Goal: Task Accomplishment & Management: Complete application form

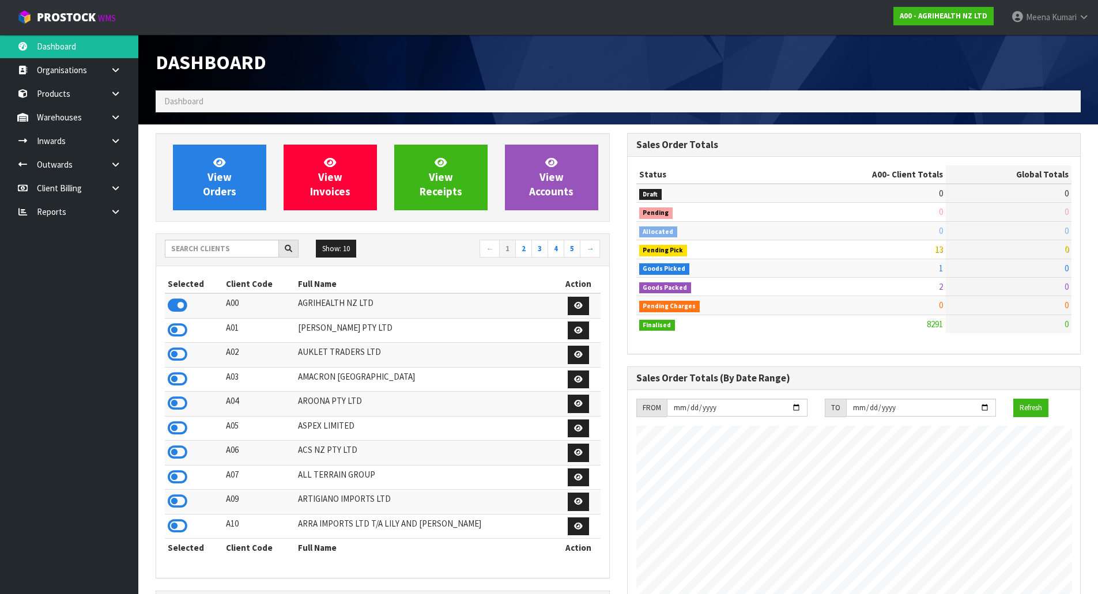
scroll to position [873, 471]
click at [236, 252] on input "text" at bounding box center [222, 249] width 114 height 18
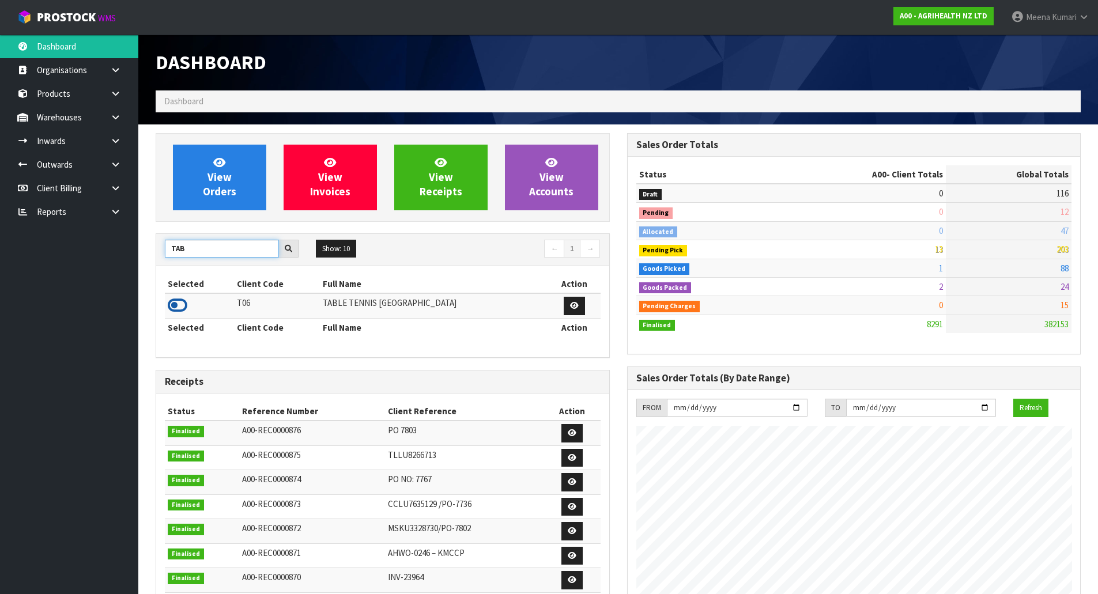
type input "TAB"
click at [182, 302] on icon at bounding box center [178, 305] width 20 height 17
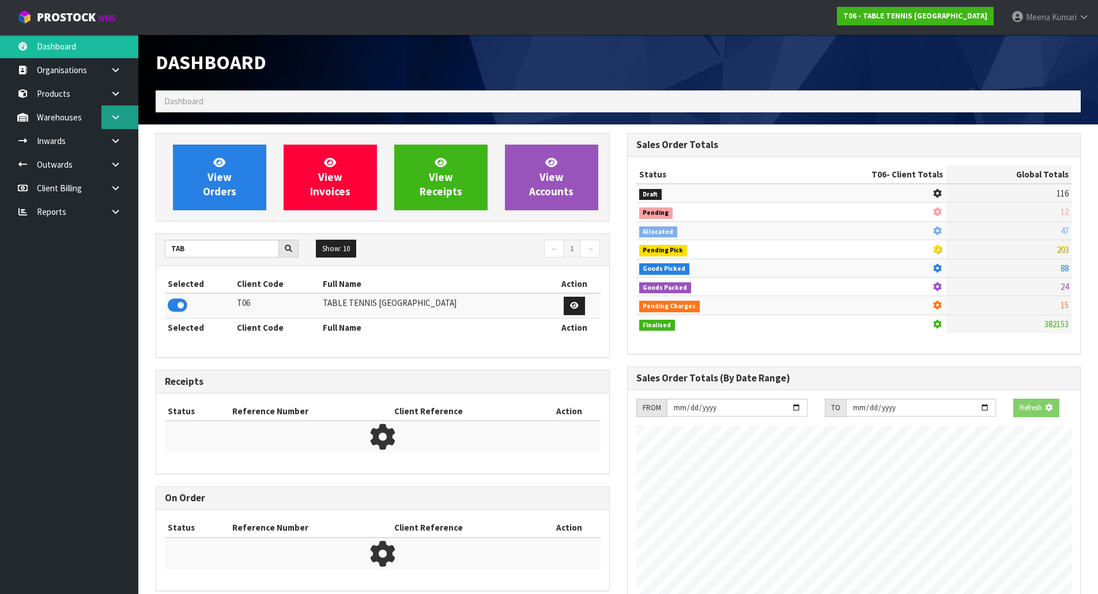
scroll to position [743, 471]
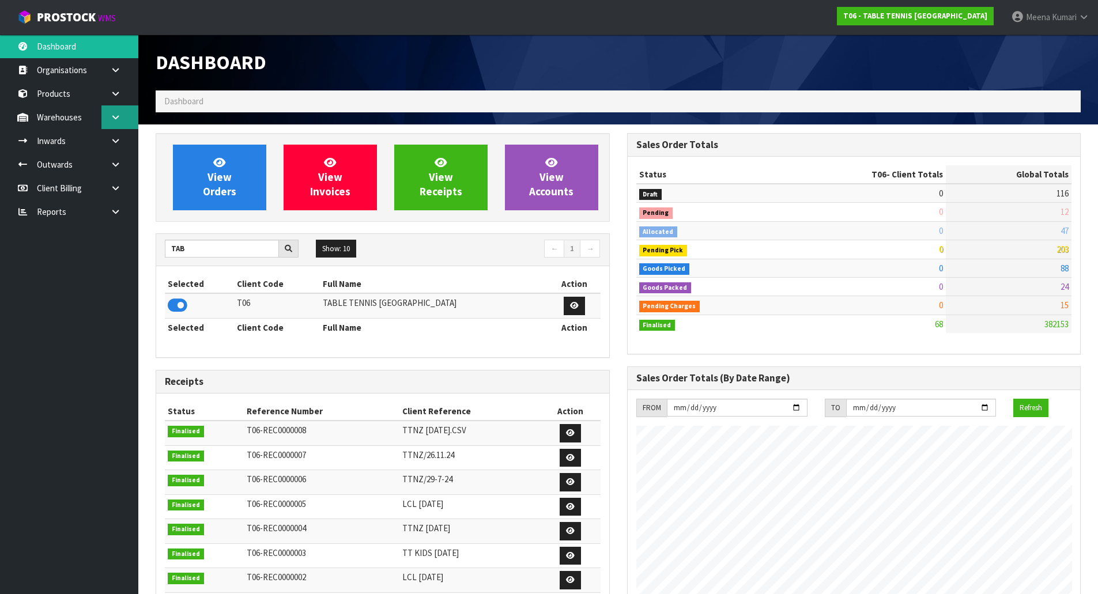
click at [120, 116] on icon at bounding box center [115, 117] width 11 height 9
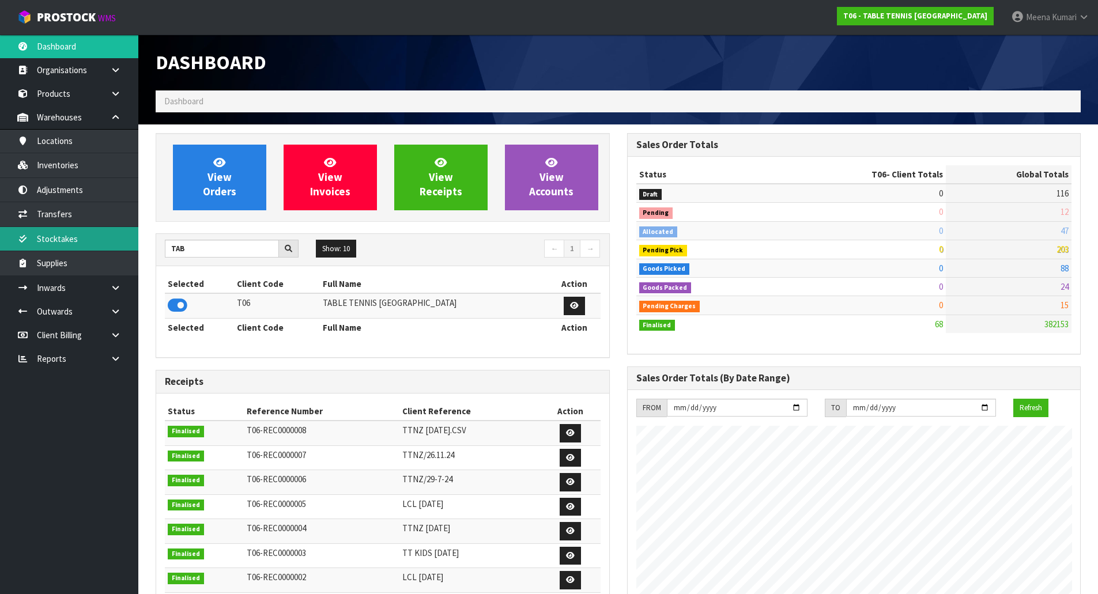
click at [86, 243] on link "Stocktakes" at bounding box center [69, 239] width 138 height 24
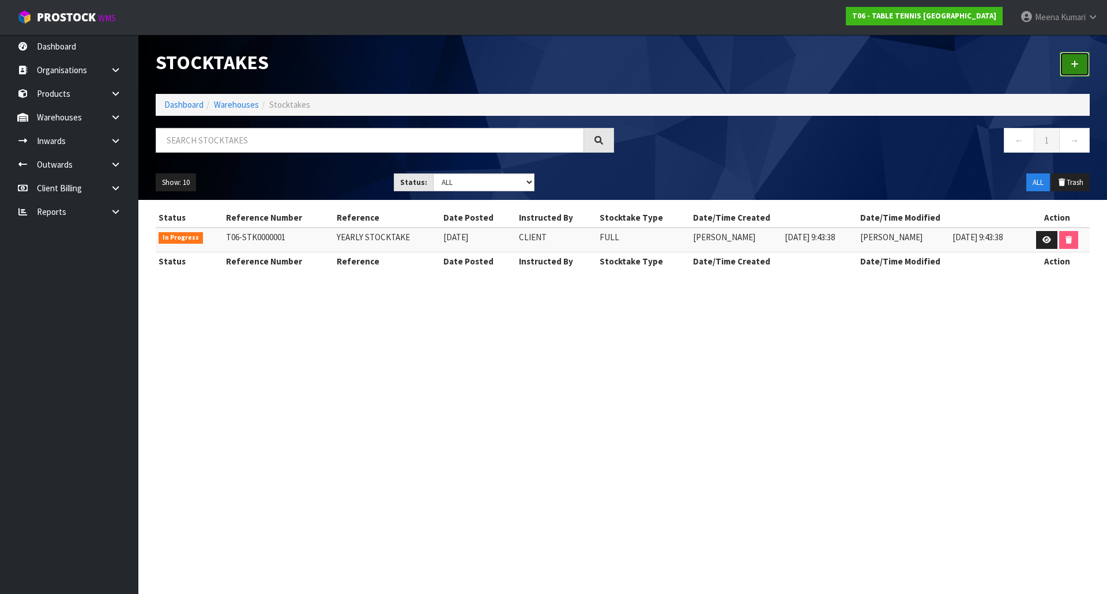
click at [1072, 66] on icon at bounding box center [1075, 64] width 8 height 9
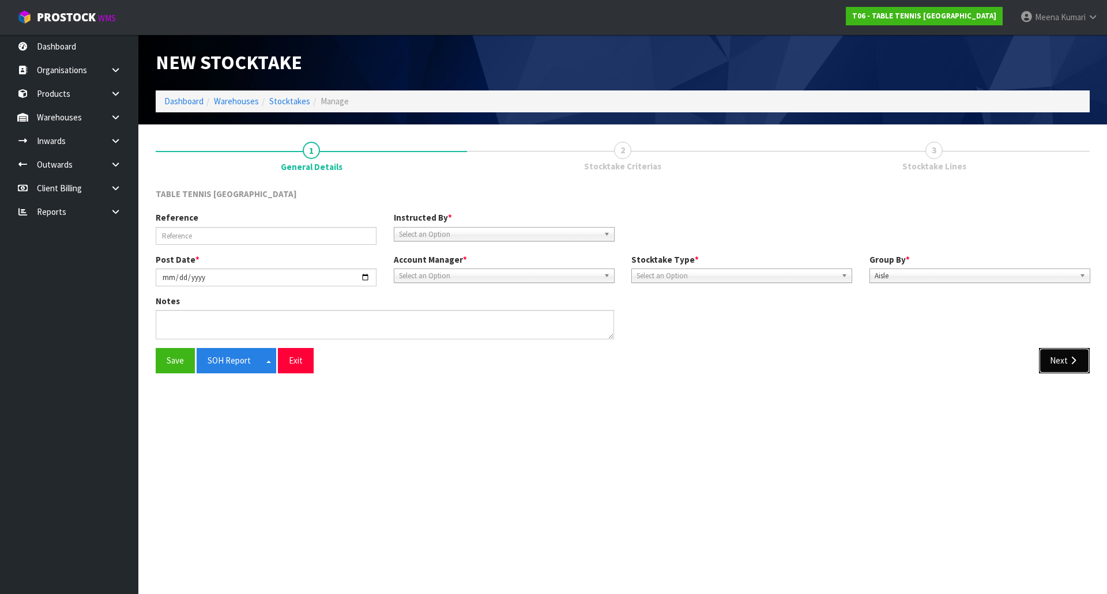
click at [1069, 363] on icon "button" at bounding box center [1073, 360] width 11 height 9
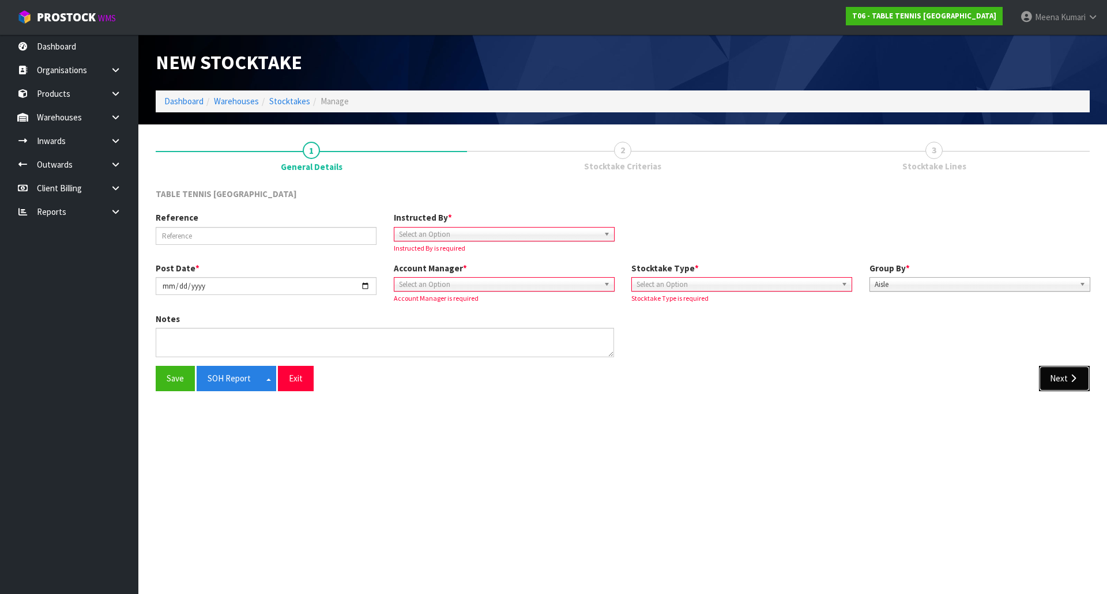
click at [1059, 387] on button "Next" at bounding box center [1064, 378] width 51 height 25
click at [125, 113] on link at bounding box center [119, 118] width 37 height 24
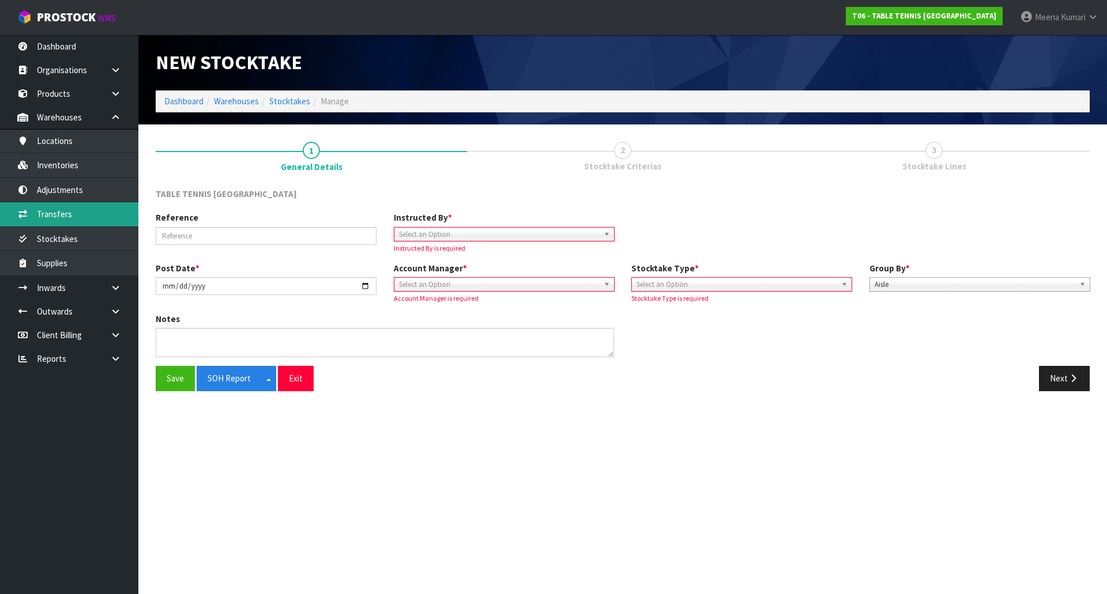
click at [93, 208] on link "Transfers" at bounding box center [69, 214] width 138 height 24
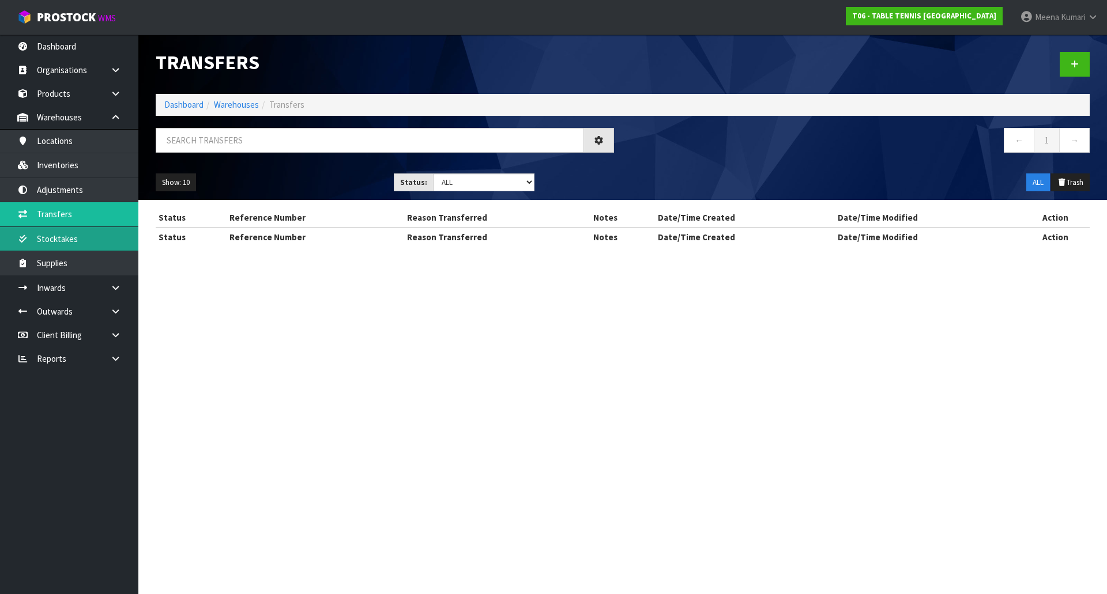
click at [82, 247] on link "Stocktakes" at bounding box center [69, 239] width 138 height 24
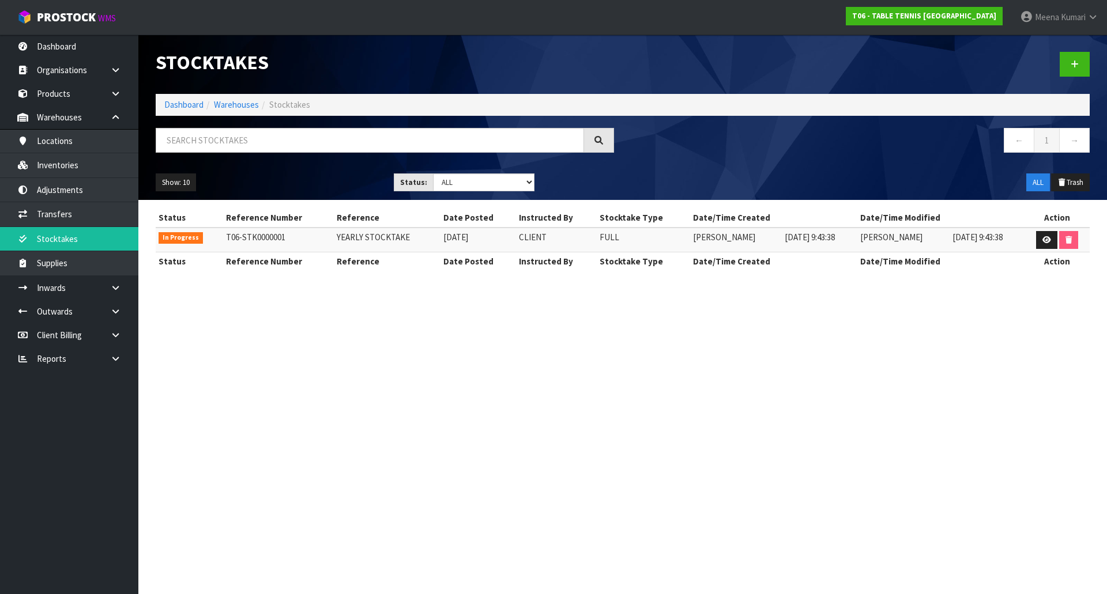
click at [1025, 243] on td at bounding box center [1057, 240] width 65 height 25
click at [1039, 244] on link at bounding box center [1046, 240] width 21 height 18
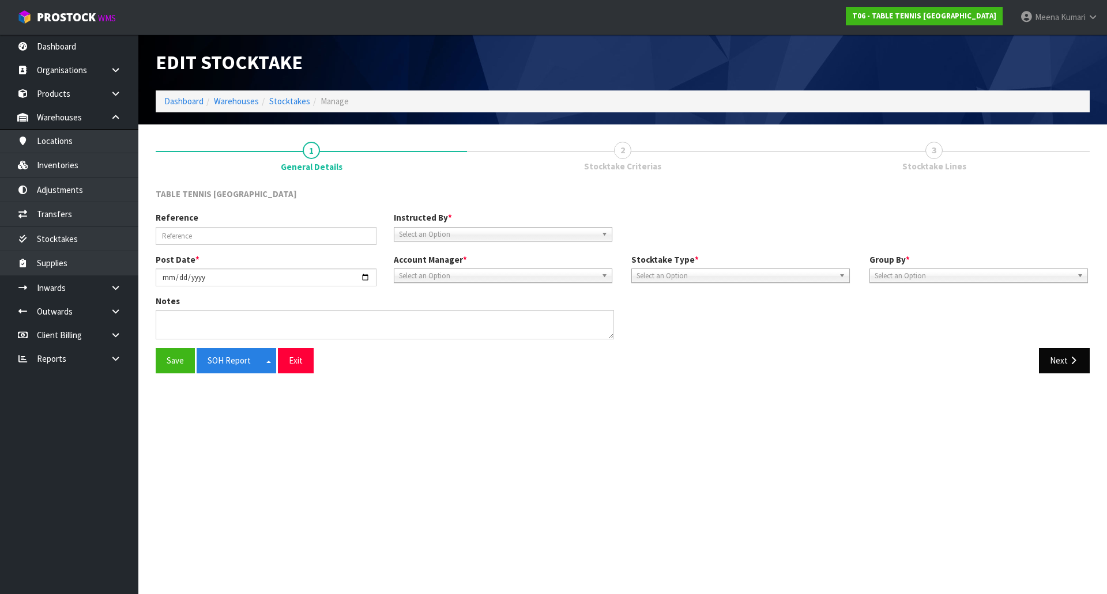
type input "YEARLY STOCKTAKE"
type input "[DATE]"
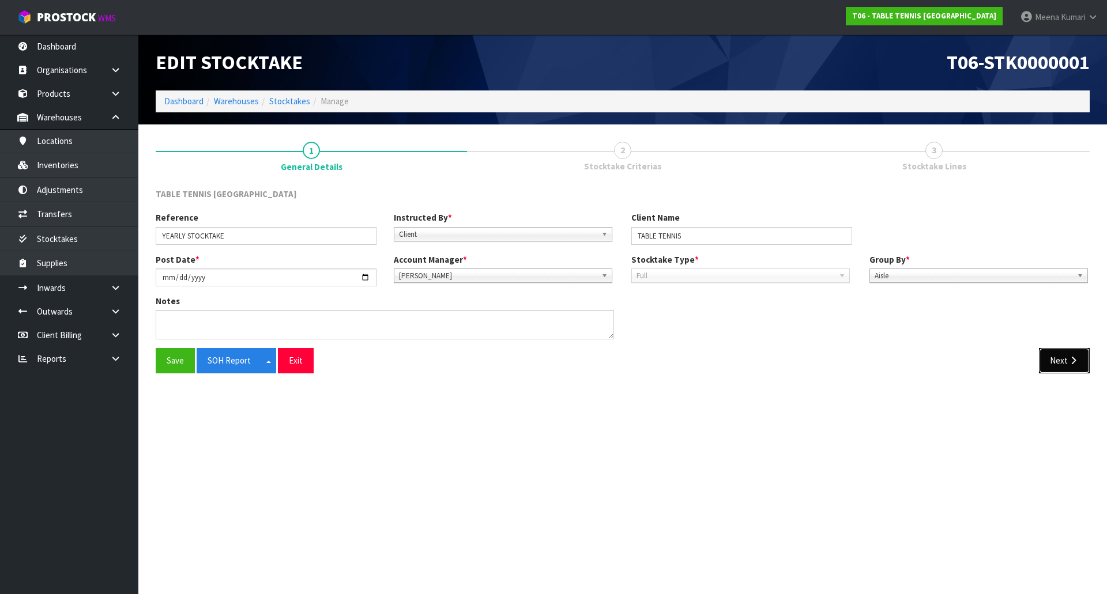
click at [1054, 363] on button "Next" at bounding box center [1064, 360] width 51 height 25
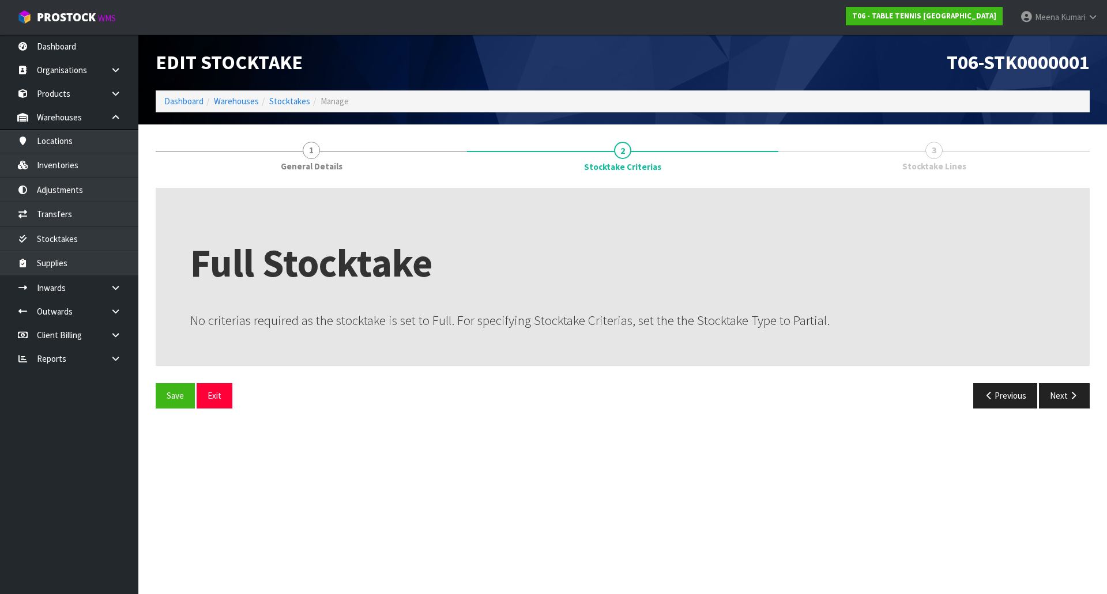
click at [1057, 412] on div "Save Exit Previous Next" at bounding box center [622, 399] width 951 height 33
click at [1064, 392] on button "Next" at bounding box center [1064, 395] width 51 height 25
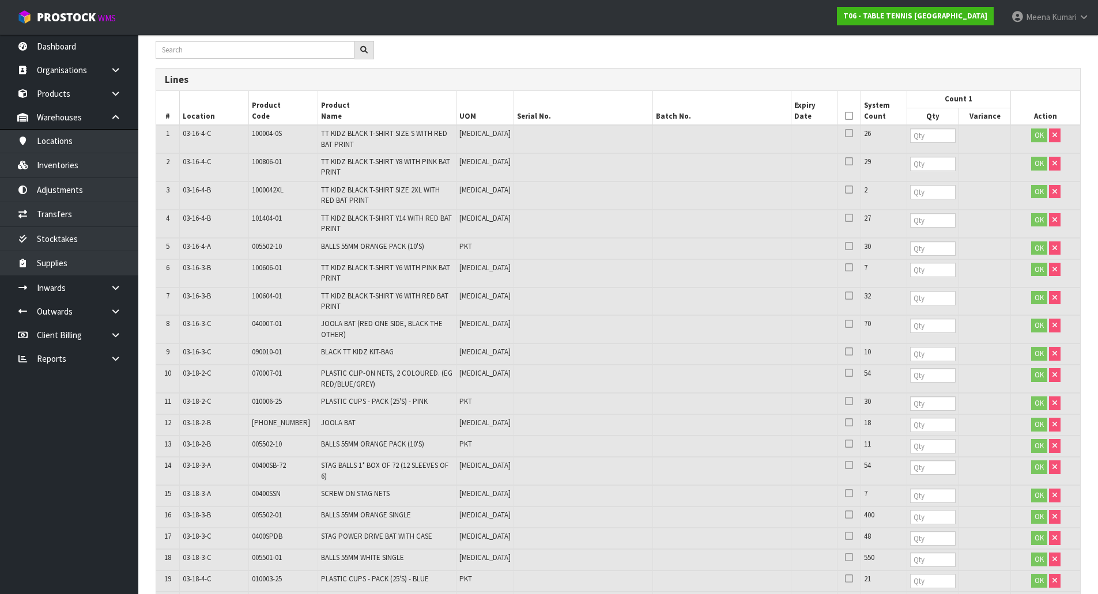
scroll to position [173, 0]
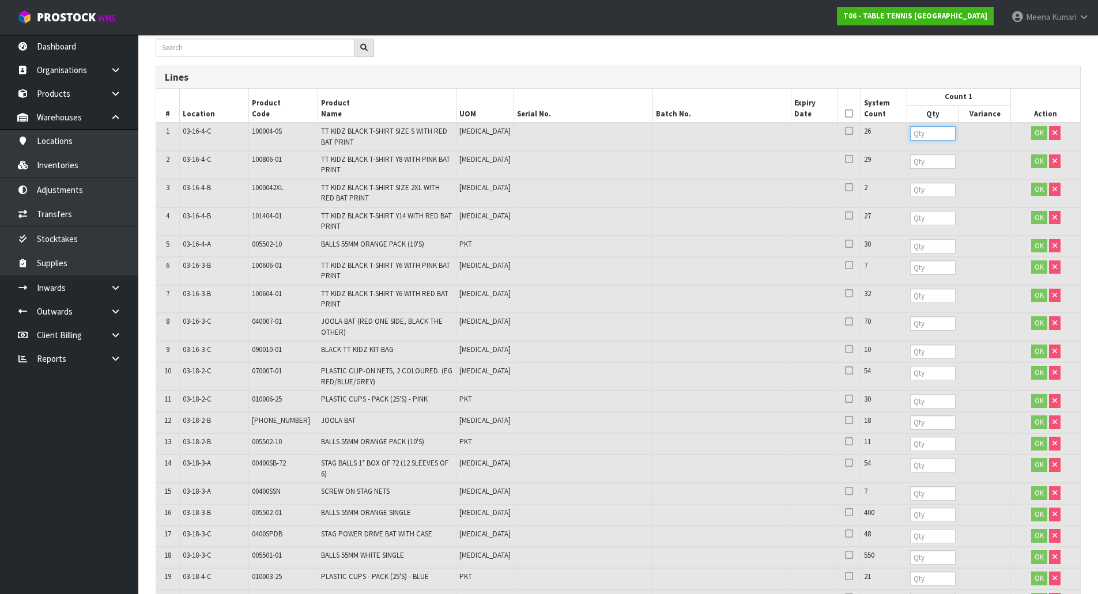
click at [910, 129] on input "number" at bounding box center [933, 133] width 46 height 14
type input "3"
type input "26"
click at [913, 168] on input "number" at bounding box center [933, 162] width 46 height 14
type input "29"
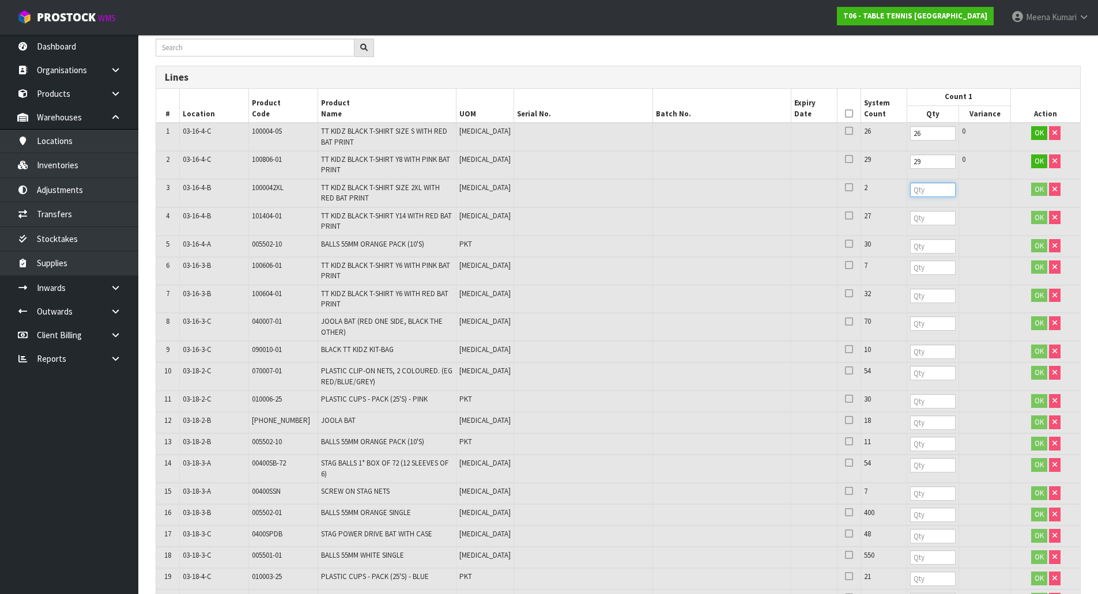
click at [910, 194] on input "number" at bounding box center [933, 190] width 46 height 14
type input "2"
click at [912, 222] on input "number" at bounding box center [933, 218] width 46 height 14
type input "27"
click at [910, 246] on input "number" at bounding box center [933, 246] width 46 height 14
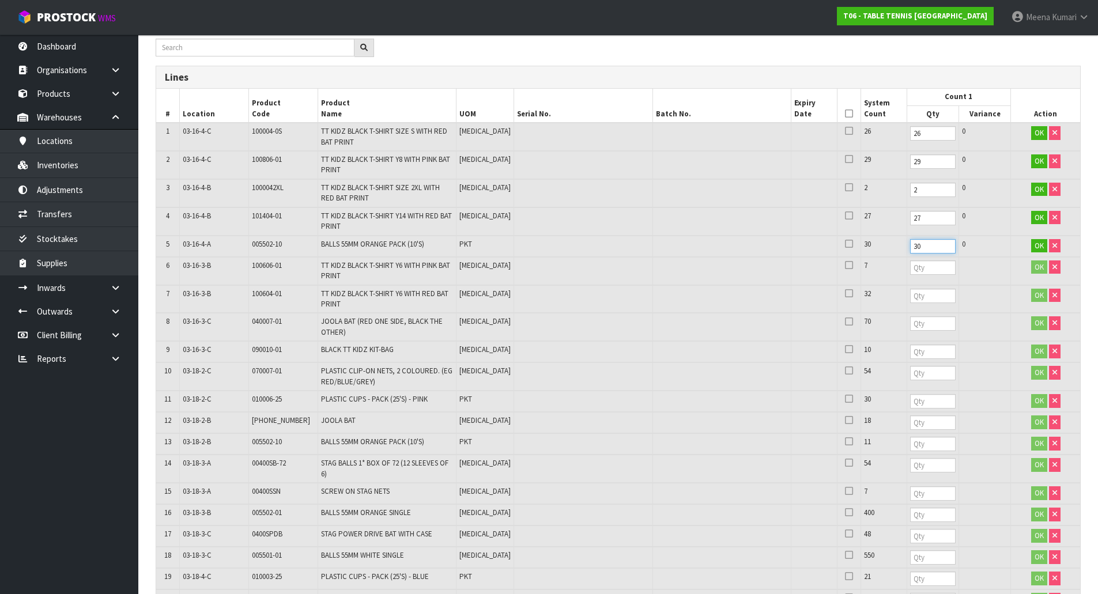
type input "30"
click at [910, 273] on input "number" at bounding box center [933, 268] width 46 height 14
type input "7"
click at [910, 292] on input "number" at bounding box center [933, 296] width 46 height 14
type input "32"
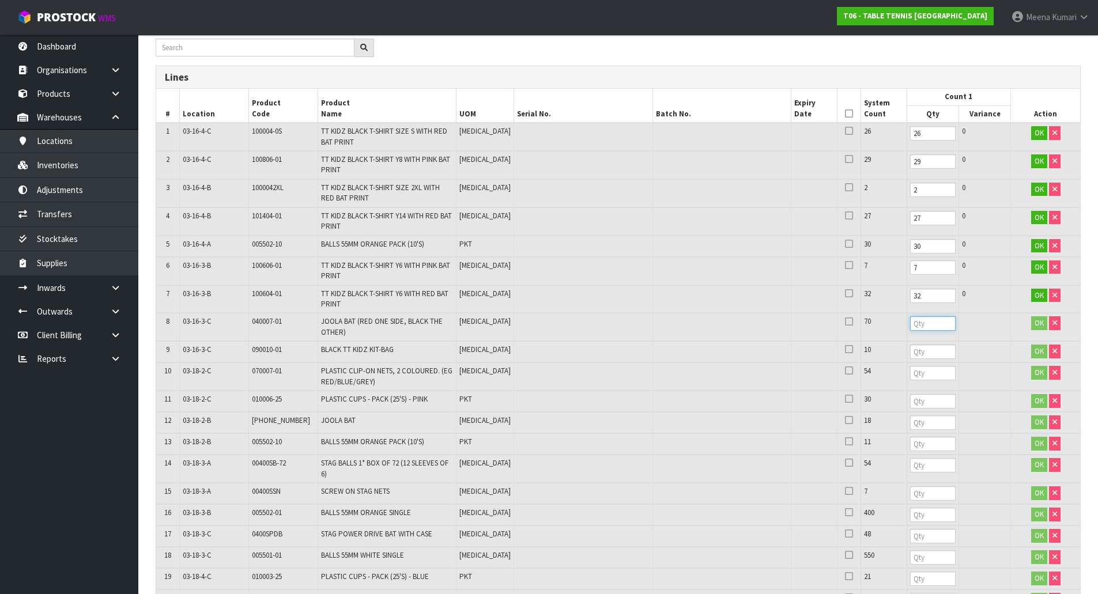
click at [910, 322] on input "number" at bounding box center [933, 324] width 46 height 14
type input "70"
click at [910, 351] on input "number" at bounding box center [933, 352] width 46 height 14
type input "10"
click at [910, 381] on input "number" at bounding box center [933, 373] width 46 height 14
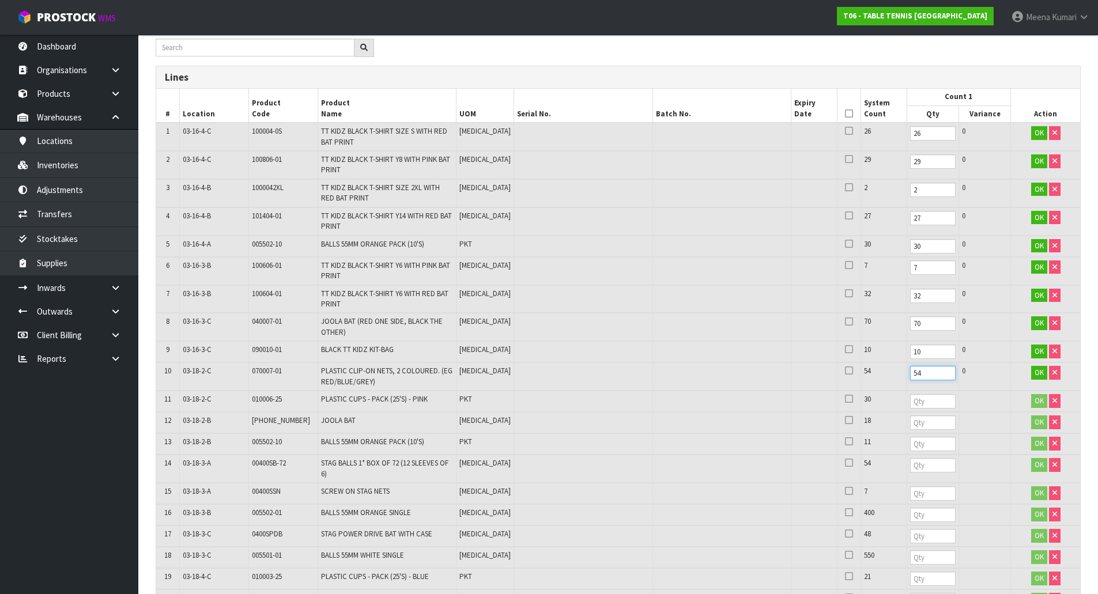
type input "54"
click at [907, 409] on td at bounding box center [933, 401] width 52 height 21
click at [910, 404] on input "number" at bounding box center [933, 401] width 46 height 14
type input "30"
click at [910, 419] on input "number" at bounding box center [933, 423] width 46 height 14
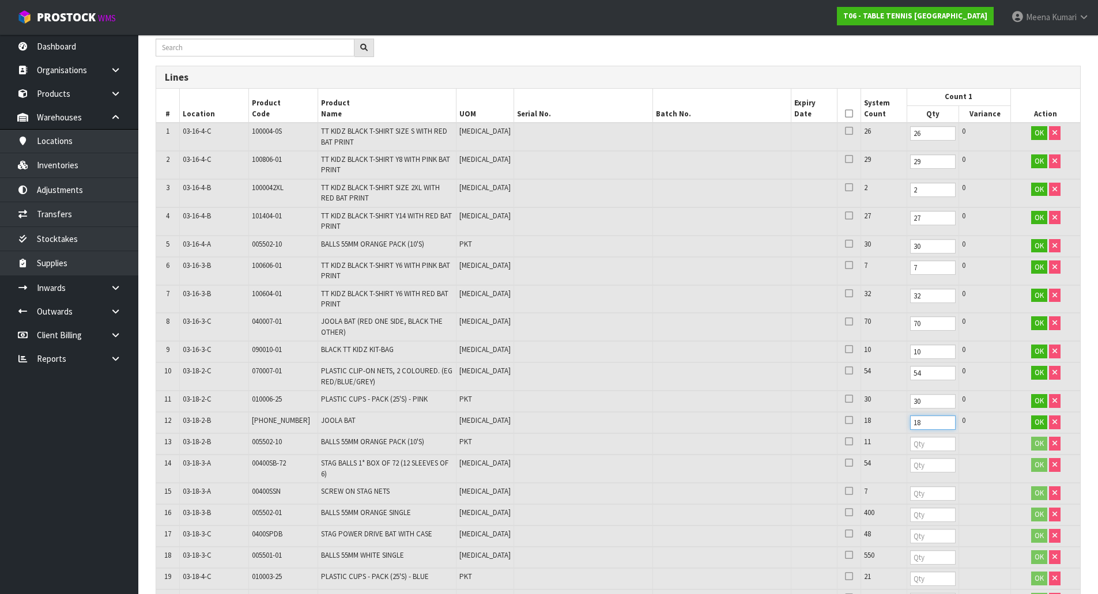
type input "18"
click at [910, 446] on input "number" at bounding box center [933, 444] width 46 height 14
type input "11"
click at [910, 464] on input "number" at bounding box center [933, 465] width 46 height 14
type input "54"
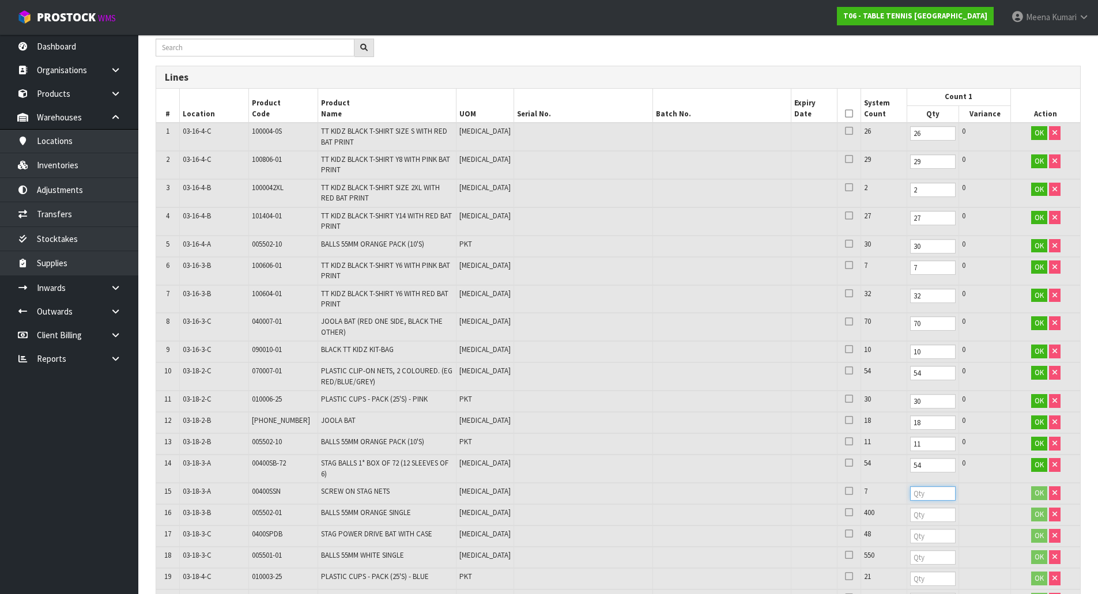
click at [910, 498] on input "number" at bounding box center [933, 494] width 46 height 14
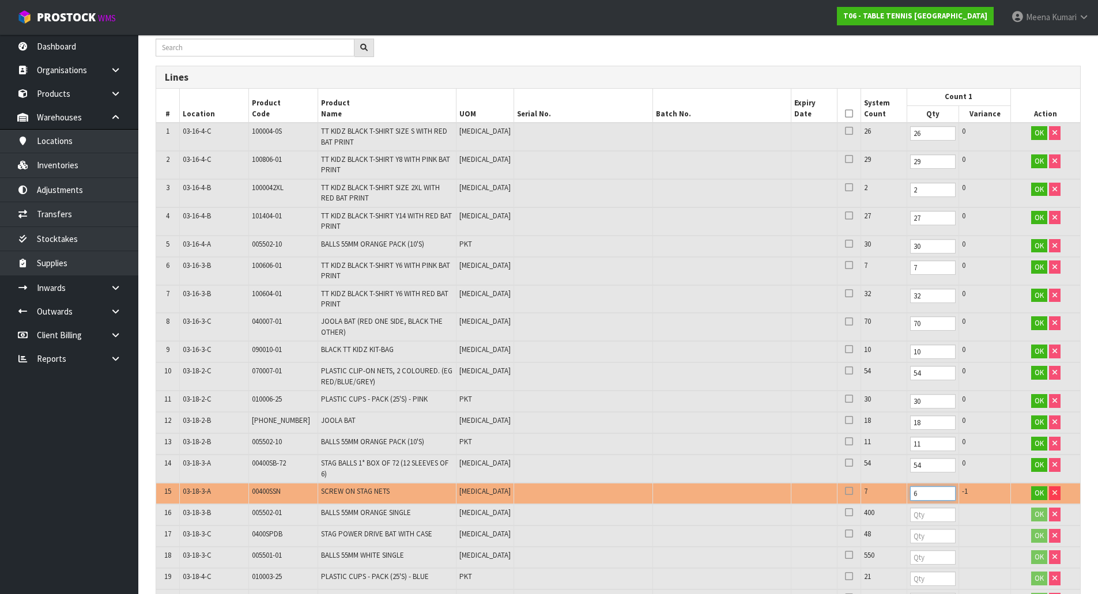
scroll to position [346, 0]
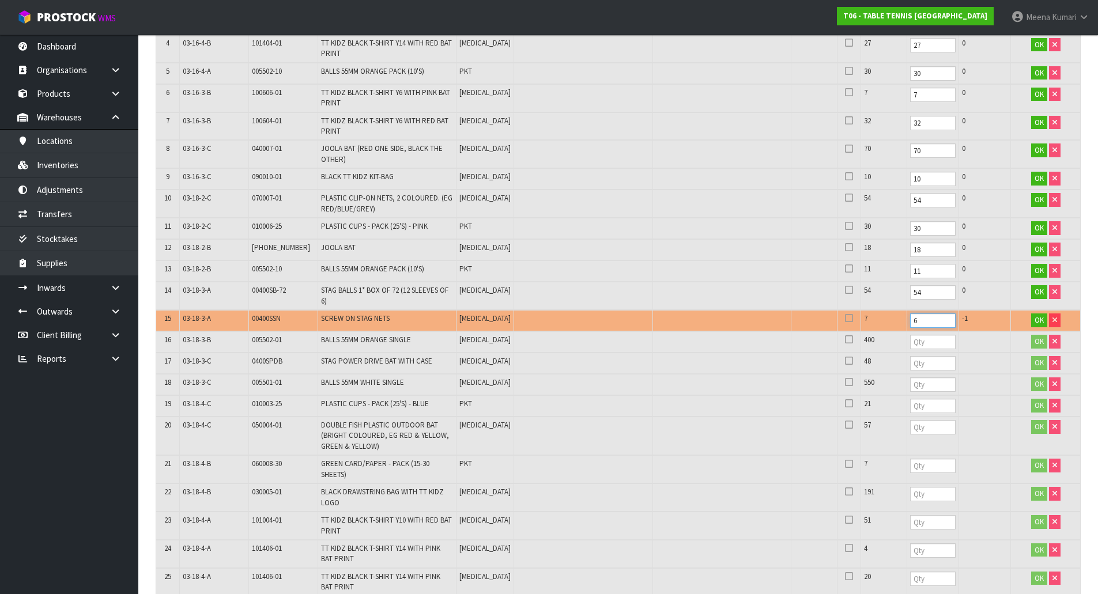
drag, startPoint x: 884, startPoint y: 322, endPoint x: 865, endPoint y: 323, distance: 18.5
click at [865, 323] on tr "15 03-18-3-A 00400SSN SCREW ON STAG NETS [MEDICAL_DATA] 7 6 -1 OK" at bounding box center [618, 320] width 924 height 21
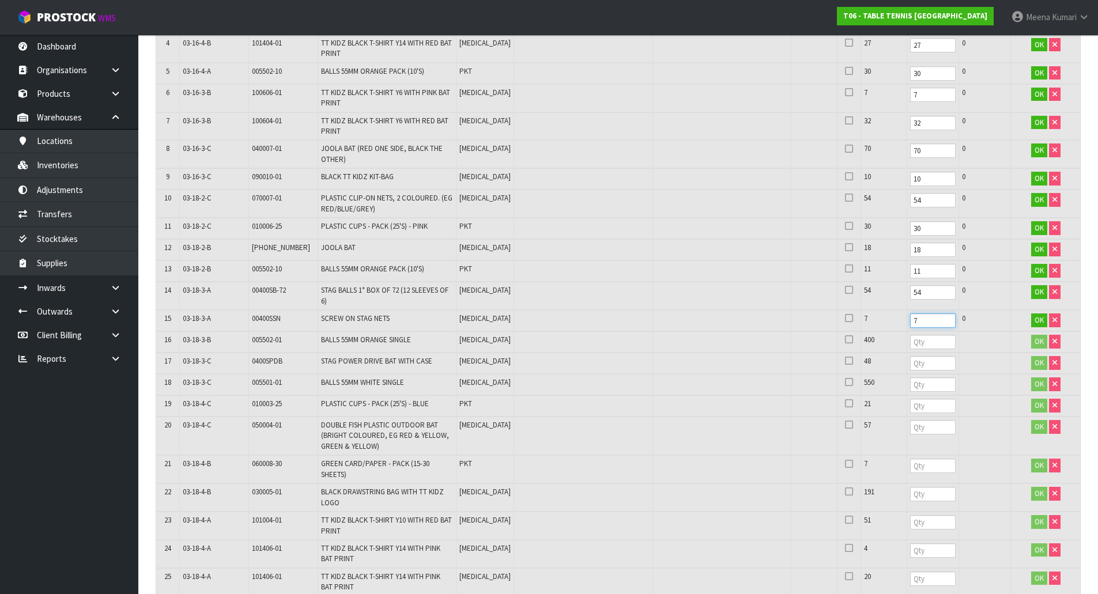
type input "7"
click at [910, 347] on input "number" at bounding box center [933, 342] width 46 height 14
type input "400"
click at [910, 363] on input "number" at bounding box center [933, 363] width 46 height 14
type input "48"
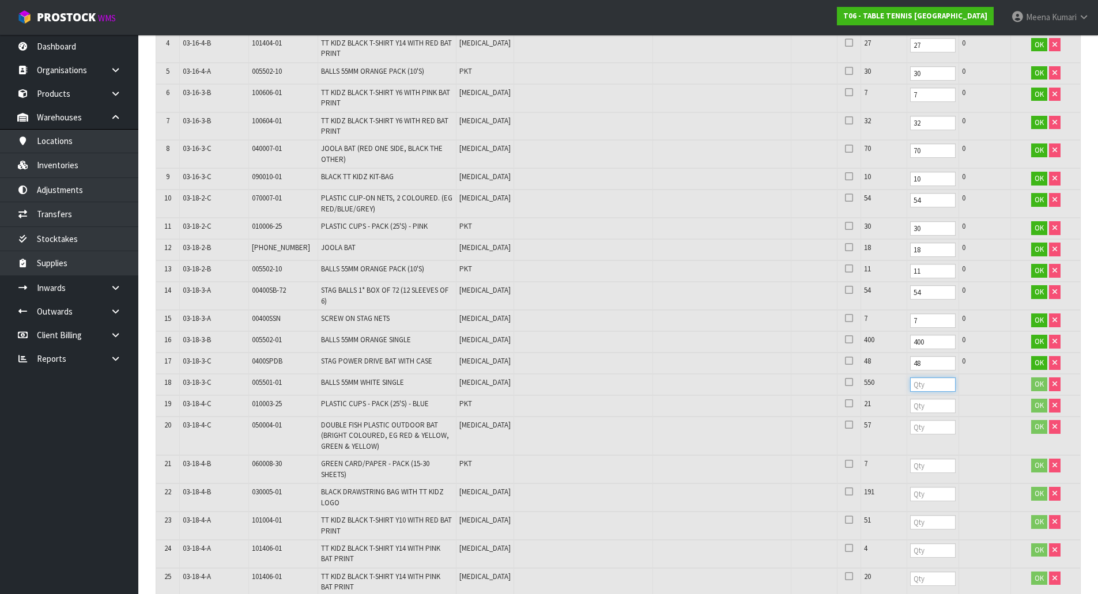
click at [910, 391] on input "number" at bounding box center [933, 385] width 46 height 14
type input "550"
click at [910, 405] on input "number" at bounding box center [933, 406] width 46 height 14
type input "21"
click at [910, 425] on input "number" at bounding box center [933, 427] width 46 height 14
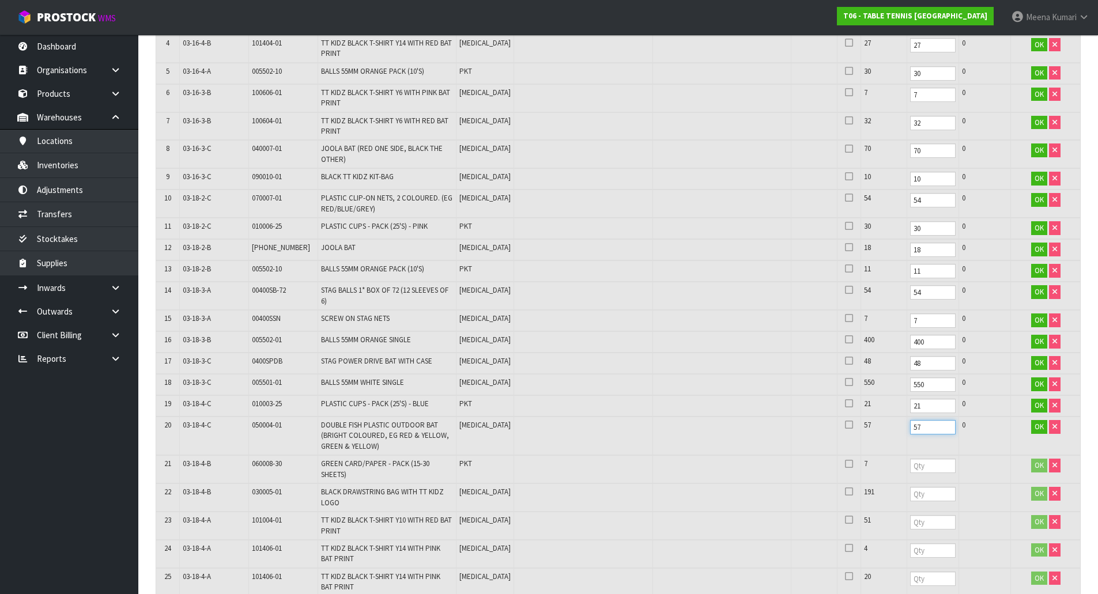
type input "57"
click at [910, 460] on input "number" at bounding box center [933, 466] width 46 height 14
type input "7"
click at [910, 496] on input "number" at bounding box center [933, 494] width 46 height 14
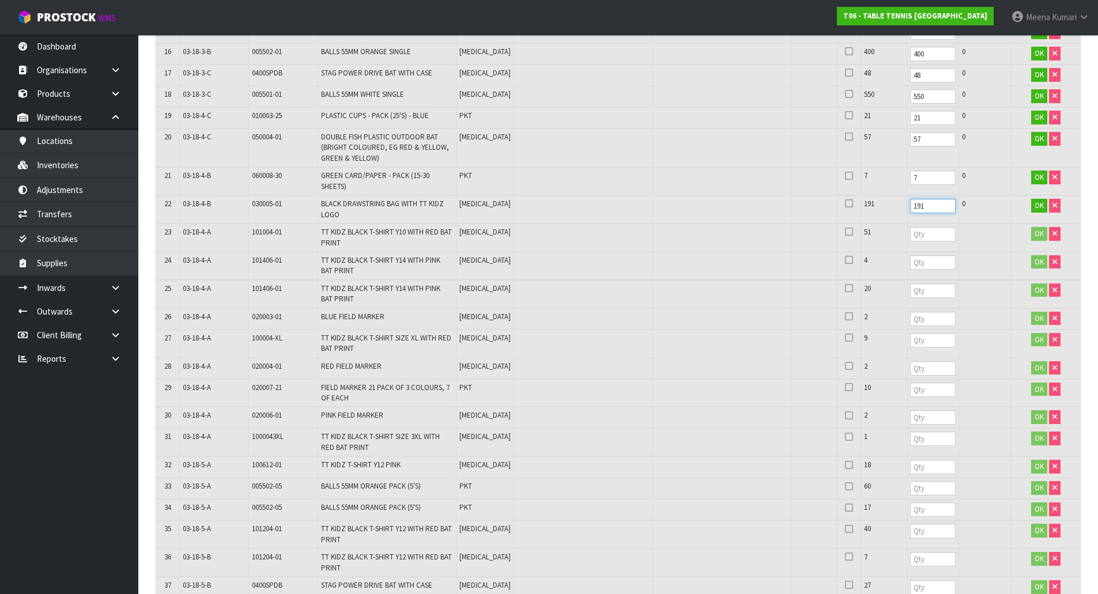
type input "191"
click at [910, 235] on input "number" at bounding box center [933, 234] width 46 height 14
type input "51"
click at [918, 262] on input "number" at bounding box center [933, 262] width 46 height 14
type input "4"
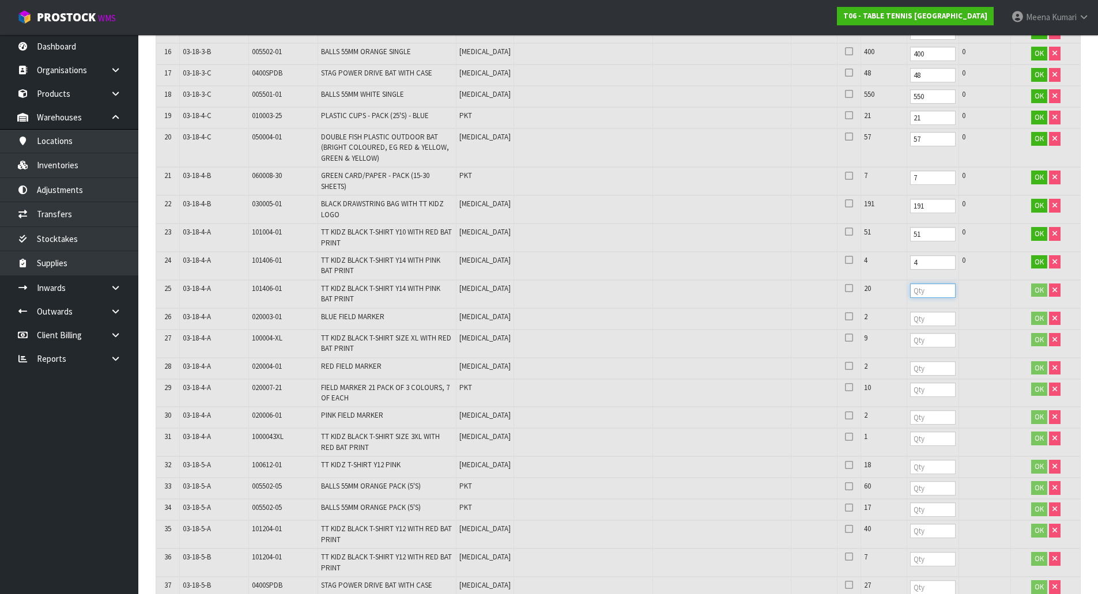
click at [910, 295] on input "number" at bounding box center [933, 291] width 46 height 14
type input "20"
click at [910, 318] on input "number" at bounding box center [933, 319] width 46 height 14
type input "2"
click at [910, 338] on input "number" at bounding box center [933, 340] width 46 height 14
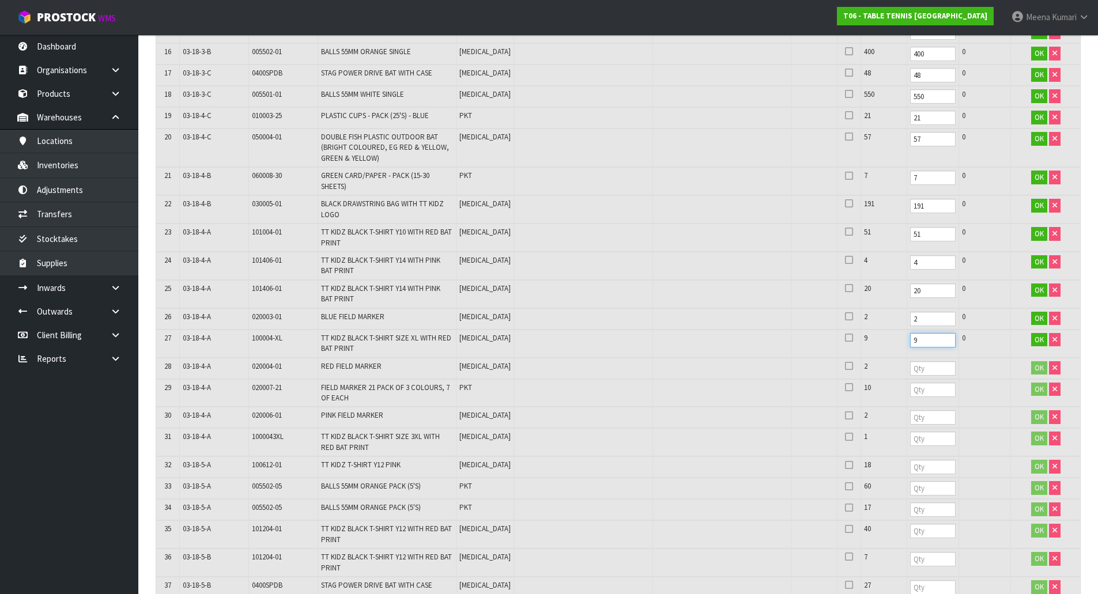
type input "9"
click at [910, 365] on input "number" at bounding box center [933, 368] width 46 height 14
type input "2"
click at [907, 398] on td at bounding box center [933, 393] width 52 height 28
click at [910, 392] on input "number" at bounding box center [933, 390] width 46 height 14
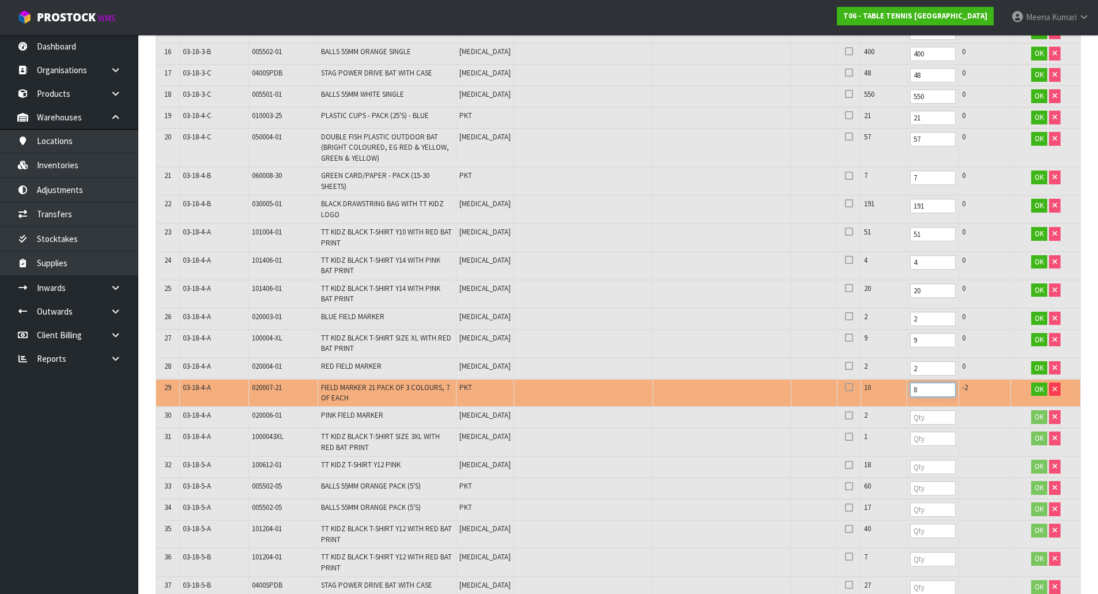
scroll to position [807, 0]
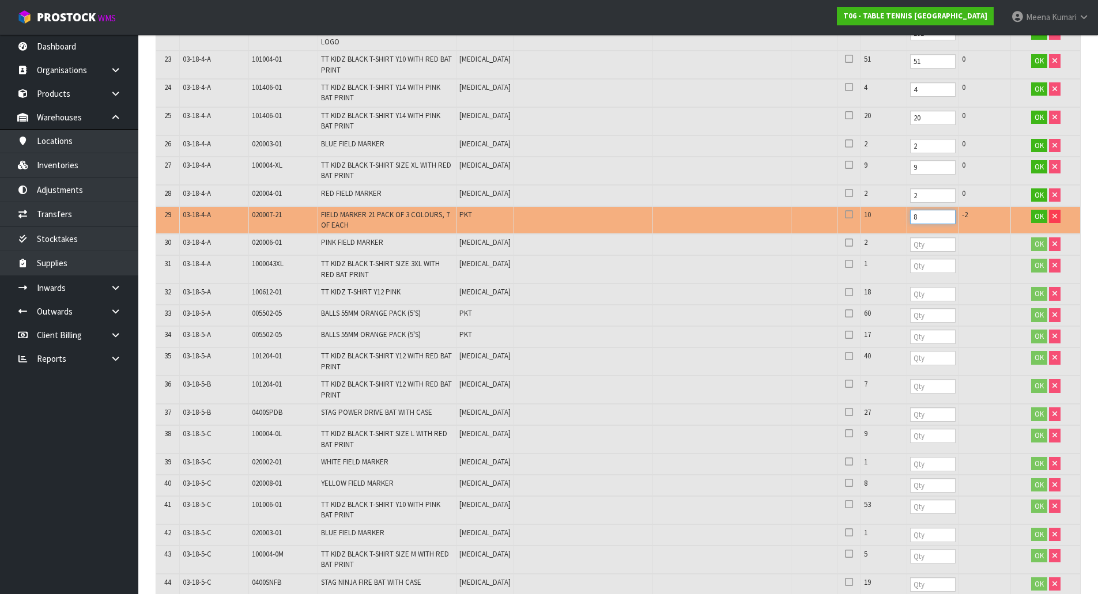
drag, startPoint x: 891, startPoint y: 217, endPoint x: 846, endPoint y: 203, distance: 47.2
click at [846, 203] on table "# Location Product Code Product Name UOM Serial No. Batch No. Expiry Date Syste…" at bounding box center [618, 151] width 924 height 1392
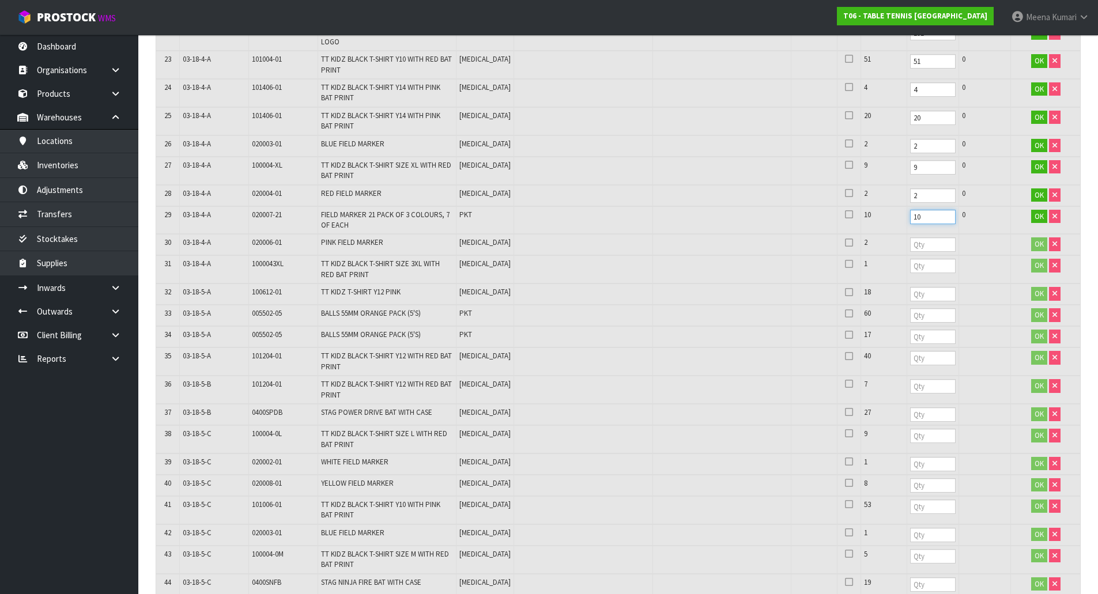
type input "10"
click at [913, 243] on input "number" at bounding box center [933, 245] width 46 height 14
type input "2"
click at [911, 270] on input "number" at bounding box center [933, 266] width 46 height 14
type input "1"
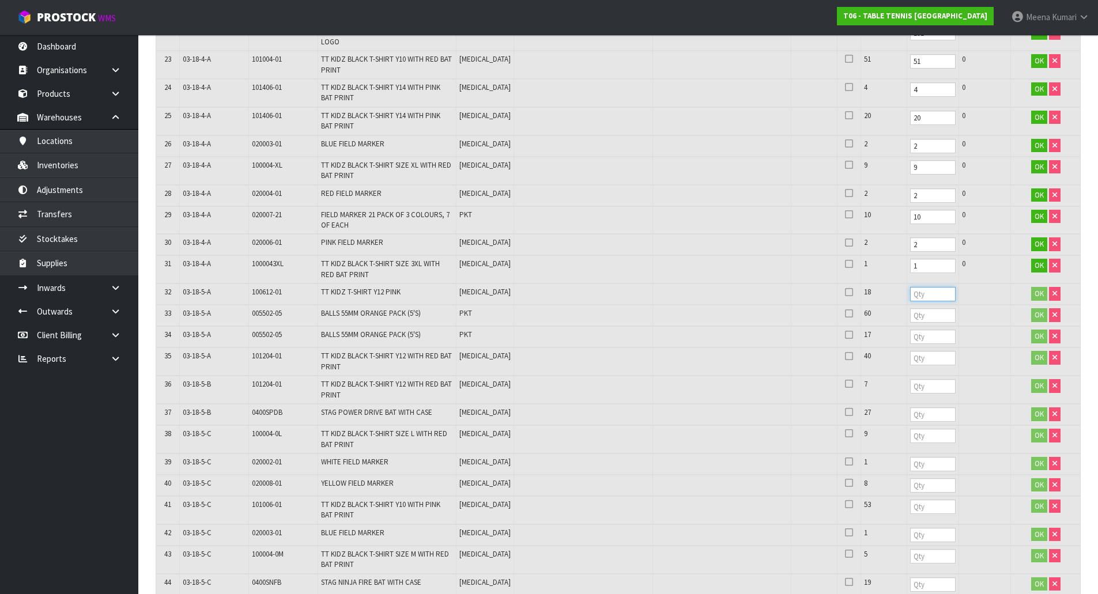
click at [910, 298] on input "number" at bounding box center [933, 294] width 46 height 14
type input "18"
click at [910, 317] on input "number" at bounding box center [933, 315] width 46 height 14
type input "60"
click at [910, 338] on input "number" at bounding box center [933, 337] width 46 height 14
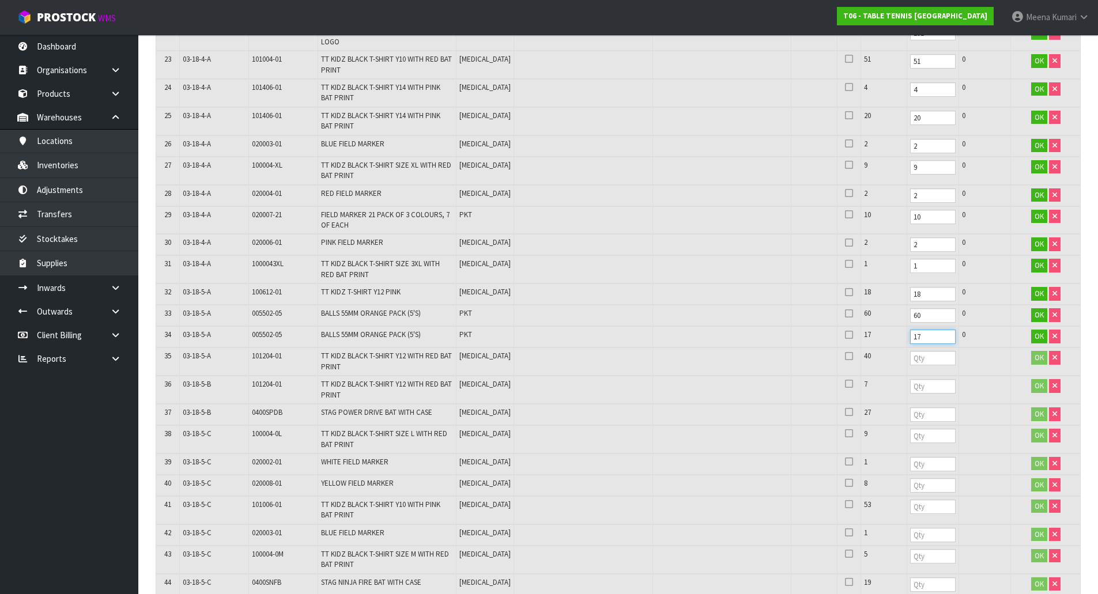
type input "17"
click at [910, 353] on input "number" at bounding box center [933, 358] width 46 height 14
type input "40"
click at [910, 385] on input "number" at bounding box center [933, 386] width 46 height 14
type input "7"
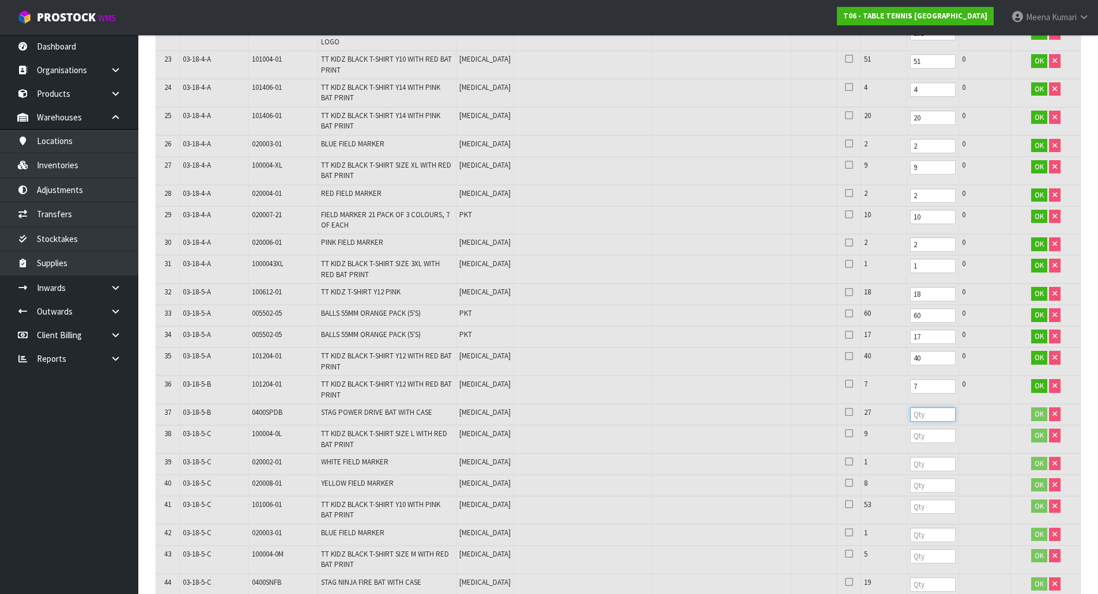
click at [910, 416] on input "number" at bounding box center [933, 415] width 46 height 14
type input "27"
click at [910, 438] on input "number" at bounding box center [933, 436] width 46 height 14
type input "6"
type input "9"
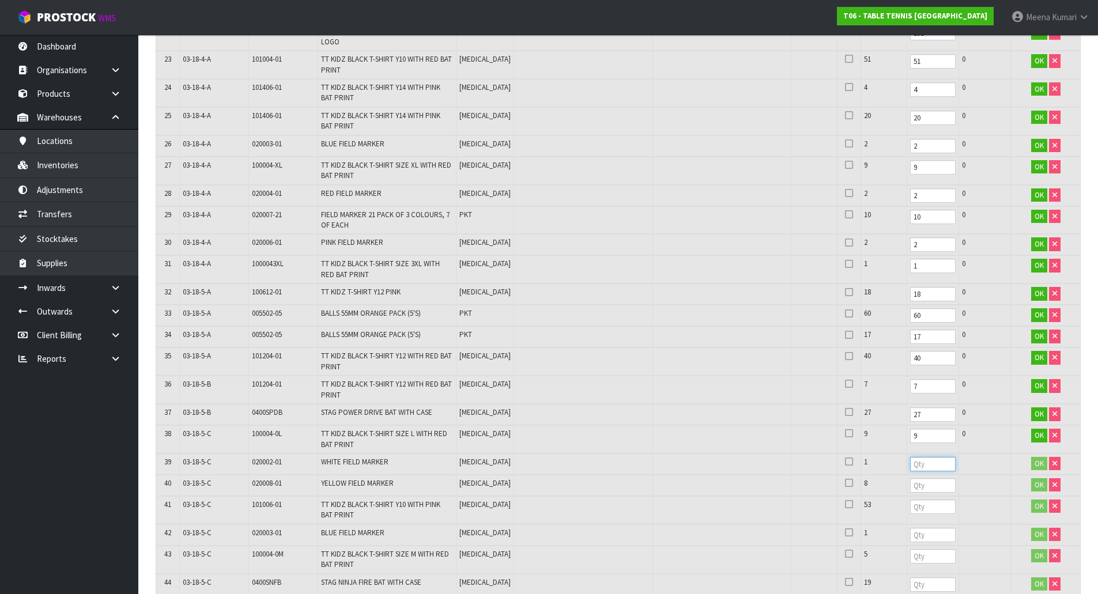
click at [910, 463] on input "number" at bounding box center [933, 464] width 46 height 14
type input "1"
click at [910, 484] on input "number" at bounding box center [933, 486] width 46 height 14
type input "8"
click at [910, 509] on input "number" at bounding box center [933, 507] width 46 height 14
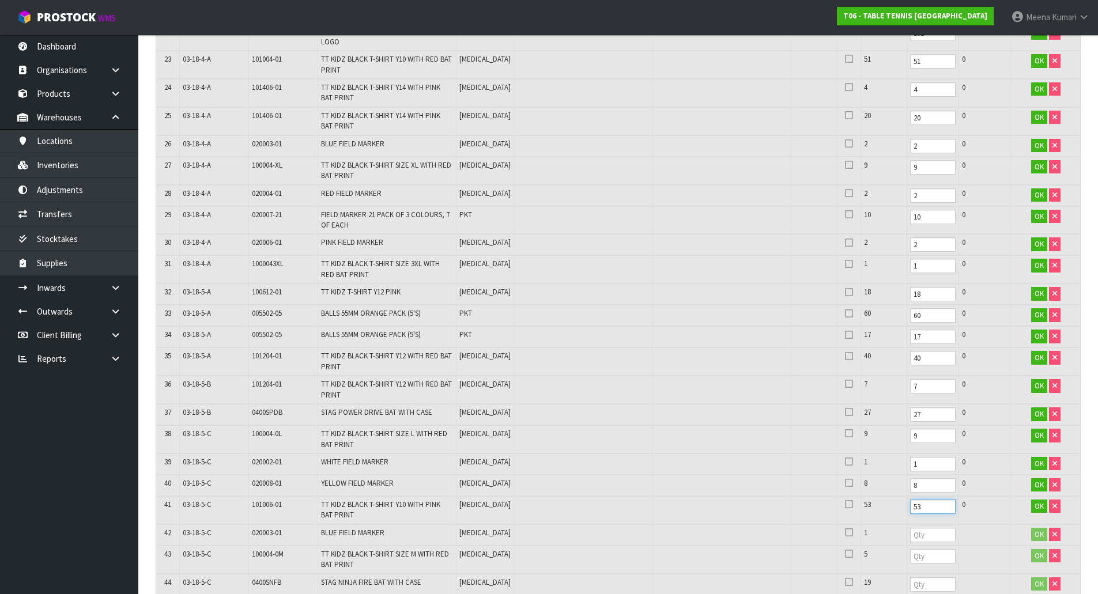
type input "53"
click at [910, 534] on input "number" at bounding box center [933, 535] width 46 height 14
type input "1"
click at [910, 558] on input "number" at bounding box center [933, 556] width 46 height 14
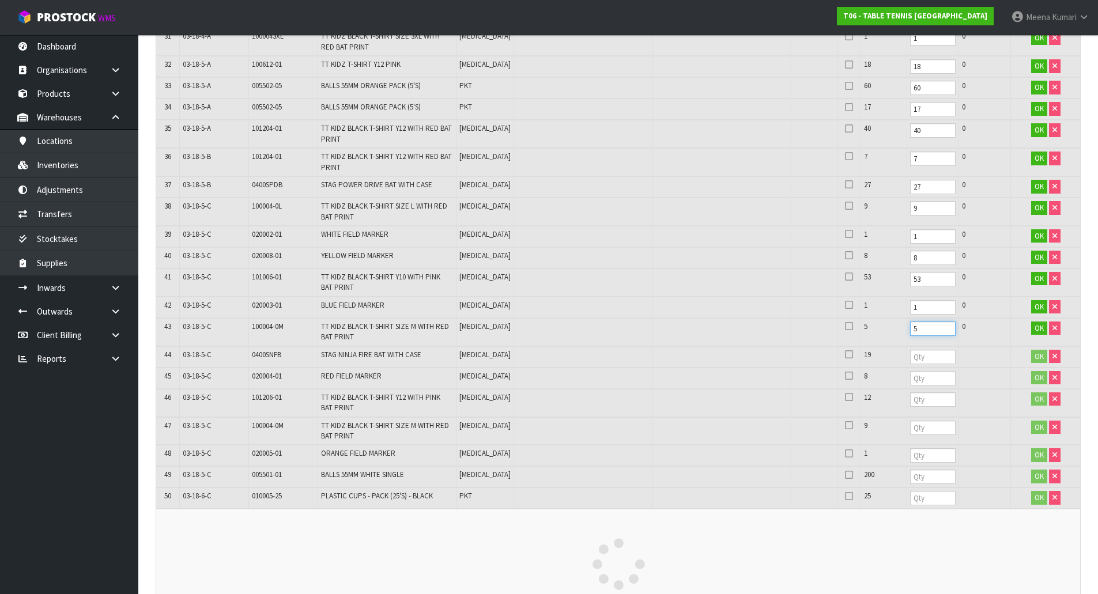
scroll to position [1038, 0]
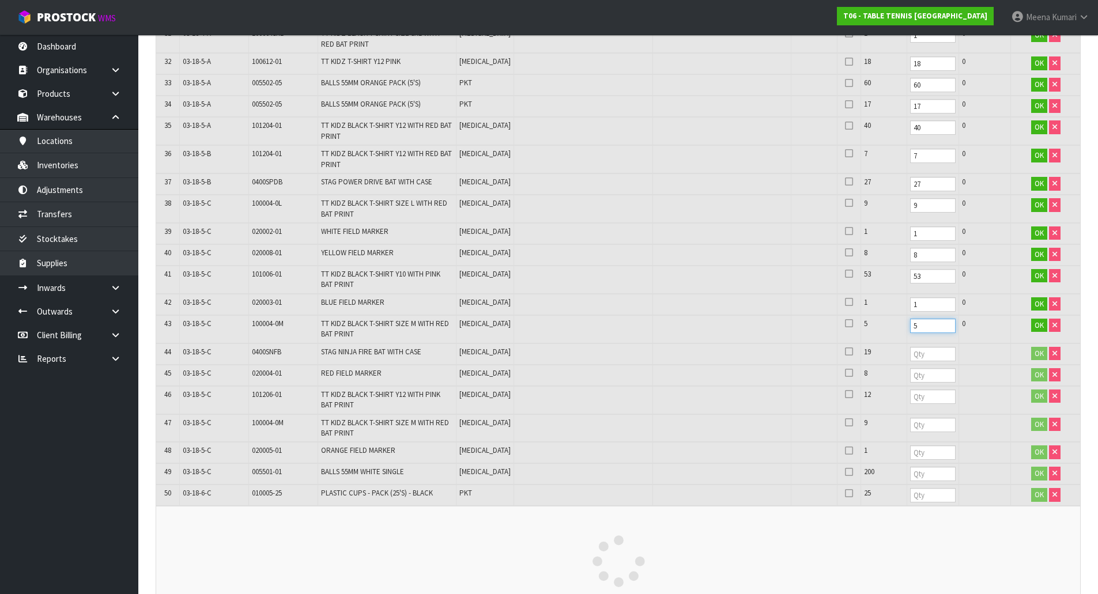
type input "5"
click at [910, 356] on input "number" at bounding box center [933, 354] width 46 height 14
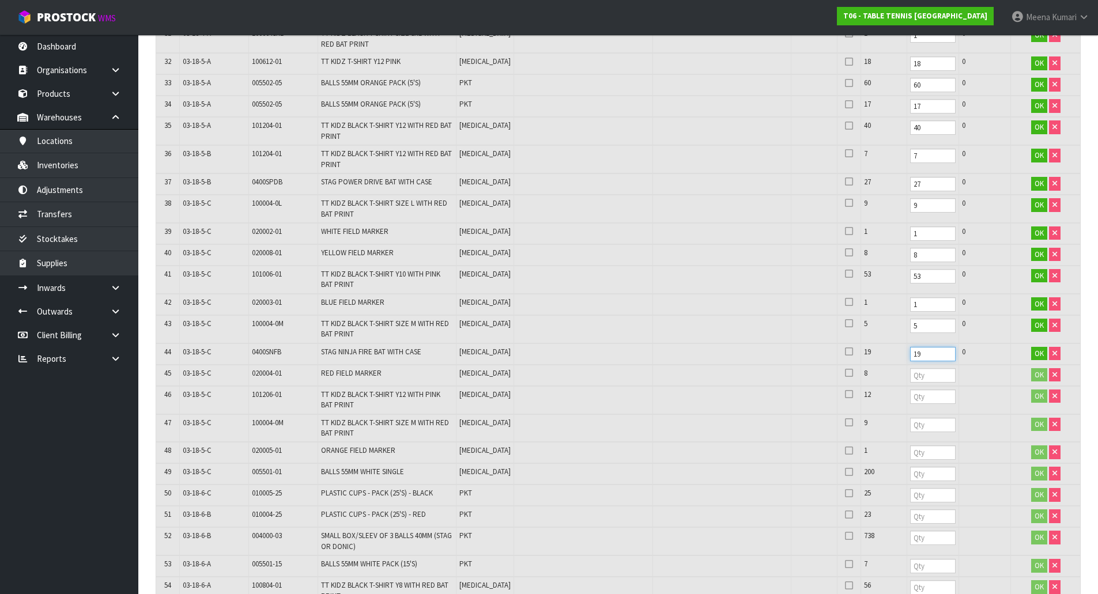
type input "19"
click at [910, 376] on input "number" at bounding box center [933, 375] width 46 height 14
type input "8"
click at [910, 398] on input "number" at bounding box center [933, 397] width 46 height 14
type input "12"
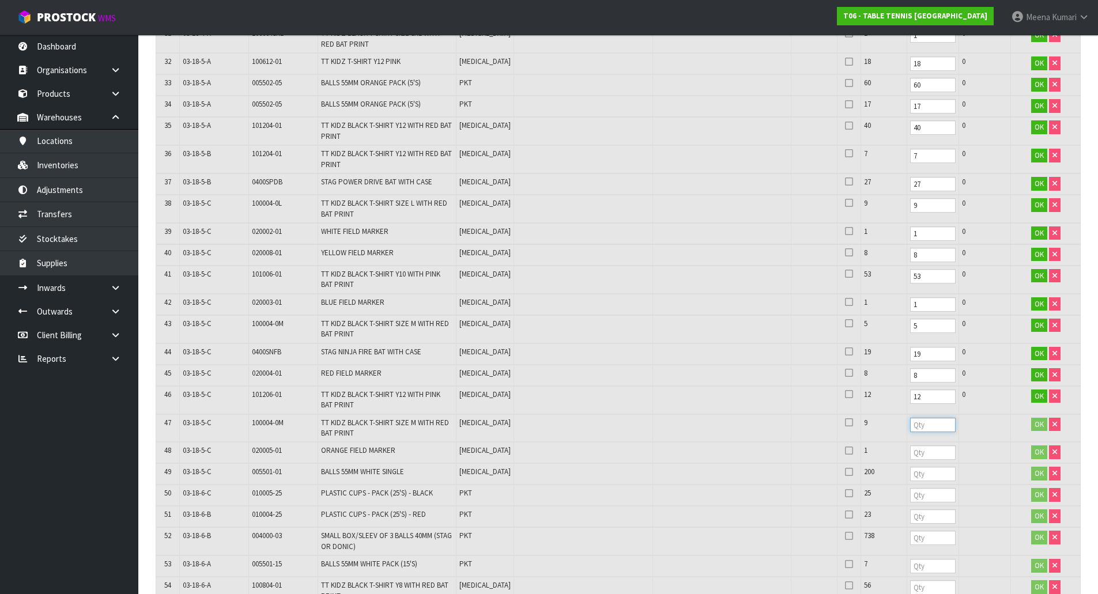
click at [910, 428] on input "number" at bounding box center [933, 425] width 46 height 14
type input "9"
click at [910, 453] on input "number" at bounding box center [933, 453] width 46 height 14
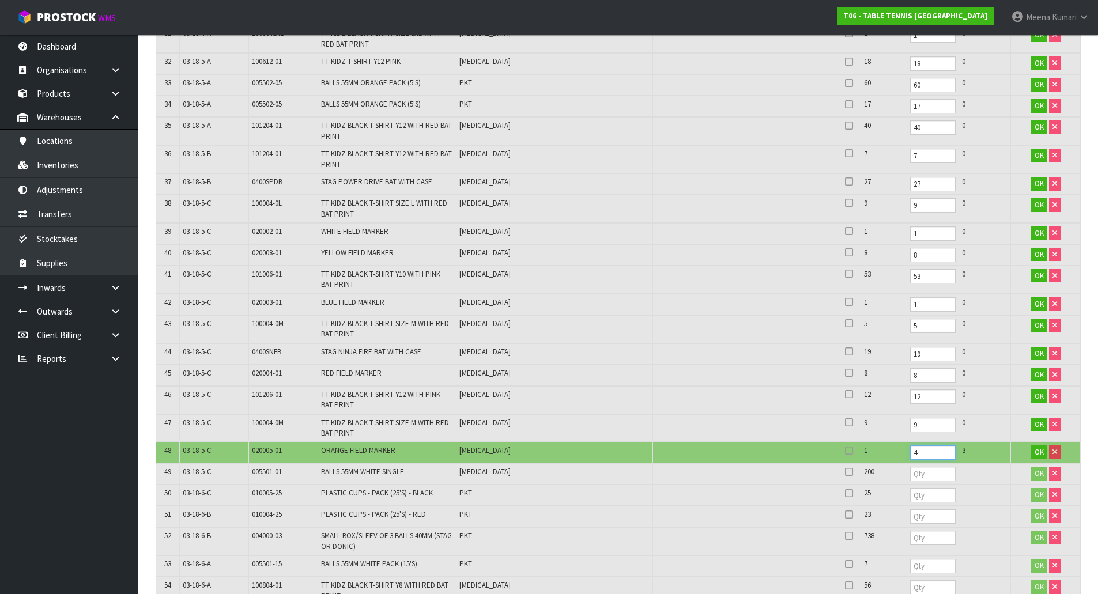
drag, startPoint x: 890, startPoint y: 450, endPoint x: 806, endPoint y: 453, distance: 83.6
click at [809, 449] on tr "48 03-18-5-C 020005-01 [GEOGRAPHIC_DATA] MARKER [MEDICAL_DATA] 1 4 3 OK" at bounding box center [618, 452] width 924 height 21
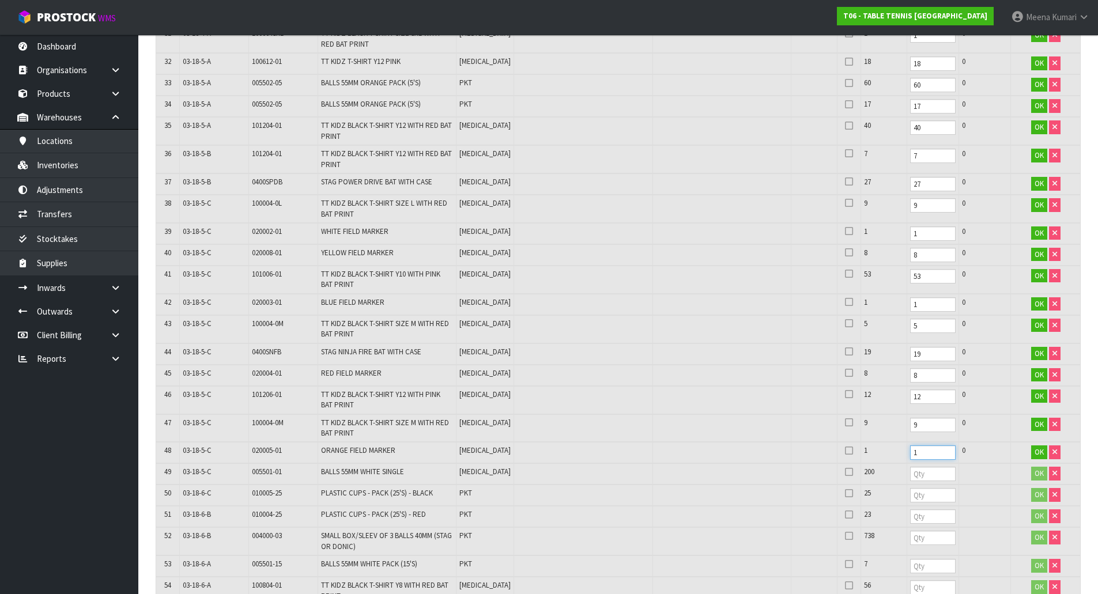
type input "1"
click at [910, 475] on input "number" at bounding box center [933, 474] width 46 height 14
type input "200"
click at [910, 503] on input "number" at bounding box center [933, 495] width 46 height 14
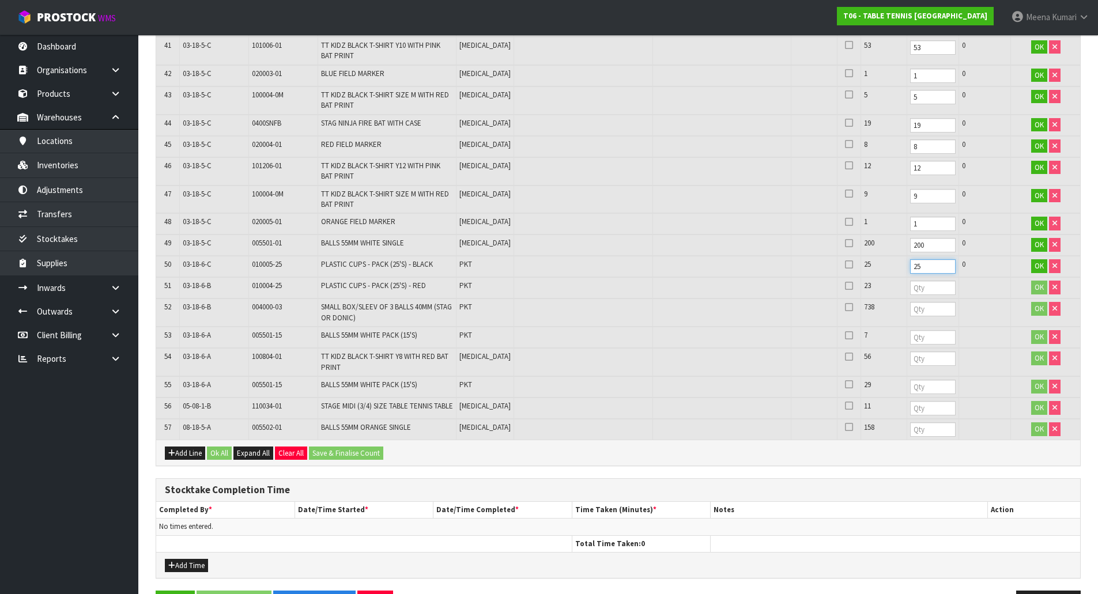
scroll to position [1268, 0]
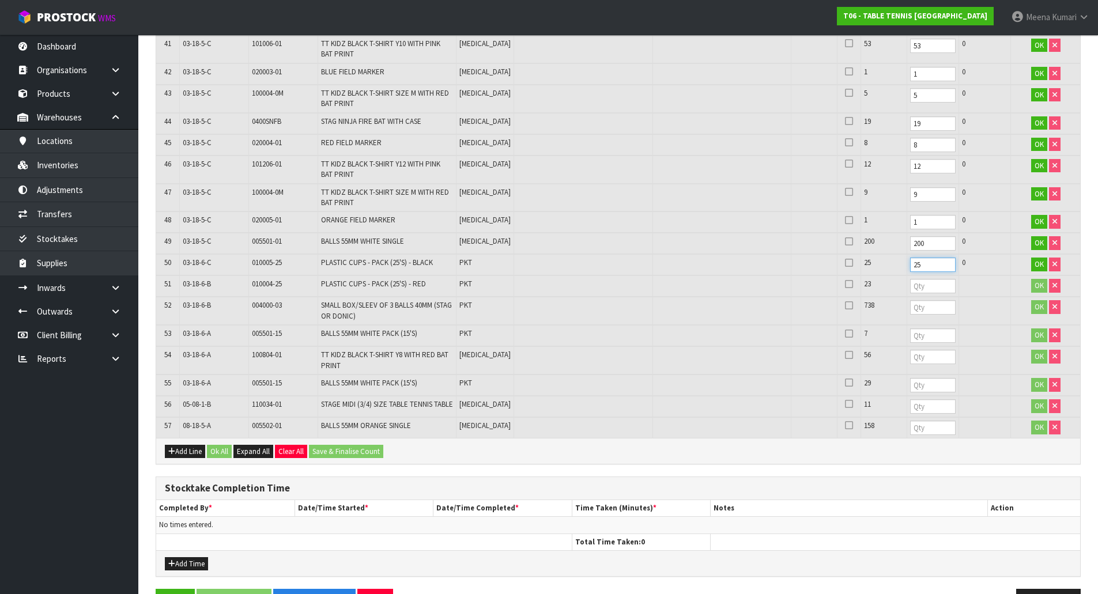
type input "25"
click at [910, 283] on input "number" at bounding box center [933, 286] width 46 height 14
type input "23"
click at [910, 311] on input "number" at bounding box center [933, 307] width 46 height 14
type input "738"
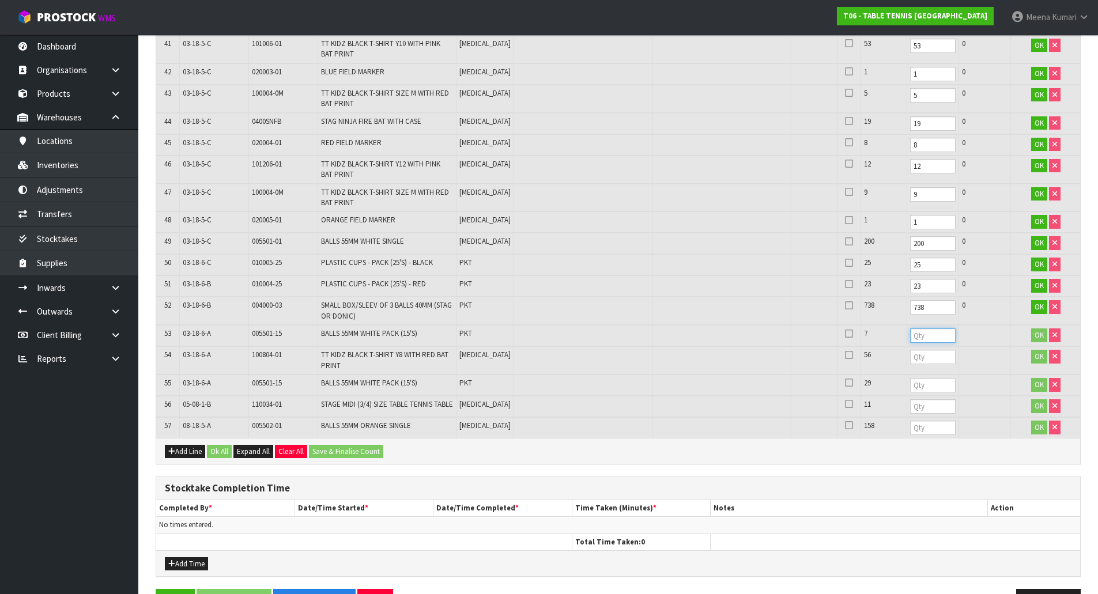
click at [910, 336] on input "number" at bounding box center [933, 336] width 46 height 14
type input "7"
click at [910, 359] on input "number" at bounding box center [933, 357] width 46 height 14
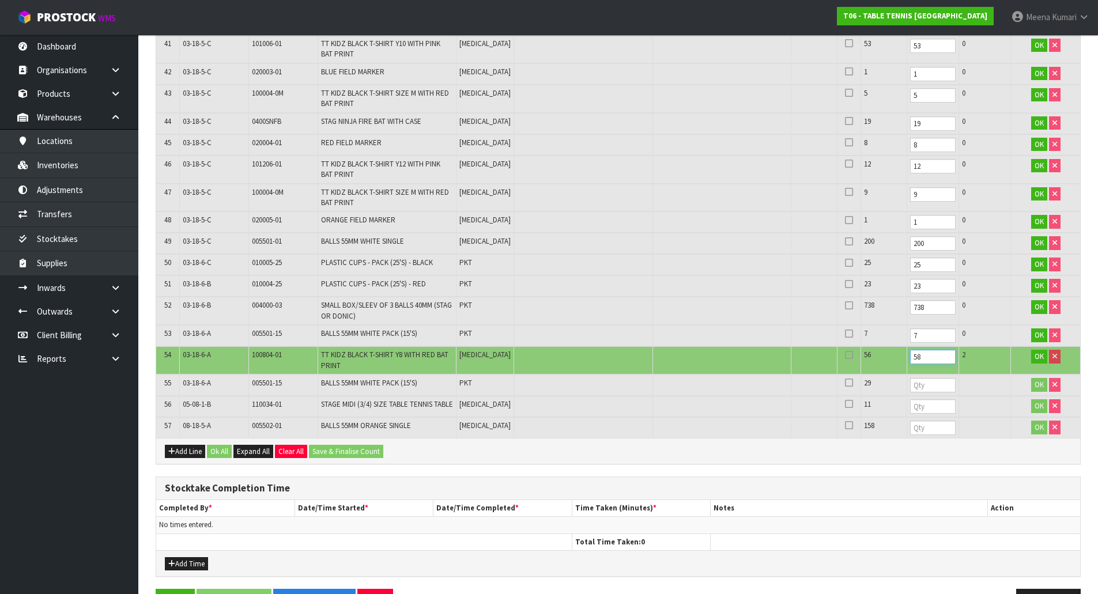
type input "58"
click at [910, 381] on input "number" at bounding box center [933, 385] width 46 height 14
type input "29"
click at [910, 412] on input "number" at bounding box center [933, 407] width 46 height 14
type input "11"
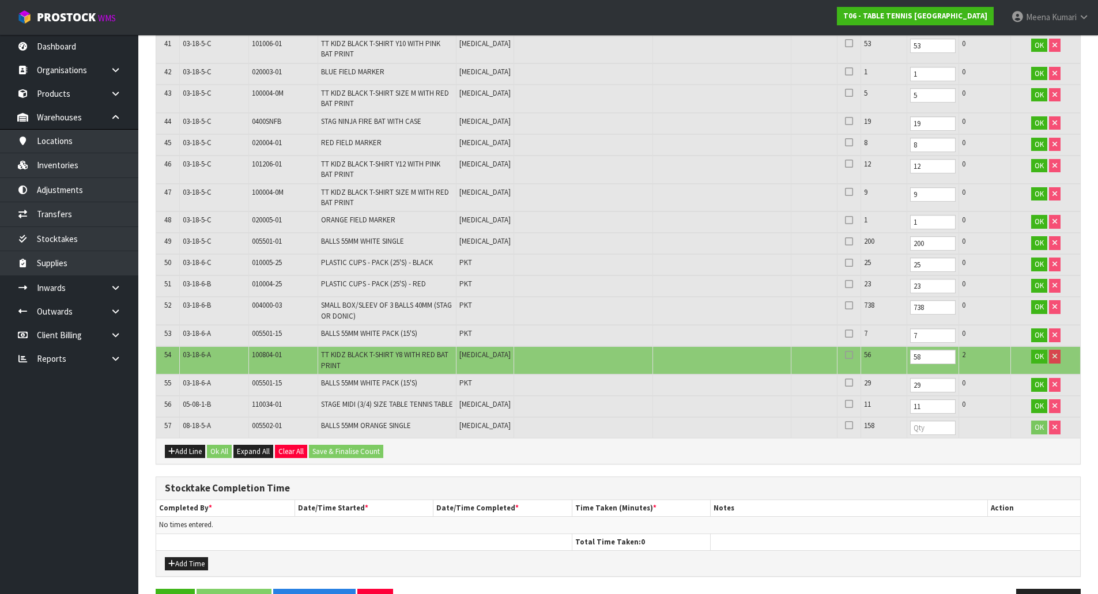
click at [907, 438] on td at bounding box center [933, 427] width 52 height 21
click at [910, 435] on input "number" at bounding box center [933, 428] width 46 height 14
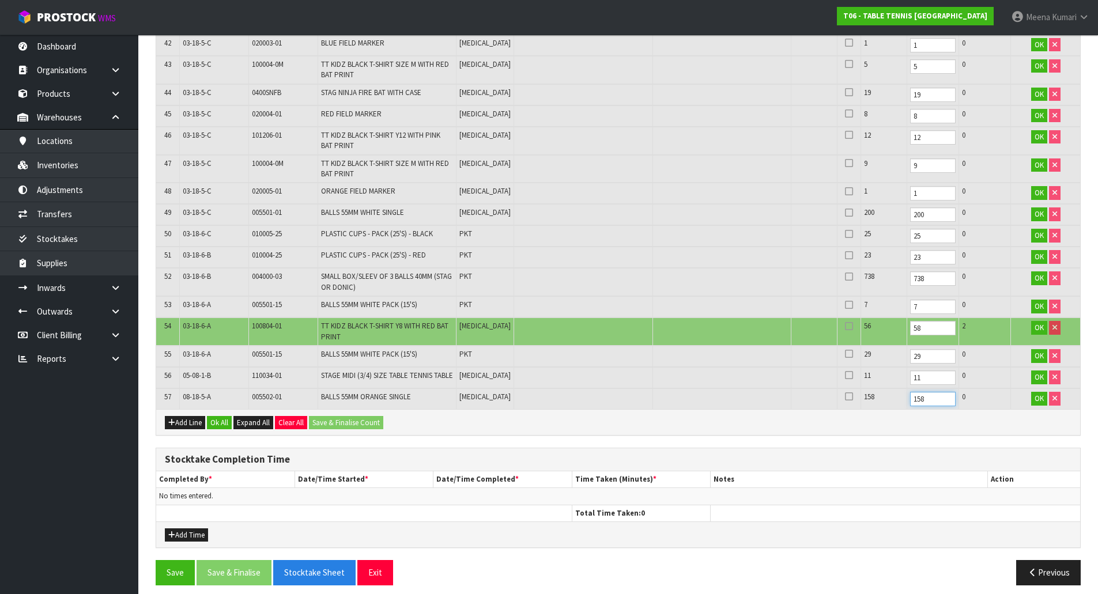
scroll to position [1313, 0]
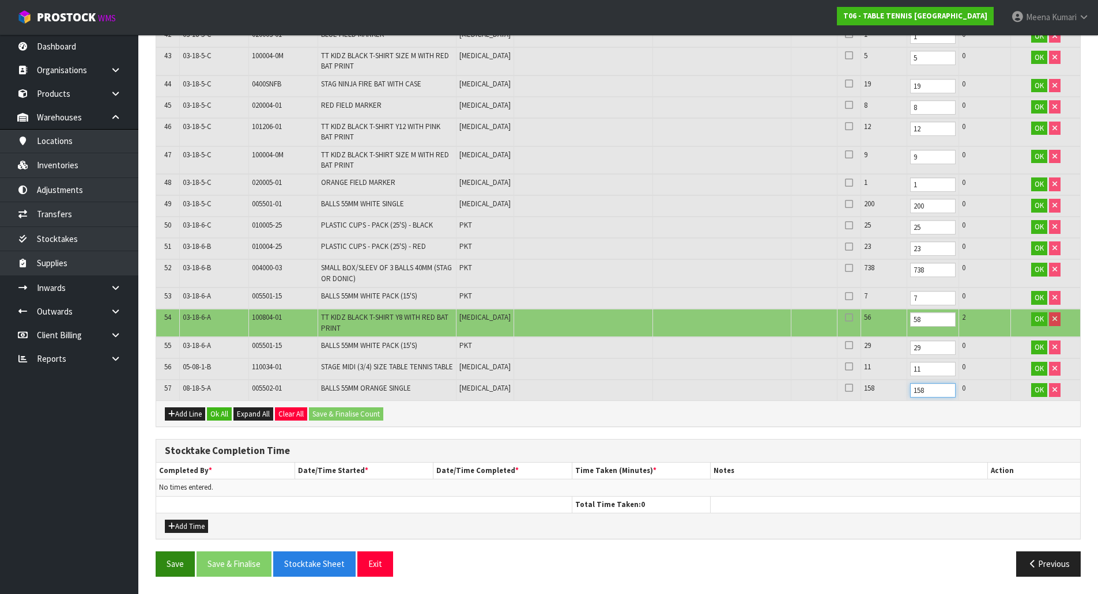
type input "158"
click at [176, 566] on button "Save" at bounding box center [175, 564] width 39 height 25
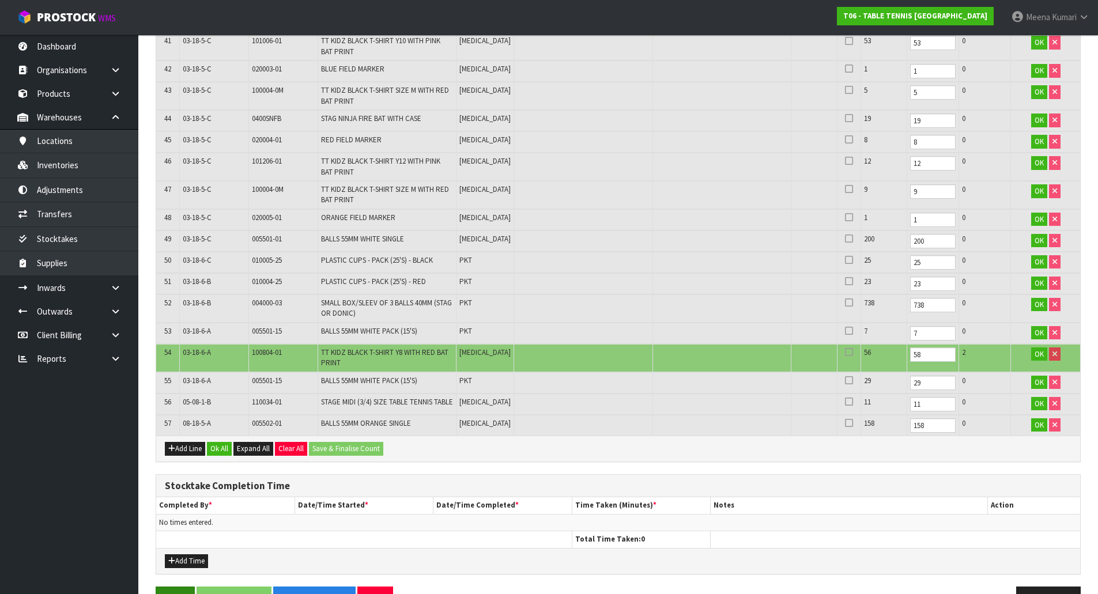
scroll to position [0, 0]
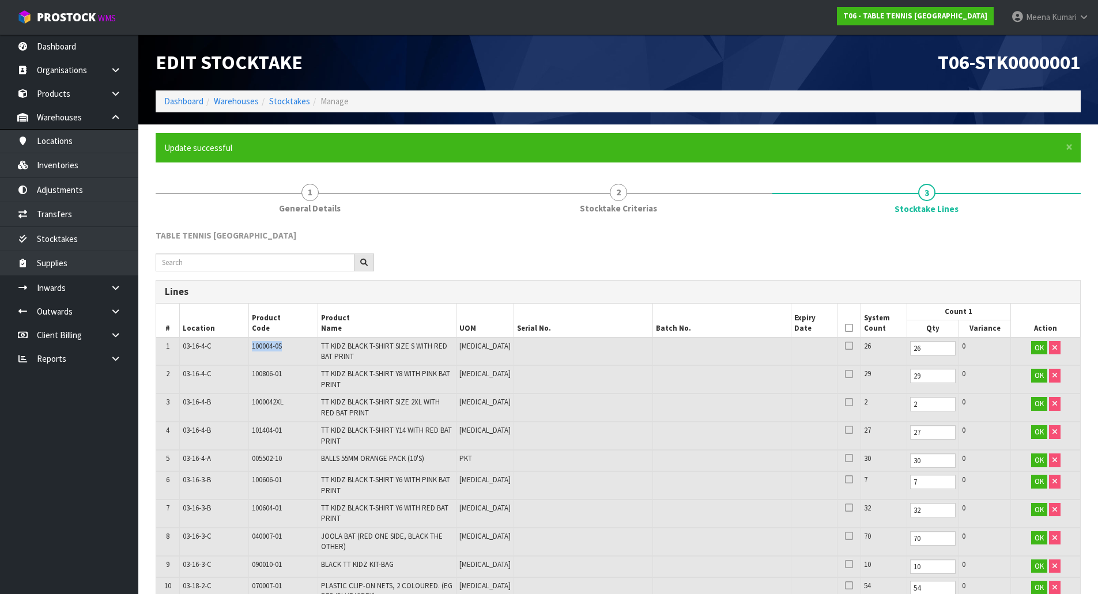
drag, startPoint x: 288, startPoint y: 345, endPoint x: 249, endPoint y: 349, distance: 39.4
click at [249, 349] on td "100004-0S" at bounding box center [282, 352] width 69 height 28
copy span "100004-0S"
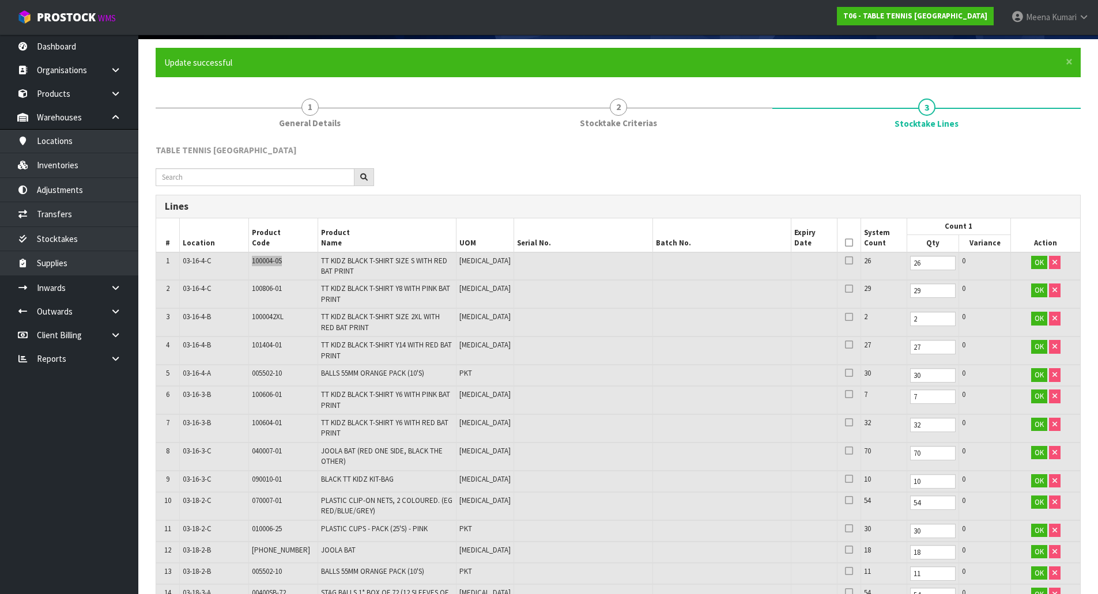
scroll to position [288, 0]
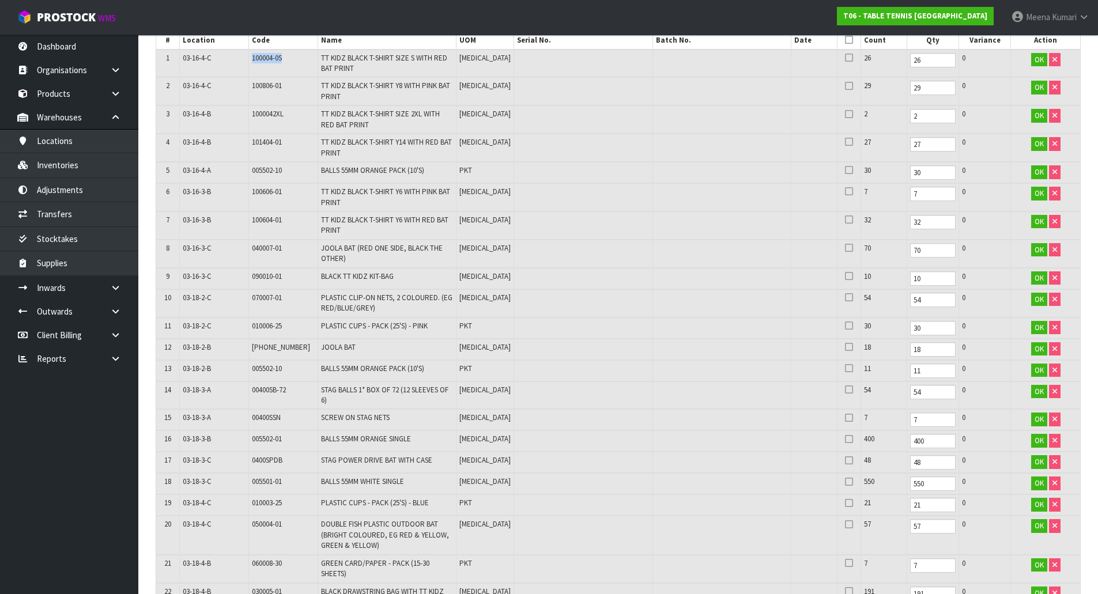
click at [260, 192] on span "100606-01" at bounding box center [267, 192] width 30 height 10
copy tr "100606-01"
click at [907, 227] on td "32" at bounding box center [933, 226] width 52 height 28
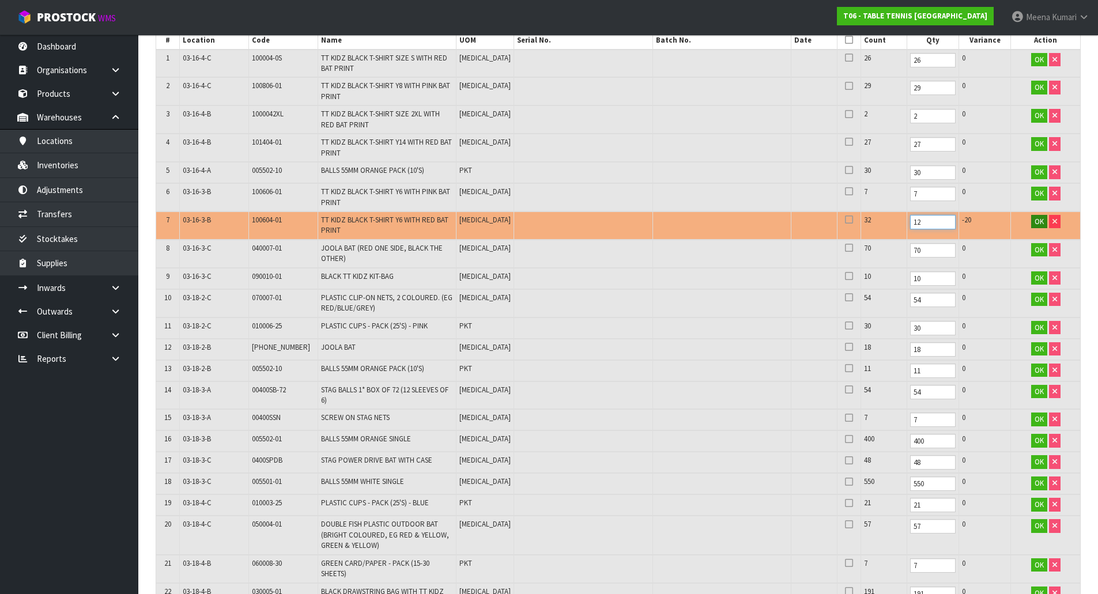
type input "12"
click at [1033, 223] on button "OK" at bounding box center [1039, 222] width 16 height 14
click at [269, 219] on span "100604-01" at bounding box center [267, 220] width 30 height 10
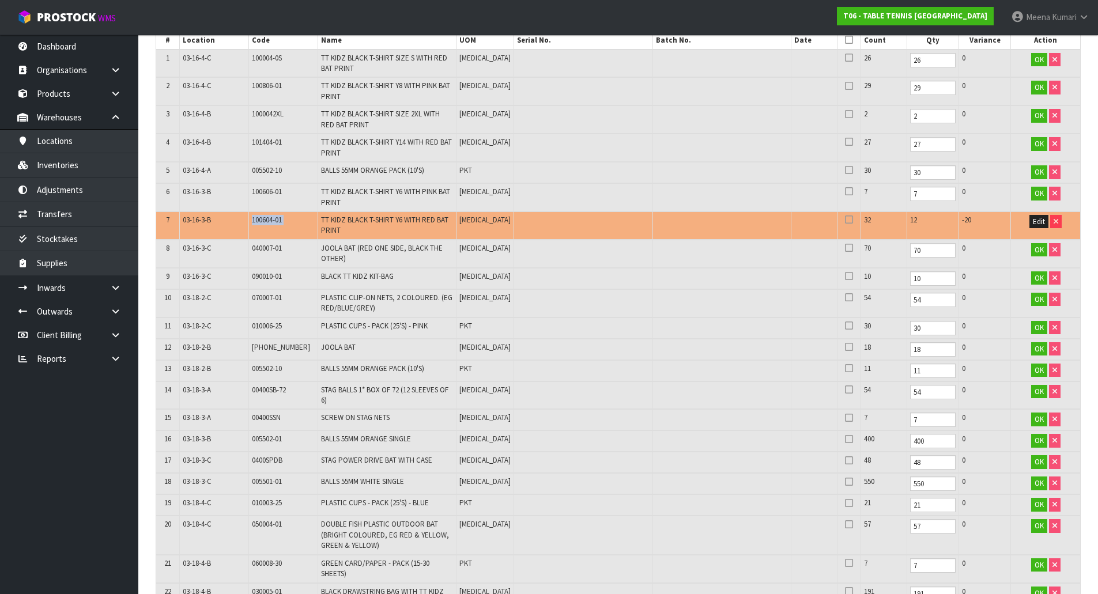
copy tr "100604-01"
drag, startPoint x: 896, startPoint y: 250, endPoint x: 840, endPoint y: 258, distance: 56.5
click at [841, 257] on tr "8 03-16-3-C 040007-01 JOOLA BAT (RED ONE SIDE, BLACK THE OTHER) [MEDICAL_DATA] …" at bounding box center [618, 254] width 924 height 28
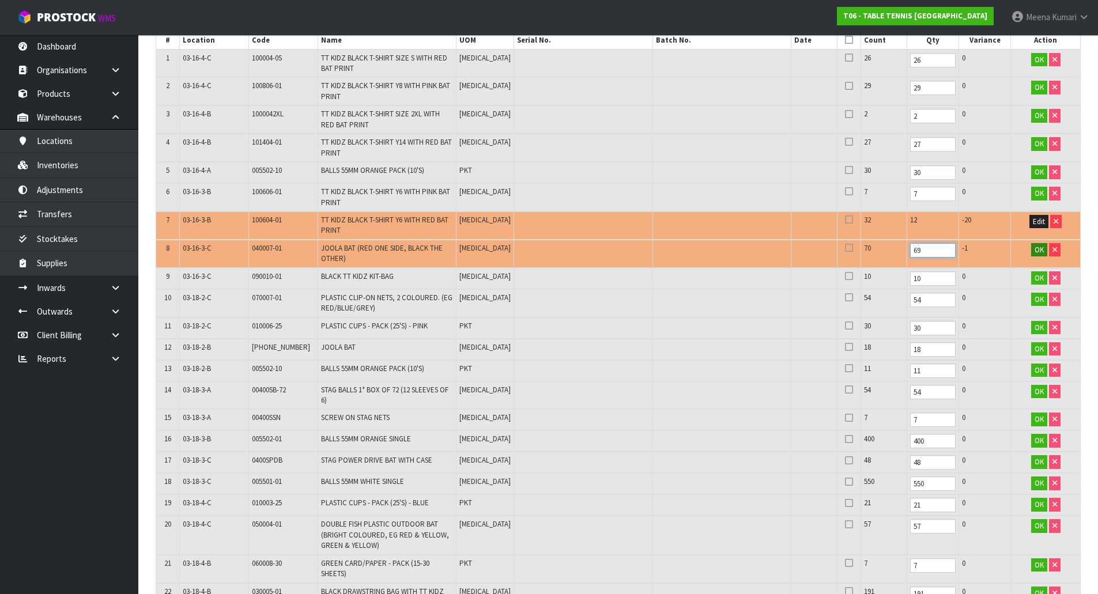
type input "69"
click at [1046, 249] on button "OK" at bounding box center [1039, 250] width 16 height 14
drag, startPoint x: 288, startPoint y: 325, endPoint x: 244, endPoint y: 323, distance: 44.4
click at [244, 323] on tr "11 03-18-2-C 010006-25 PLASTIC CUPS - PACK (25'S) - PINK PKT 30 30 0 OK" at bounding box center [618, 328] width 924 height 21
copy tr "010006-25"
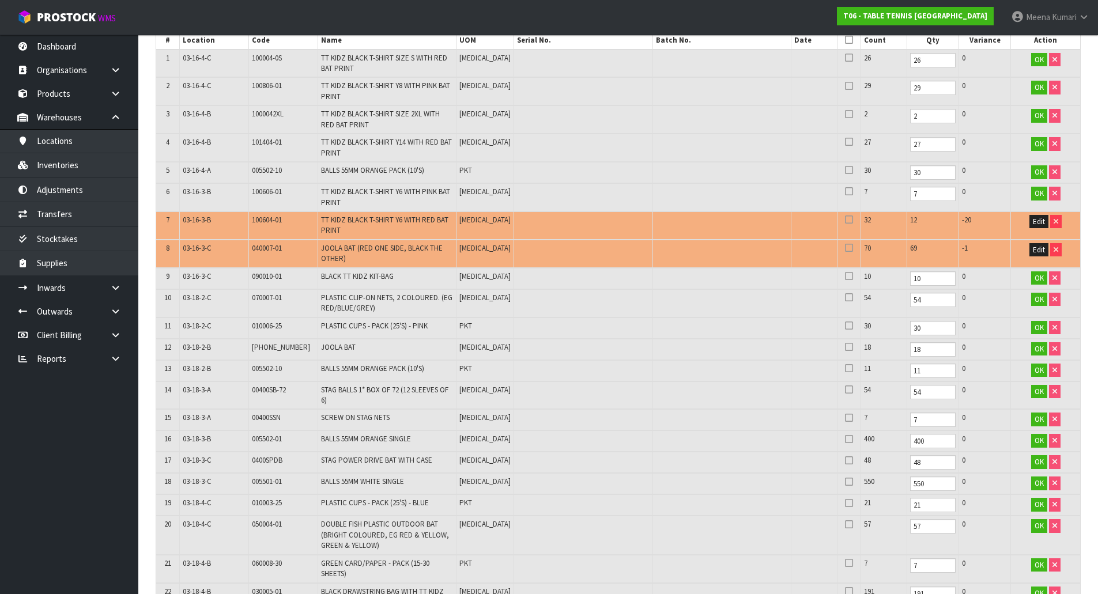
click at [254, 374] on td "005502-10" at bounding box center [282, 370] width 69 height 21
click at [254, 370] on span "005502-10" at bounding box center [267, 369] width 30 height 10
copy tr "005502-10"
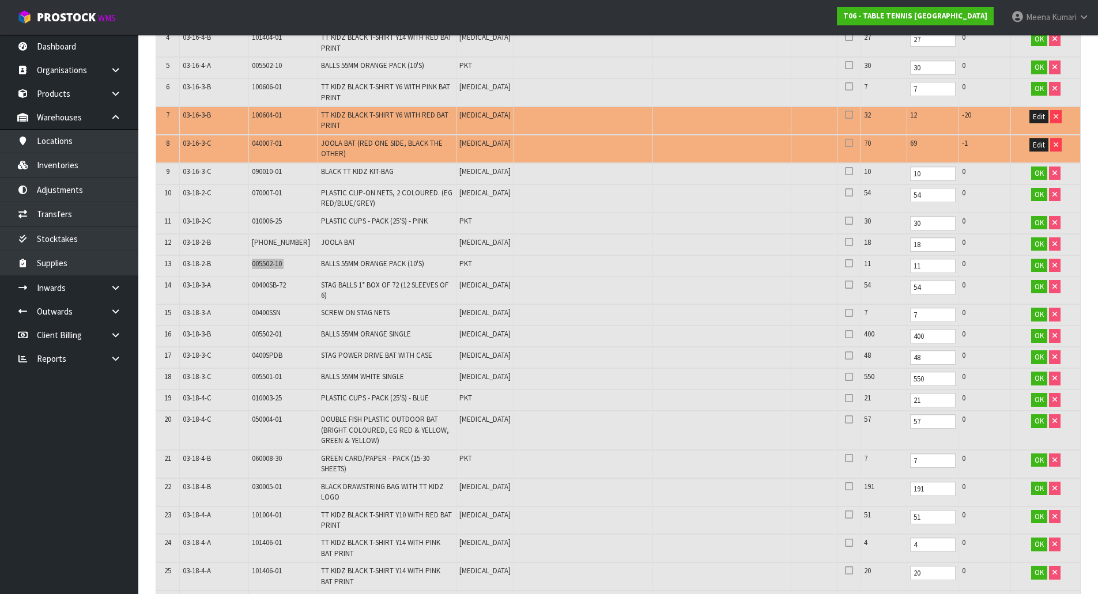
scroll to position [404, 0]
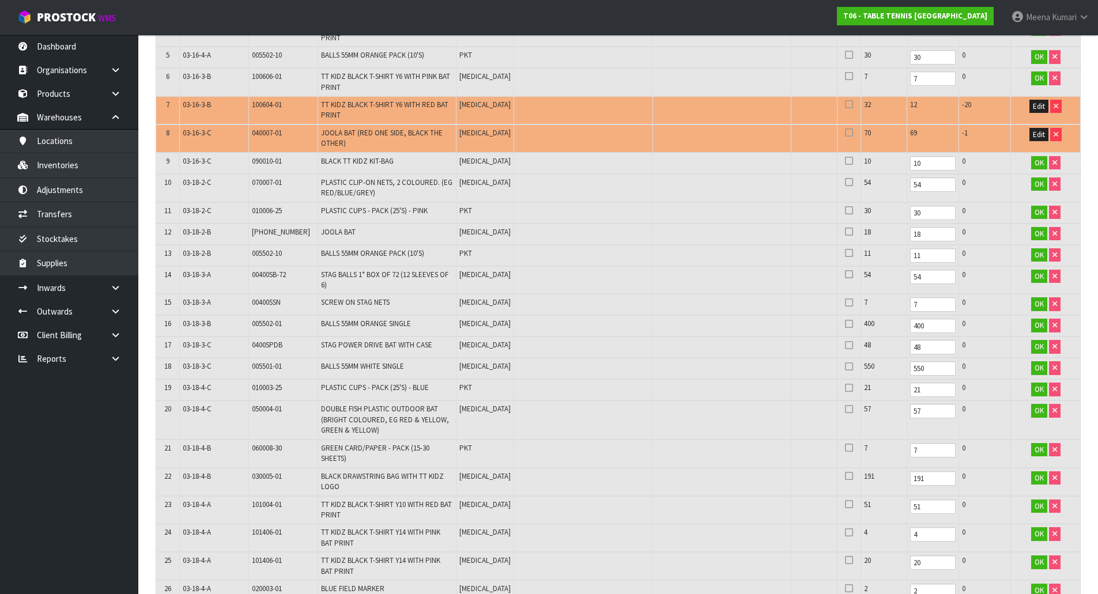
click at [257, 387] on span "010003-25" at bounding box center [267, 388] width 30 height 10
copy tr "010003-25"
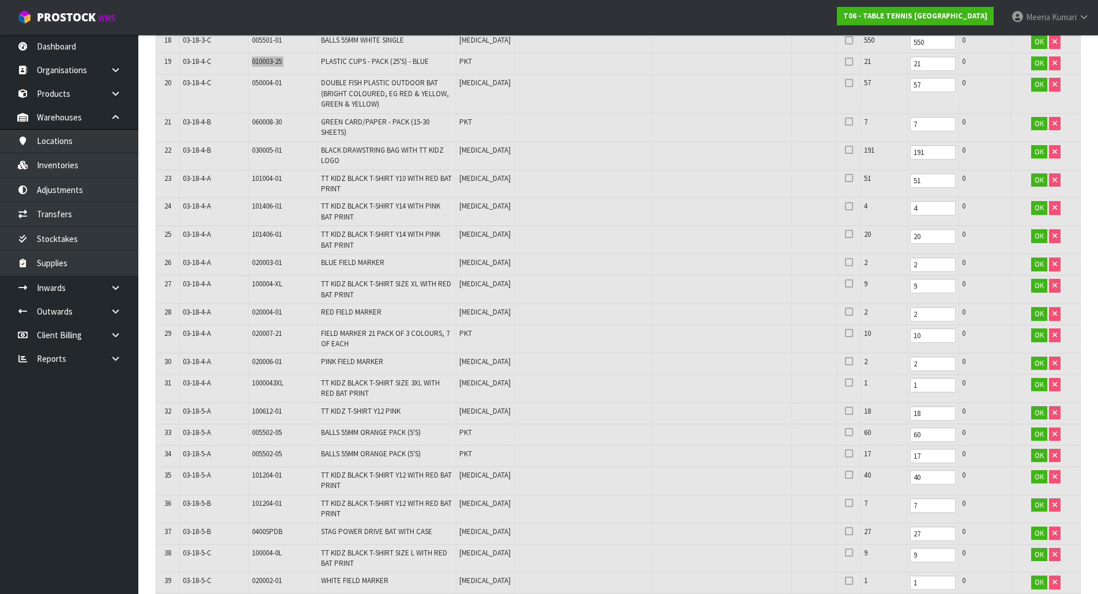
scroll to position [750, 0]
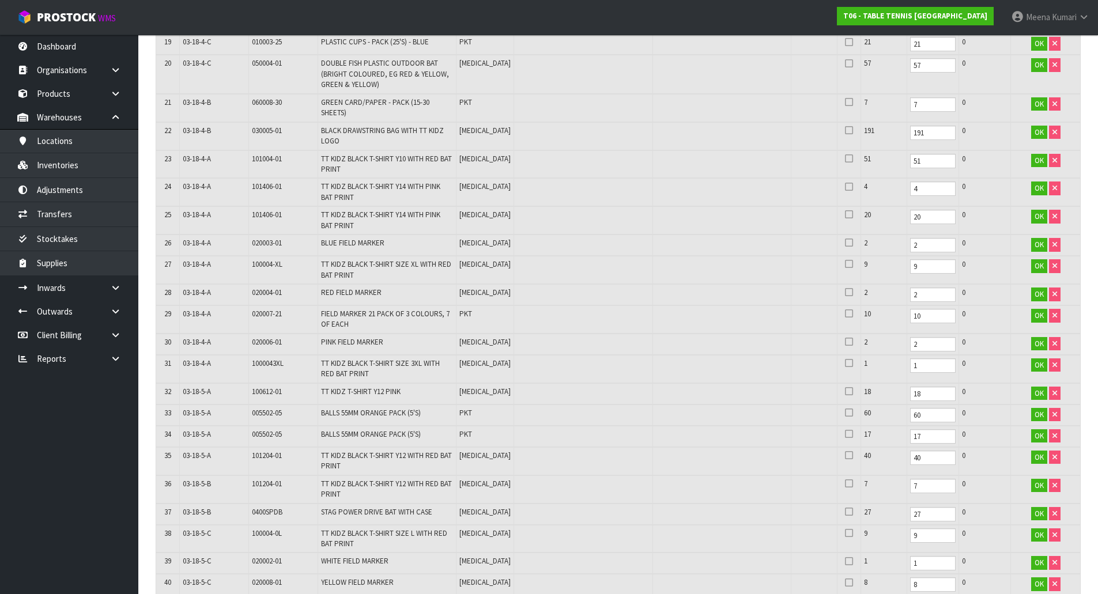
click at [255, 389] on span "100612-01" at bounding box center [267, 392] width 30 height 10
copy tr "100612-01"
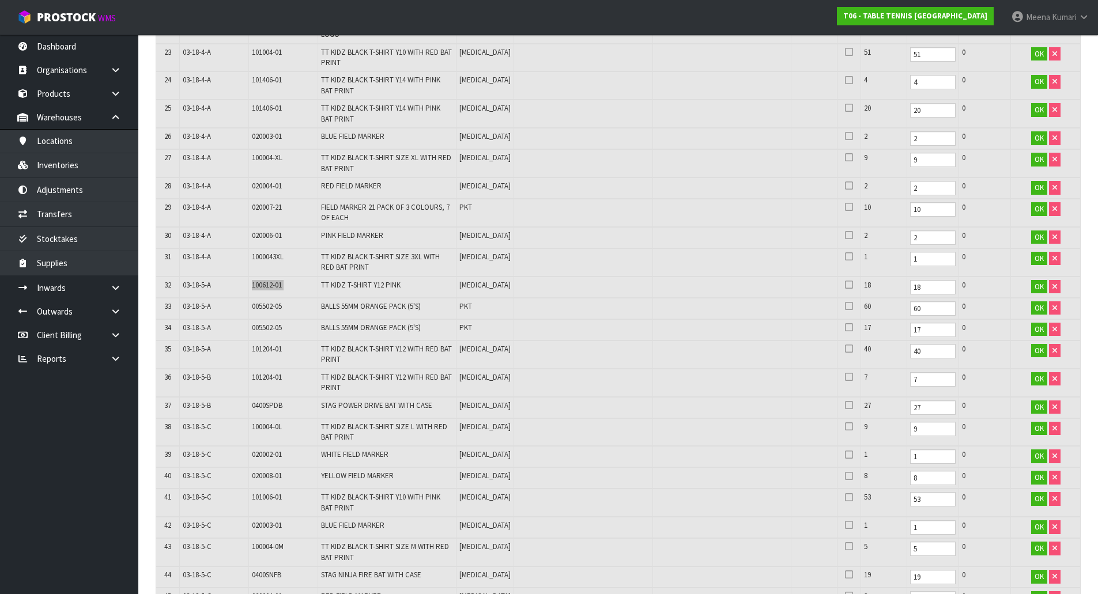
scroll to position [865, 0]
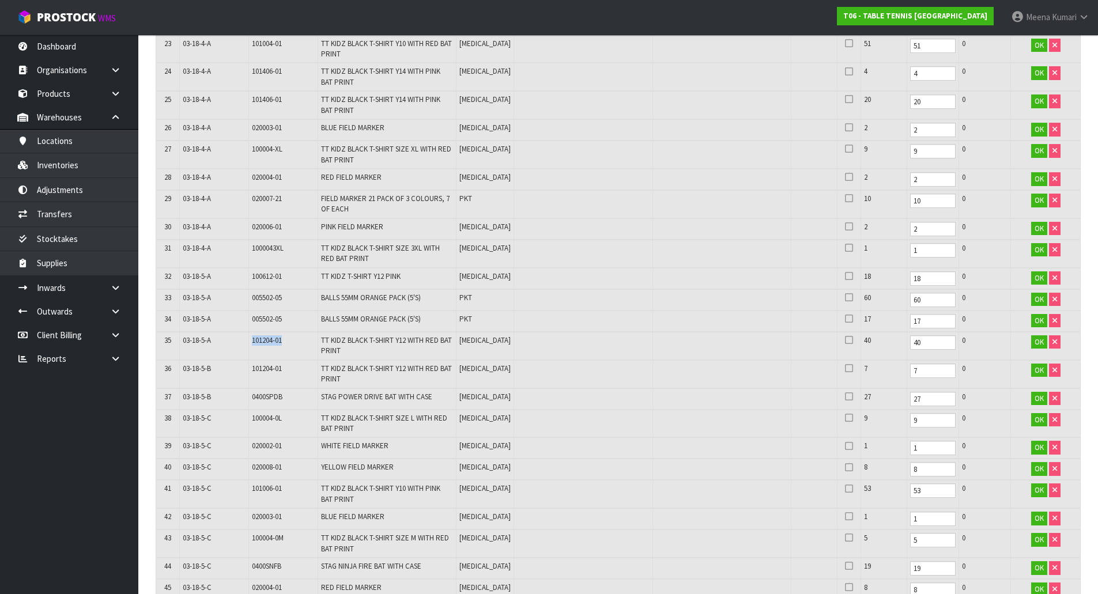
drag, startPoint x: 248, startPoint y: 340, endPoint x: 295, endPoint y: 347, distance: 47.3
click at [295, 347] on td "101204-01" at bounding box center [282, 346] width 69 height 28
copy span "101204-01"
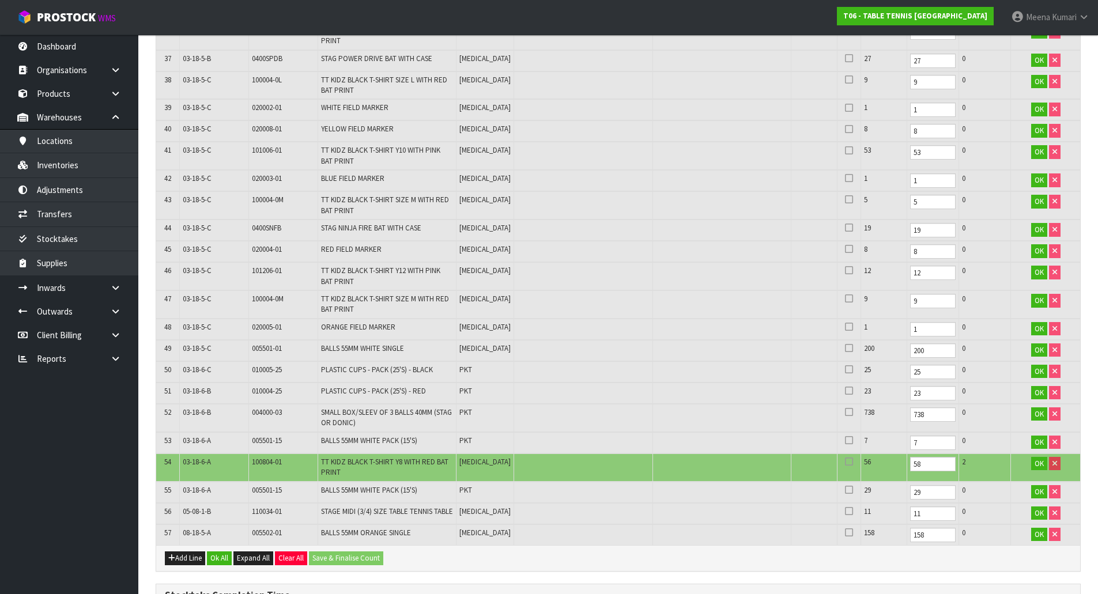
scroll to position [1268, 0]
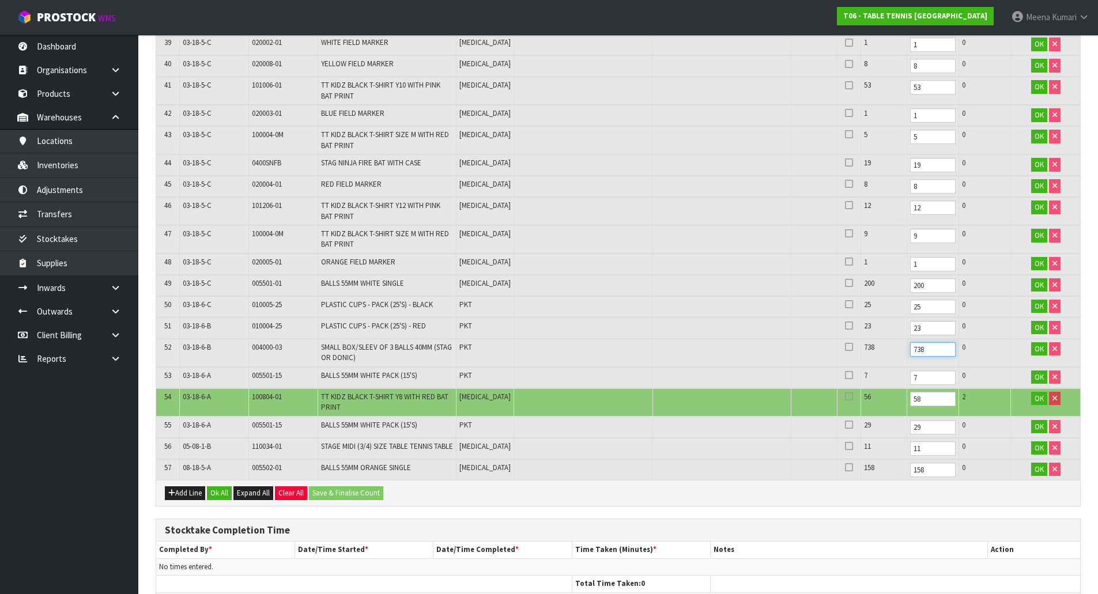
drag, startPoint x: 905, startPoint y: 353, endPoint x: 845, endPoint y: 357, distance: 60.1
click at [845, 357] on tr "52 03-18-6-B 004000-03 SMALL BOX/SLEEV OF 3 BALLS 40MM (STAG OR DONIC) PKT 738 …" at bounding box center [618, 353] width 924 height 28
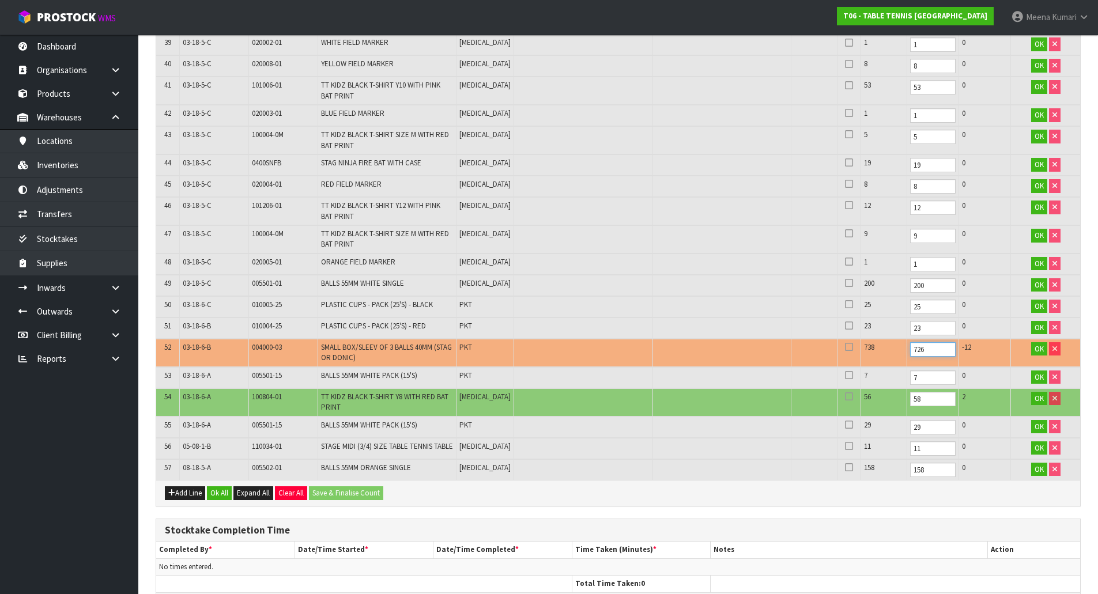
type input "726"
drag, startPoint x: 903, startPoint y: 398, endPoint x: 839, endPoint y: 402, distance: 64.7
click at [840, 401] on tr "54 03-18-6-A 100804-01 TT KIDZ BLACK T-SHIRT Y8 WITH RED BAT PRINT [MEDICAL_DAT…" at bounding box center [618, 403] width 924 height 28
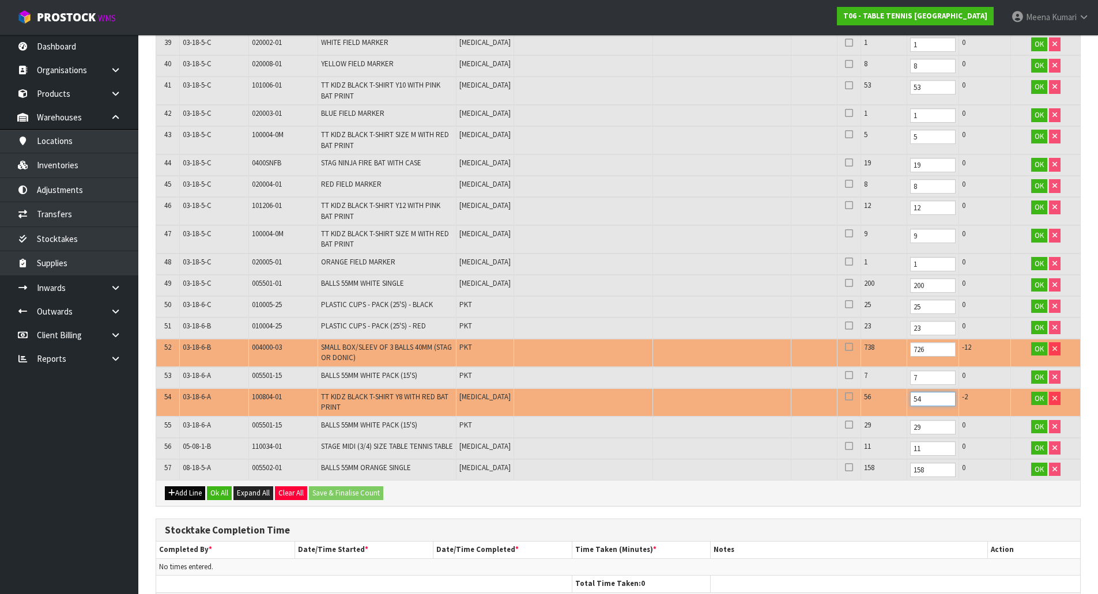
type input "54"
click at [191, 500] on button "Add Line" at bounding box center [185, 494] width 40 height 14
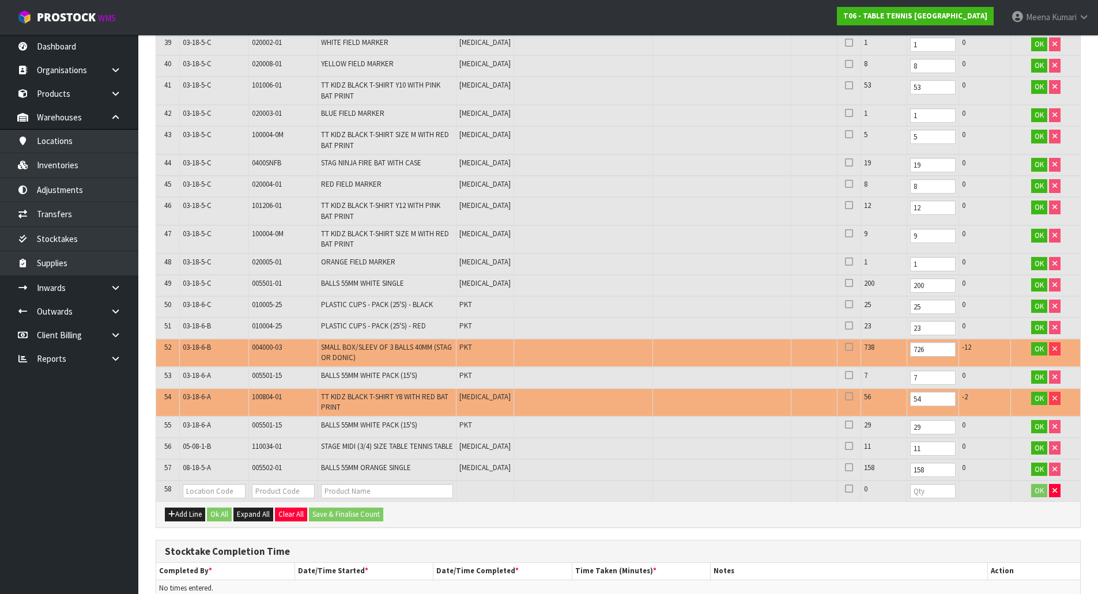
click at [267, 449] on span "110034-01" at bounding box center [267, 447] width 30 height 10
click at [267, 448] on span "110034-01" at bounding box center [267, 447] width 30 height 10
copy tr "110034-01"
click at [280, 499] on input "text" at bounding box center [283, 491] width 63 height 14
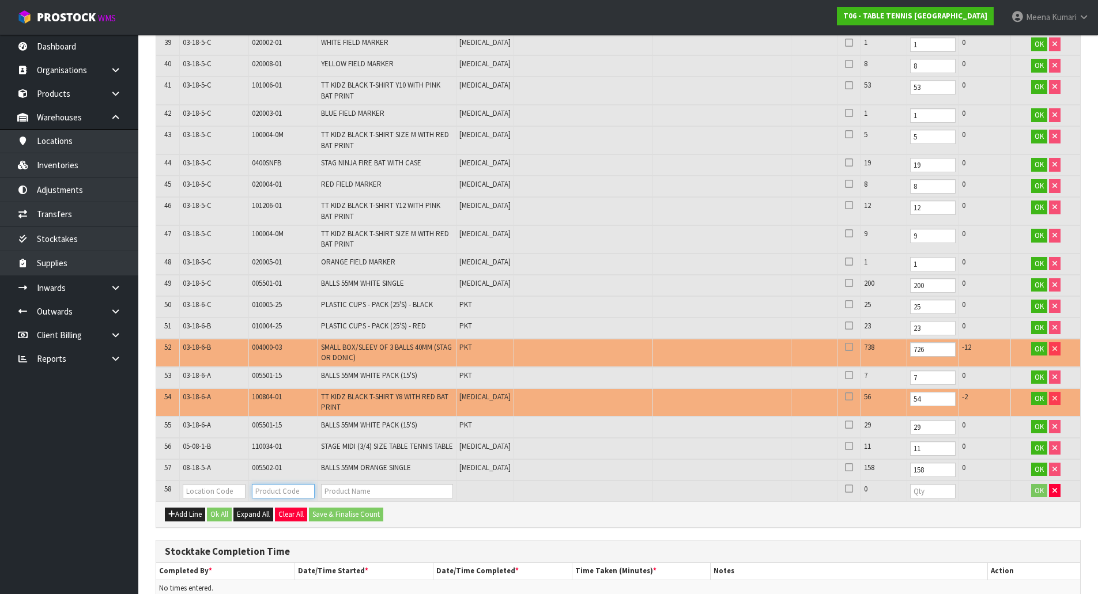
paste input "110034-01"
type input "110034-01"
type input "STAGE MIDI (3/4) SIZE TABLE TENNIS TABLE"
type input "110034-01"
click at [211, 499] on input "text" at bounding box center [214, 491] width 63 height 14
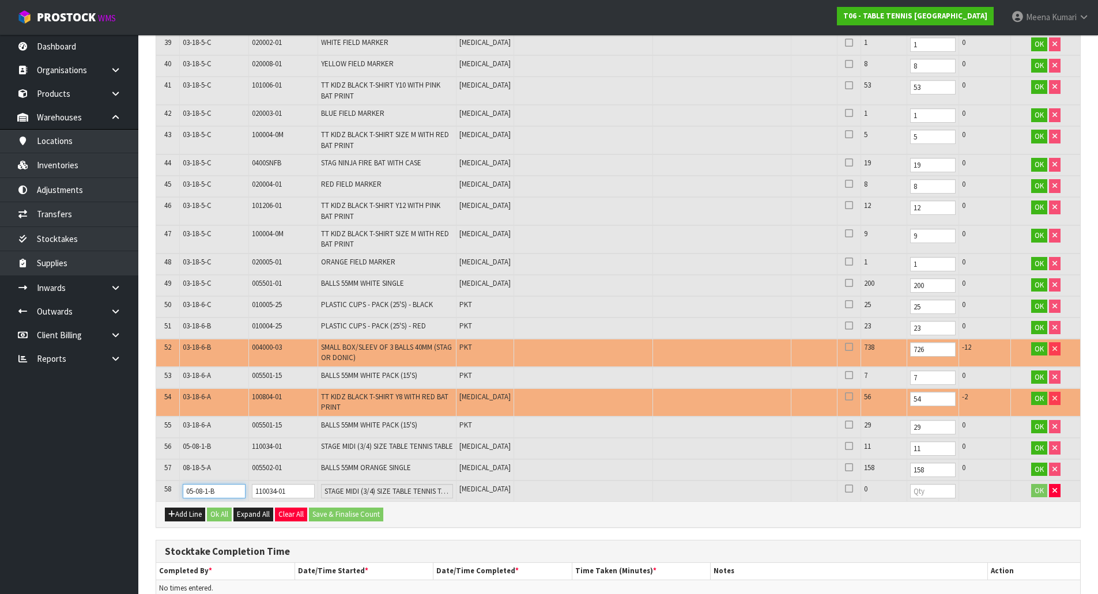
drag, startPoint x: 232, startPoint y: 495, endPoint x: 144, endPoint y: 499, distance: 88.3
type input "03-18-5-A"
click at [276, 473] on span "005502-01" at bounding box center [267, 468] width 30 height 10
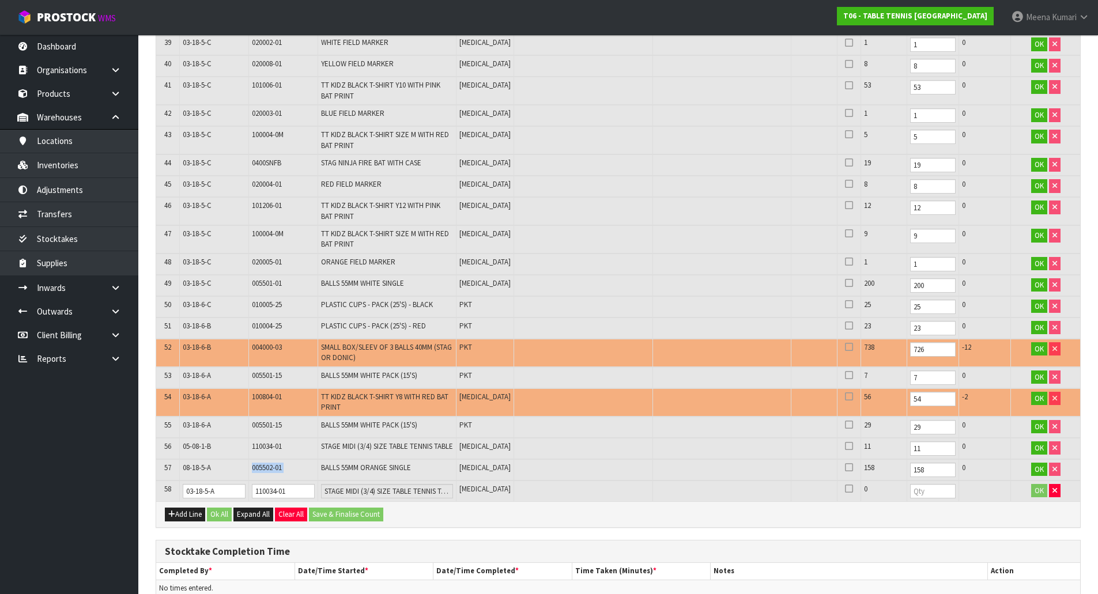
click at [276, 473] on span "005502-01" at bounding box center [267, 468] width 30 height 10
copy tr "005502-01"
drag, startPoint x: 295, startPoint y: 502, endPoint x: 164, endPoint y: 495, distance: 131.1
click at [164, 495] on tr "58 03-18-5-A 110034-01 STAGE MIDI (3/4) SIZE TABLE TENNIS TABLE [MEDICAL_DATA] …" at bounding box center [618, 491] width 924 height 21
paste input "005502"
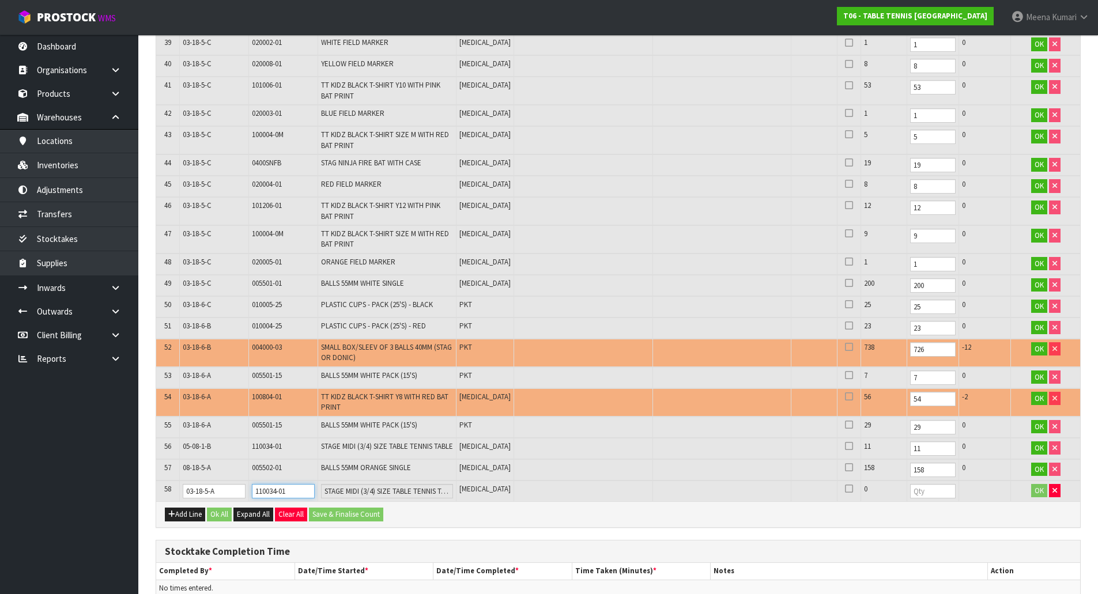
type input "005502-01"
type input "BALLS 55MM ORANGE SINGLE"
type input "005502-01"
drag, startPoint x: 903, startPoint y: 479, endPoint x: 866, endPoint y: 470, distance: 37.9
click at [866, 470] on tr "57 08-18-5-A 005502-01 BALLS 55MM ORANGE SINGLE [MEDICAL_DATA] 158 158 0 OK" at bounding box center [618, 470] width 924 height 21
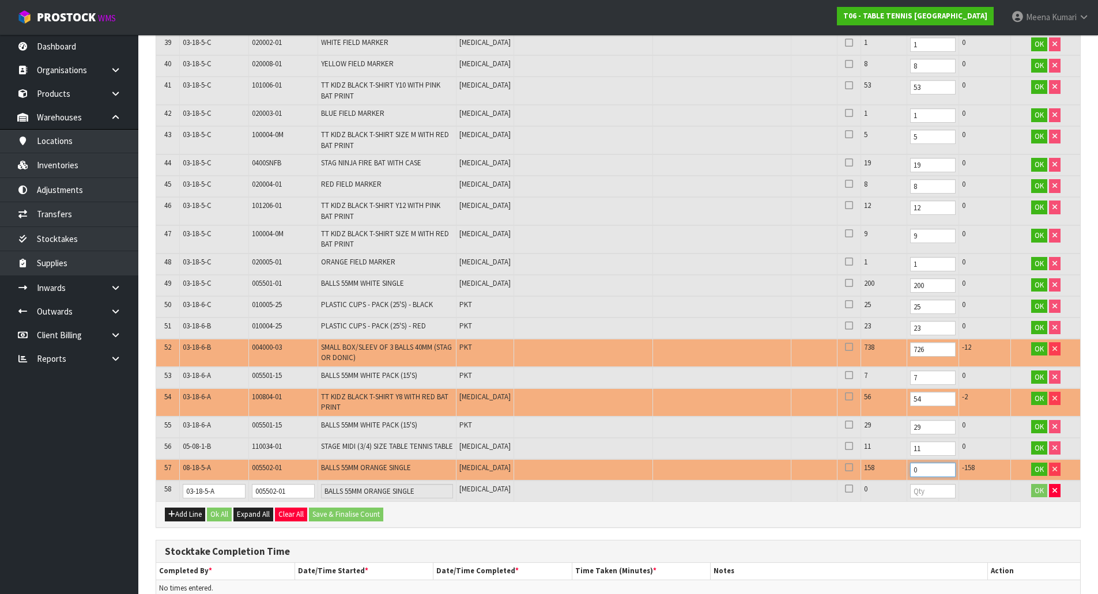
type input "0"
click at [910, 499] on input "number" at bounding box center [933, 491] width 46 height 14
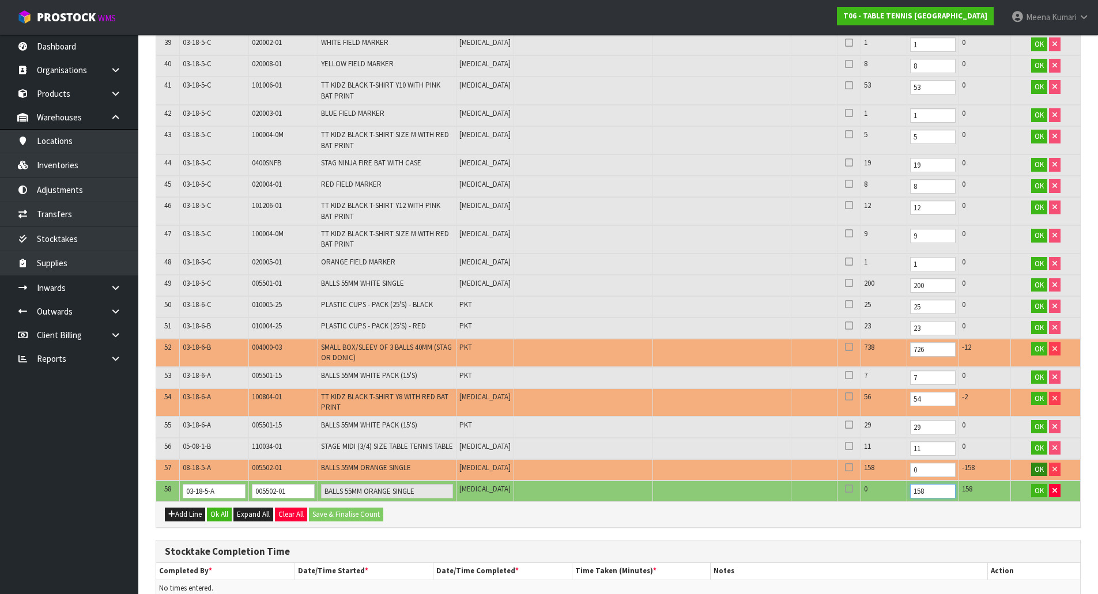
type input "158"
click at [1038, 474] on span "OK" at bounding box center [1039, 470] width 9 height 10
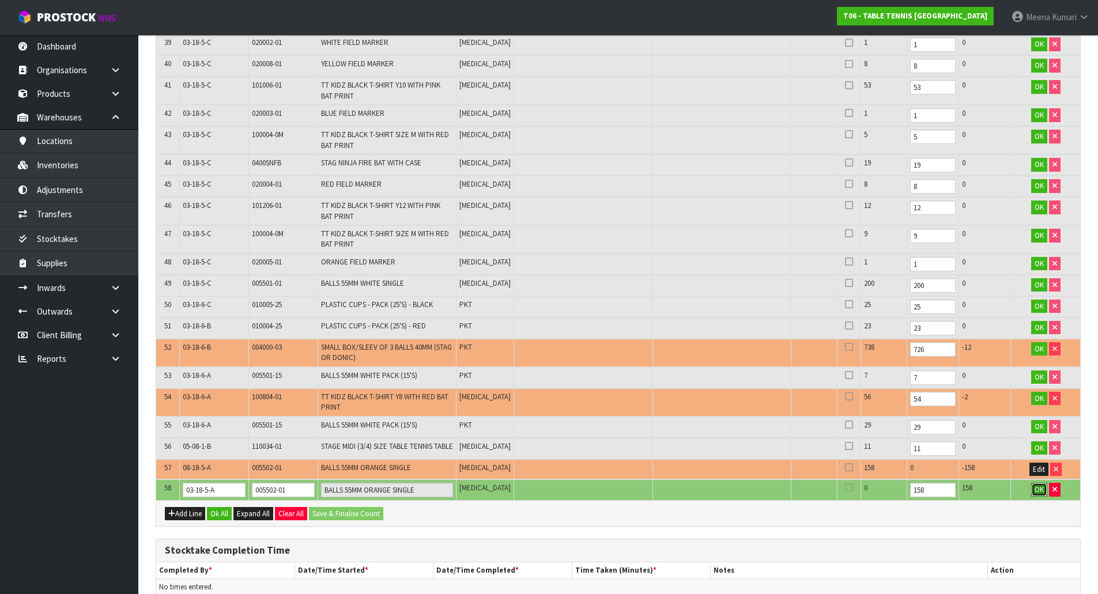
click at [1032, 496] on button "OK" at bounding box center [1039, 490] width 16 height 14
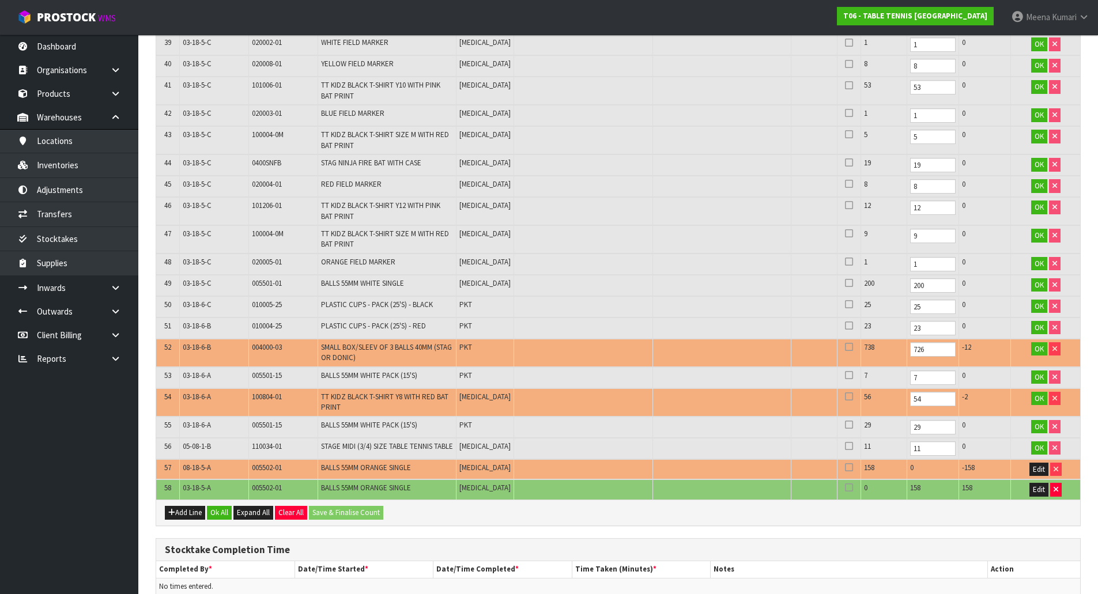
click at [269, 351] on span "004000-03" at bounding box center [267, 347] width 30 height 10
click at [269, 350] on span "004000-03" at bounding box center [267, 347] width 30 height 10
drag, startPoint x: 302, startPoint y: 351, endPoint x: 292, endPoint y: 351, distance: 9.8
click at [302, 351] on td "004000-03" at bounding box center [282, 353] width 69 height 28
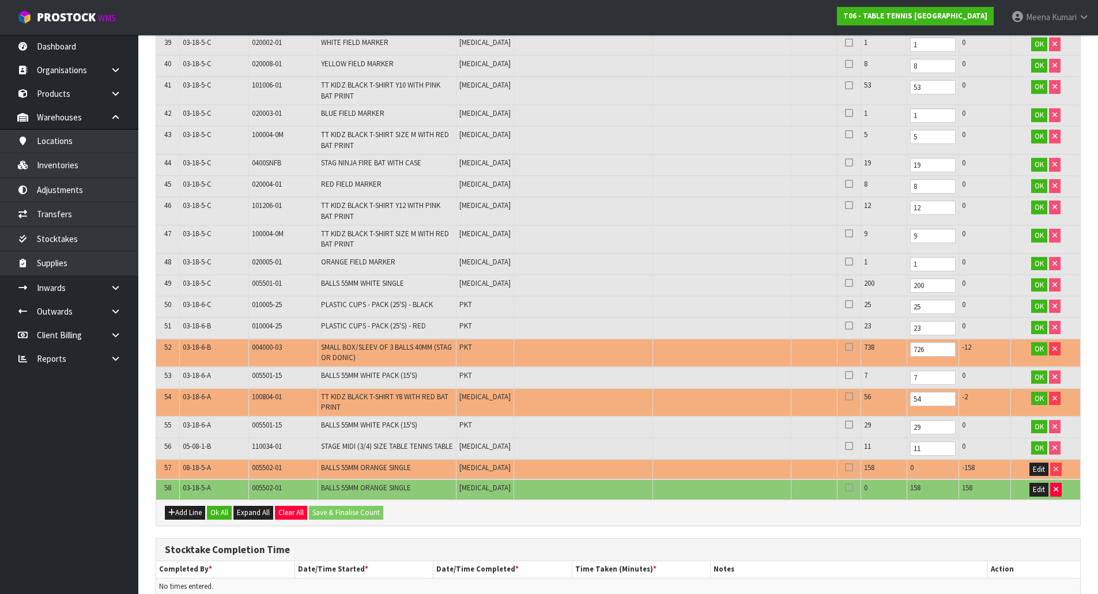
click at [258, 351] on span "004000-03" at bounding box center [267, 347] width 30 height 10
click at [254, 397] on span "100804-01" at bounding box center [267, 397] width 30 height 10
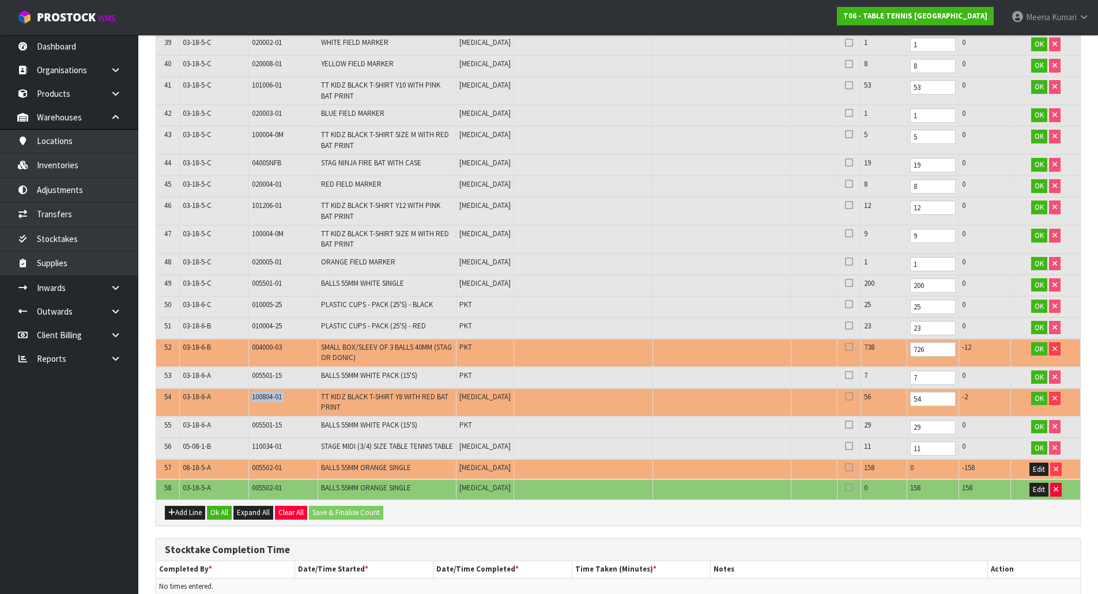
click at [254, 397] on span "100804-01" at bounding box center [267, 397] width 30 height 10
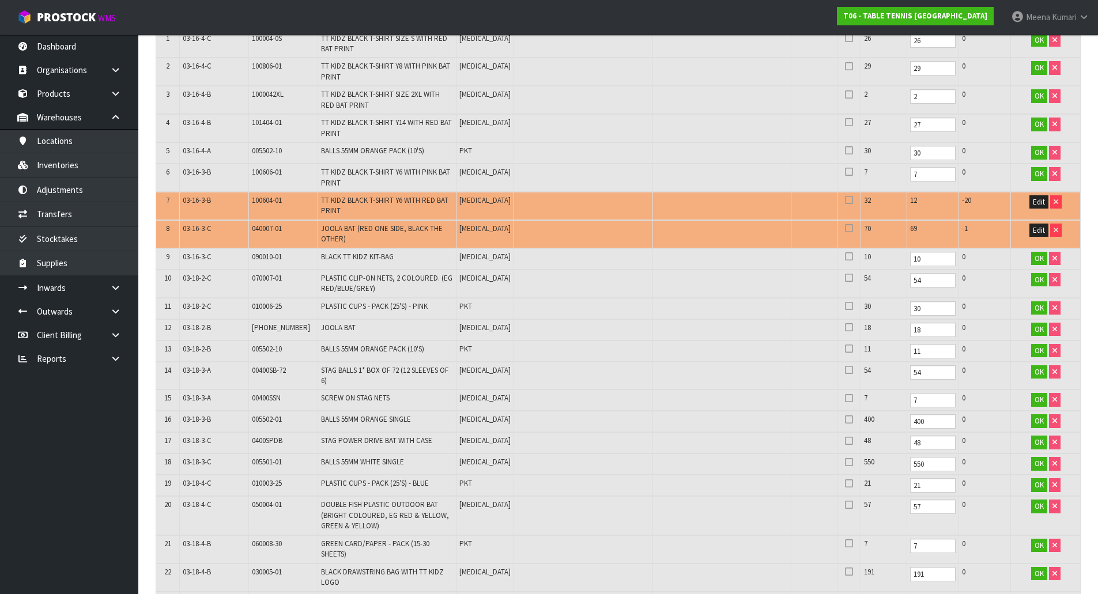
scroll to position [288, 0]
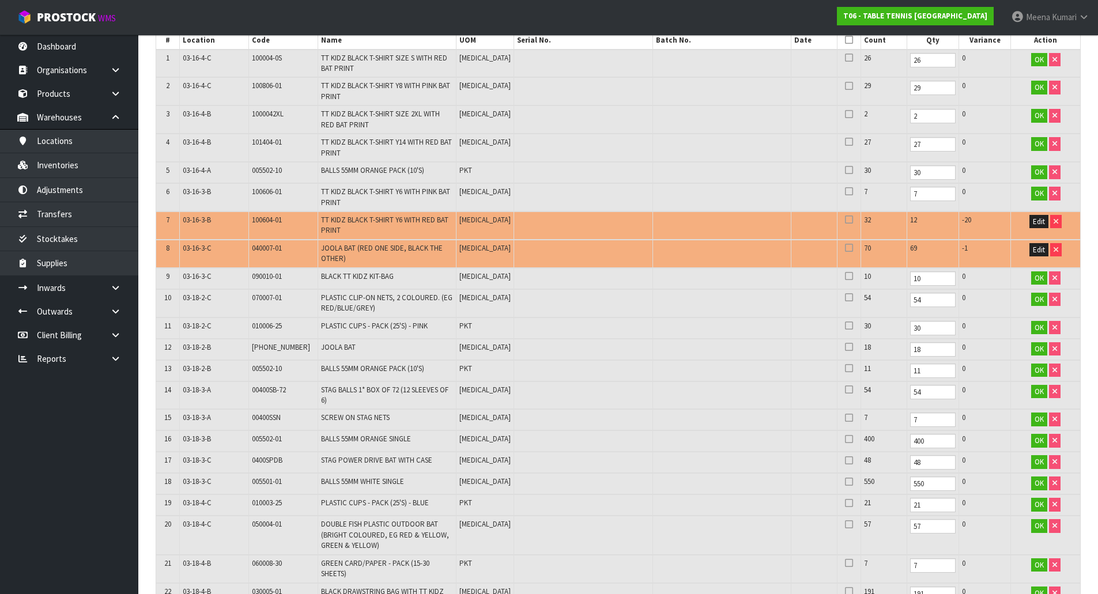
click at [257, 219] on span "100604-01" at bounding box center [267, 220] width 30 height 10
click at [276, 223] on span "100604-01" at bounding box center [267, 220] width 30 height 10
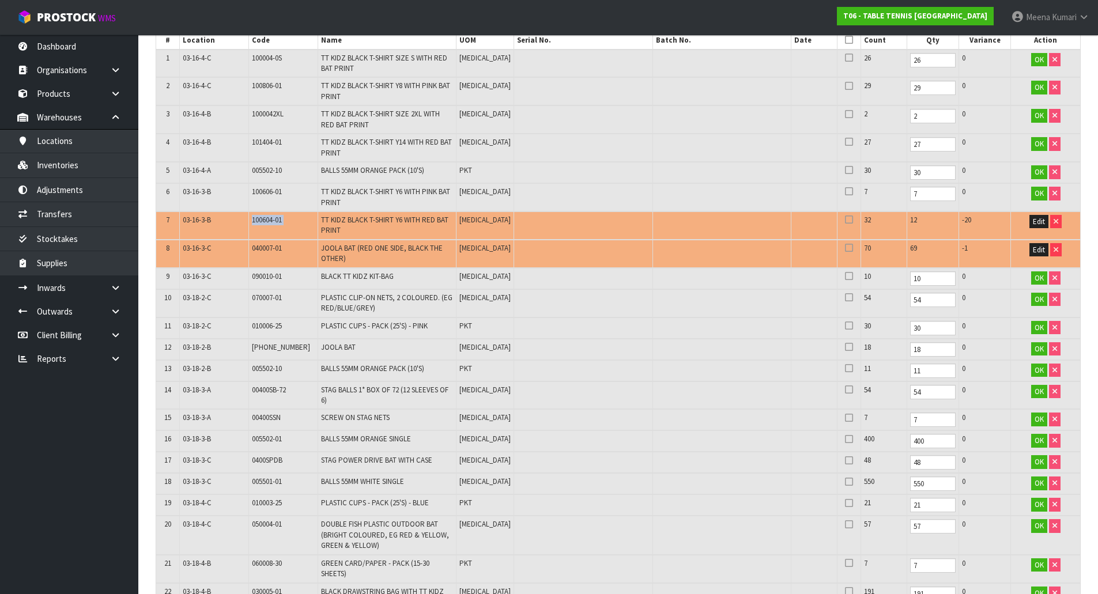
click at [276, 223] on span "100604-01" at bounding box center [267, 220] width 30 height 10
click at [271, 222] on span "100604-01" at bounding box center [267, 220] width 30 height 10
click at [277, 247] on span "040007-01" at bounding box center [267, 248] width 30 height 10
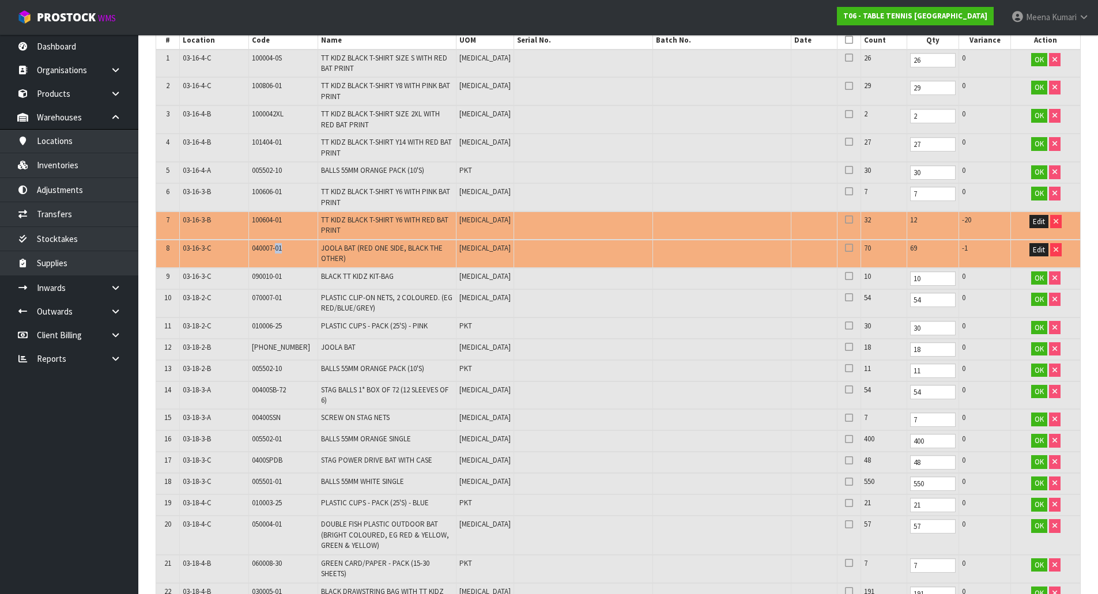
click at [277, 247] on span "040007-01" at bounding box center [267, 248] width 30 height 10
click at [264, 252] on span "040007-01" at bounding box center [267, 248] width 30 height 10
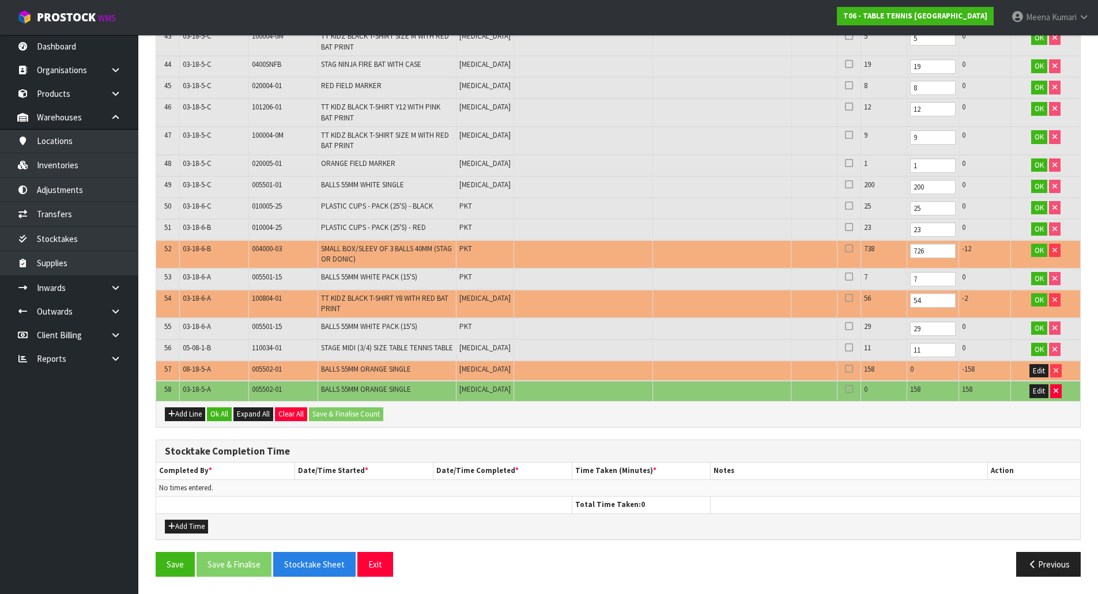
scroll to position [1374, 0]
click at [1042, 250] on button "OK" at bounding box center [1039, 251] width 16 height 14
click at [1035, 275] on span "OK" at bounding box center [1039, 279] width 9 height 10
click at [1038, 296] on span "OK" at bounding box center [1039, 300] width 9 height 10
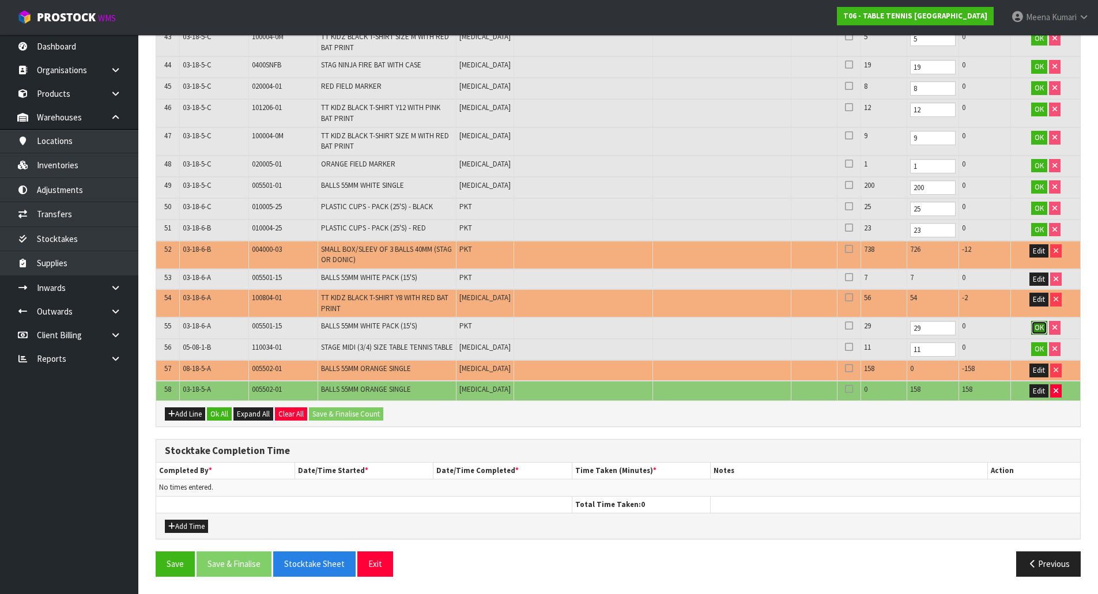
click at [1041, 325] on span "OK" at bounding box center [1039, 328] width 9 height 10
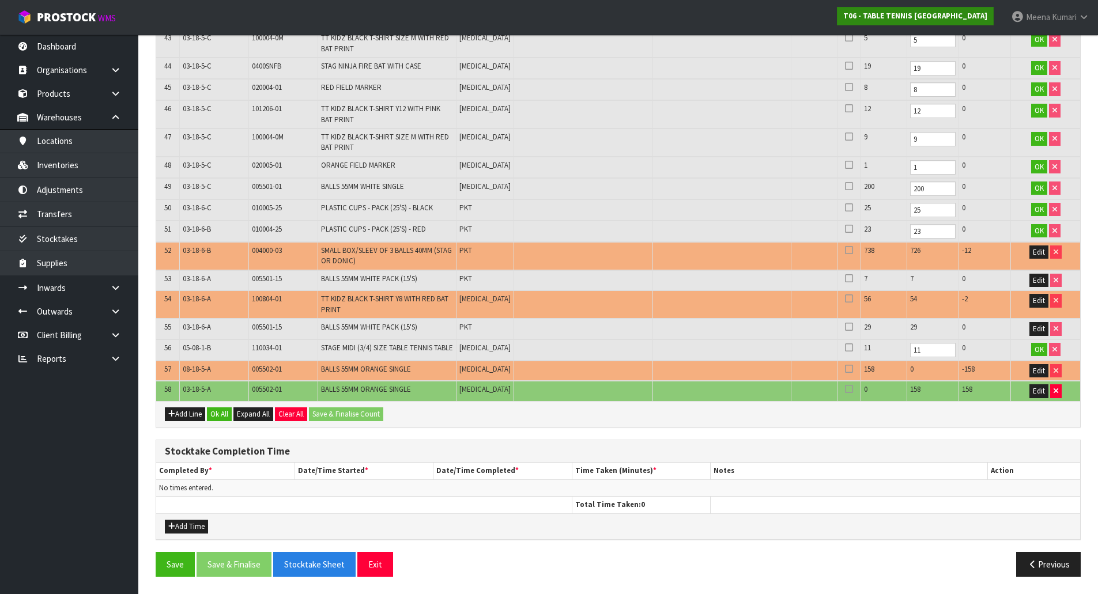
scroll to position [77, 0]
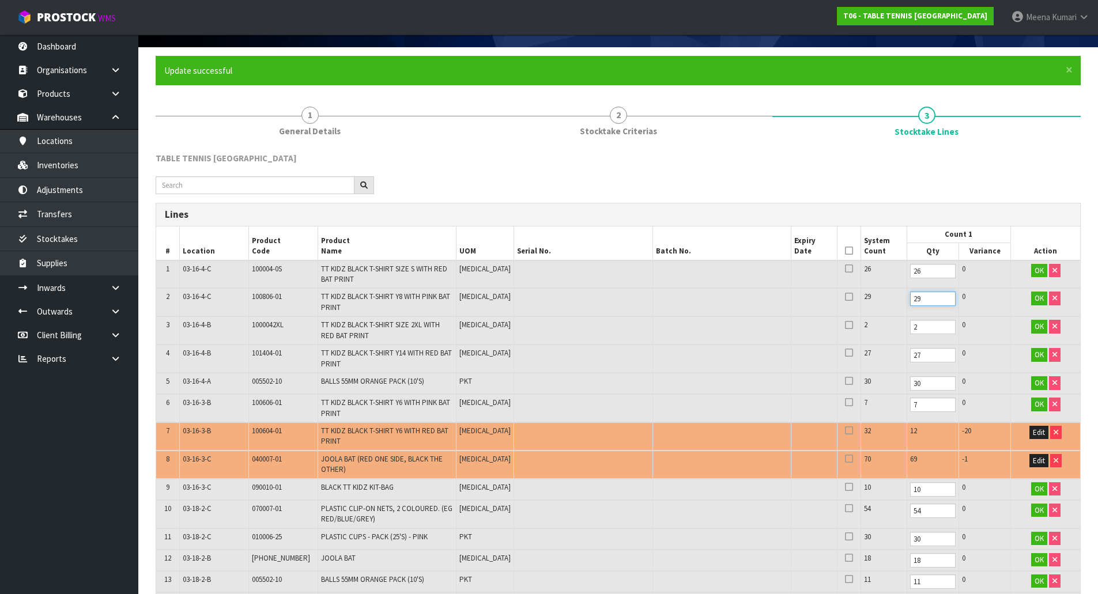
drag, startPoint x: 893, startPoint y: 297, endPoint x: 864, endPoint y: 293, distance: 29.1
click at [864, 293] on tr "2 03-16-4-C 100806-01 TT KIDZ BLACK T-SHIRT Y8 WITH PINK BAT PRINT [MEDICAL_DAT…" at bounding box center [618, 302] width 924 height 28
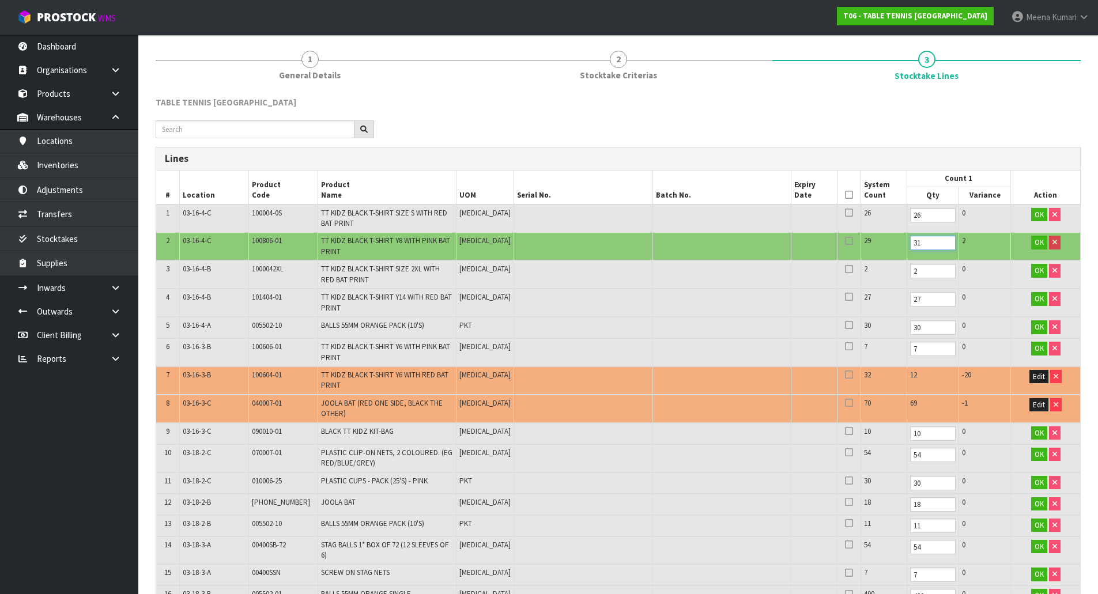
scroll to position [308, 0]
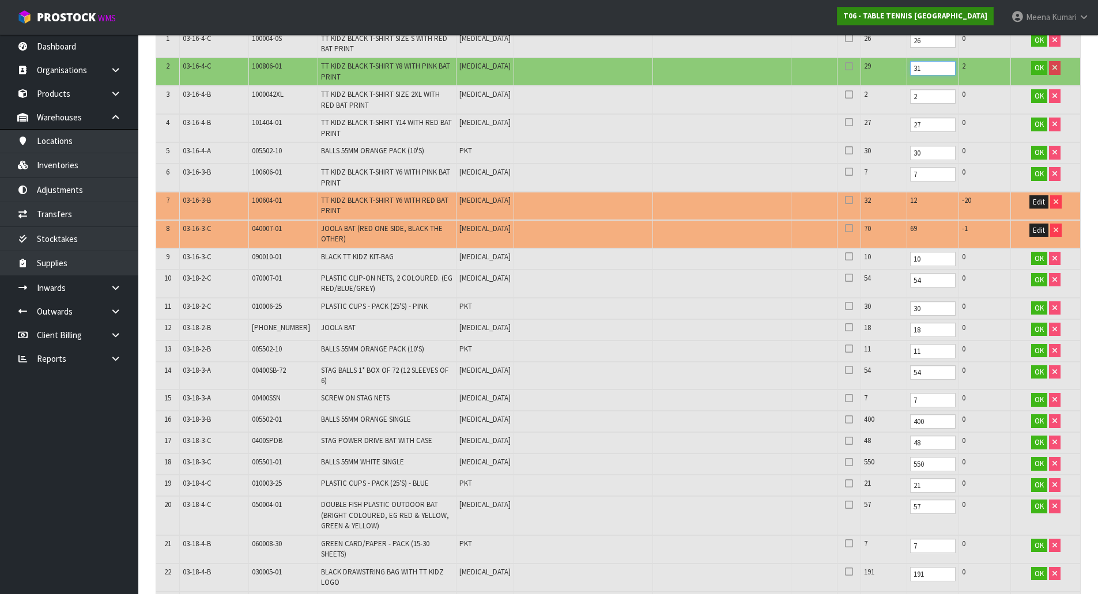
type input "31"
click at [264, 172] on span "100606-01" at bounding box center [267, 172] width 30 height 10
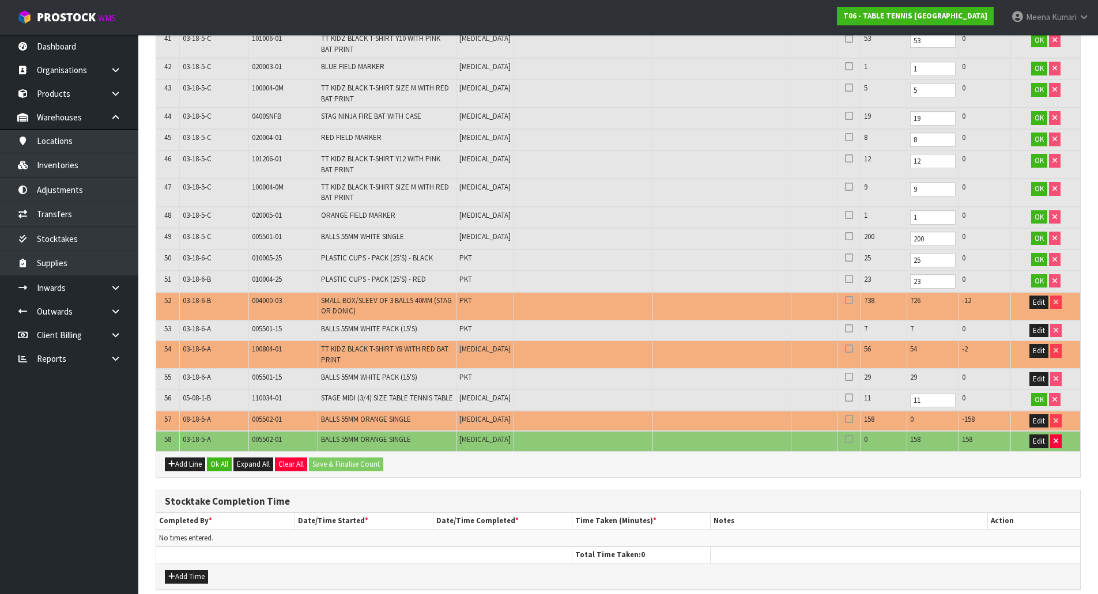
scroll to position [1372, 0]
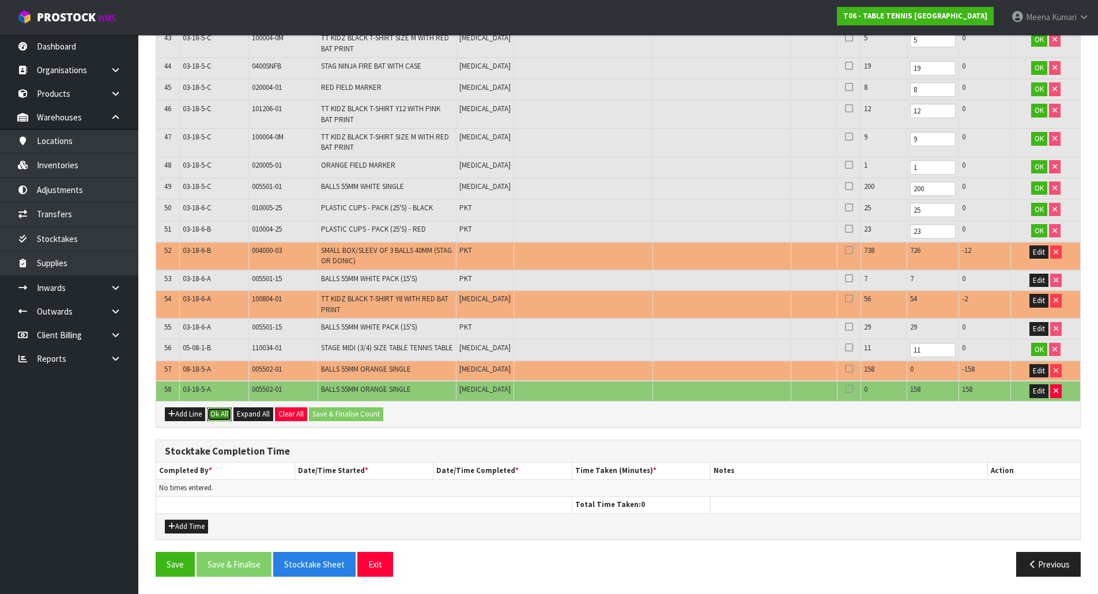
click at [222, 416] on button "Ok All" at bounding box center [219, 415] width 25 height 14
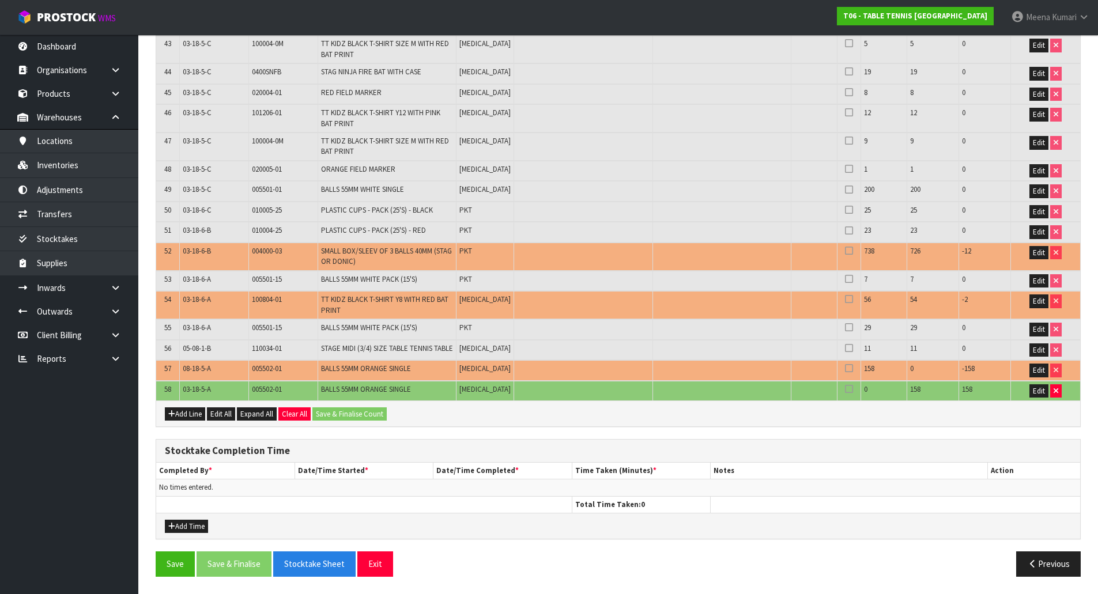
scroll to position [1350, 0]
click at [189, 530] on button "Add Time" at bounding box center [186, 527] width 43 height 14
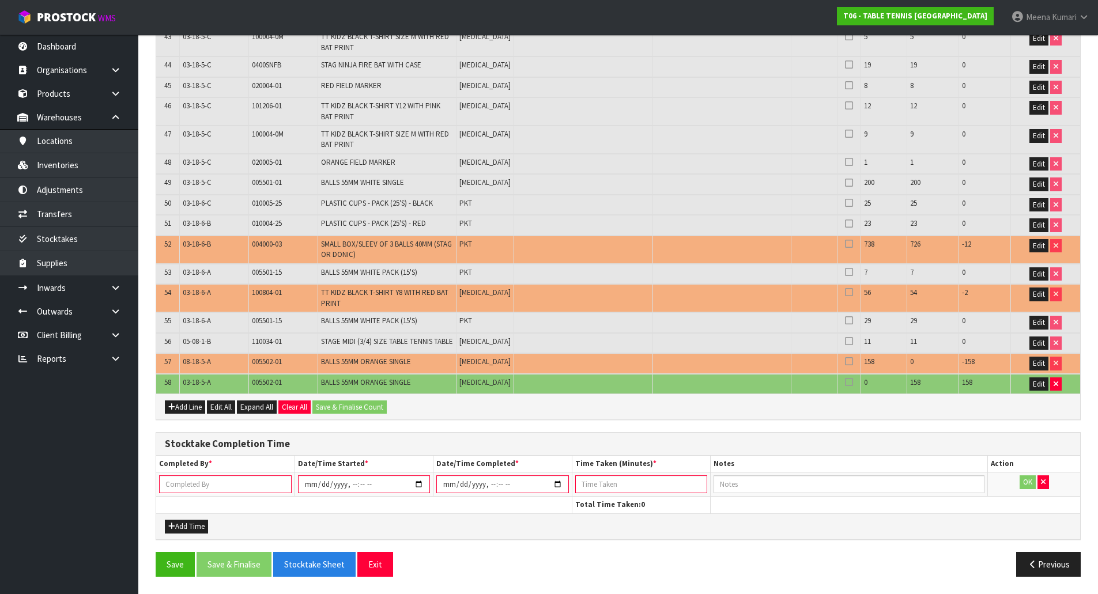
click at [208, 488] on input "text" at bounding box center [225, 485] width 133 height 18
click at [207, 492] on input "text" at bounding box center [225, 485] width 133 height 18
type input "[PERSON_NAME]"
click at [411, 487] on input "datetime-local" at bounding box center [364, 485] width 132 height 18
click at [418, 492] on input "datetime-local" at bounding box center [364, 485] width 132 height 18
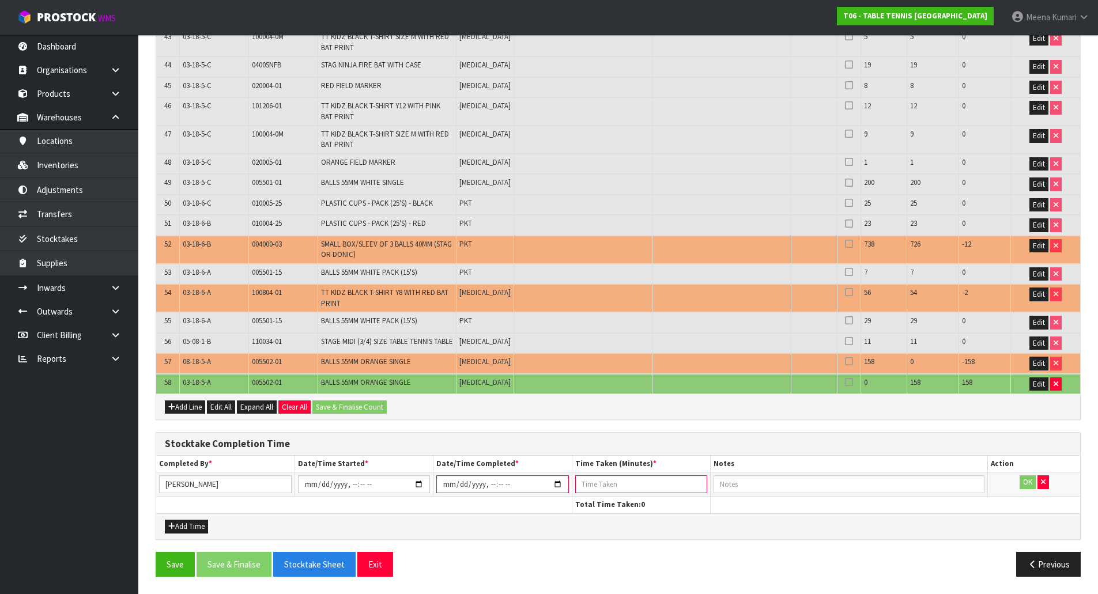
type input "[DATE]T13:29"
click at [560, 494] on input "datetime-local" at bounding box center [502, 485] width 132 height 18
type input "[DATE]T13:30"
click at [351, 491] on input "datetime-local" at bounding box center [364, 485] width 132 height 18
type input "[DATE]T10:30"
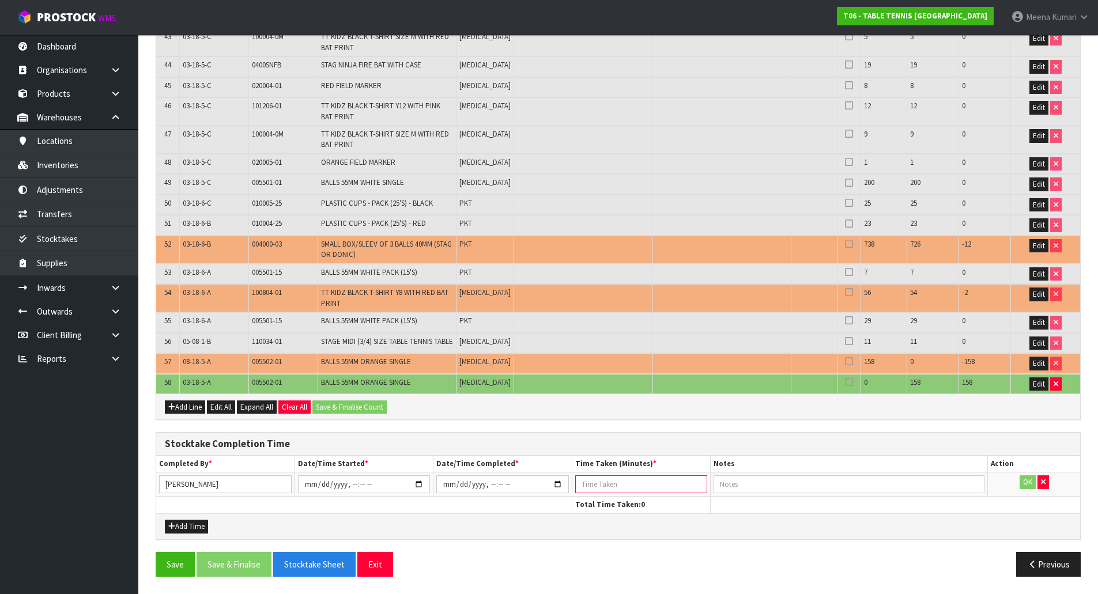
click at [592, 494] on input "number" at bounding box center [641, 485] width 132 height 18
type input "180"
click at [1031, 489] on button "OK" at bounding box center [1028, 483] width 16 height 14
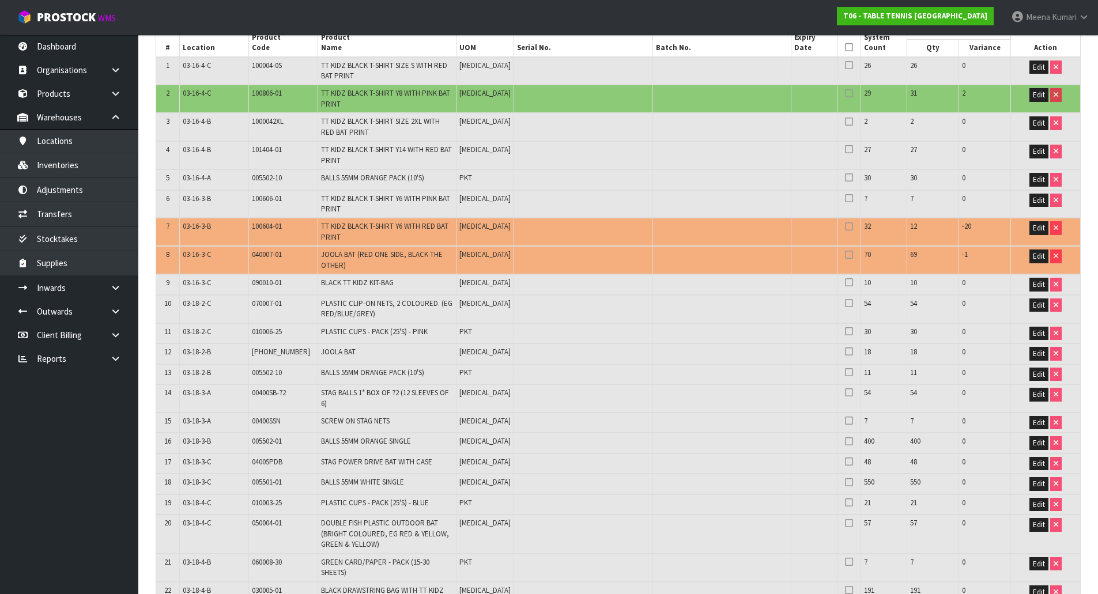
scroll to position [139, 0]
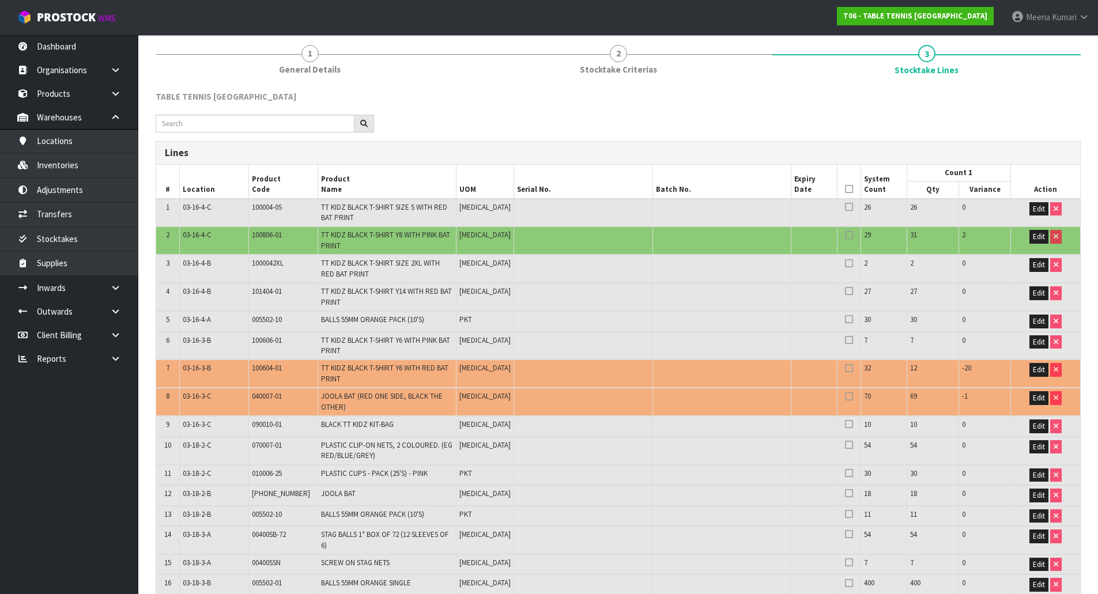
click at [845, 189] on icon at bounding box center [849, 189] width 8 height 1
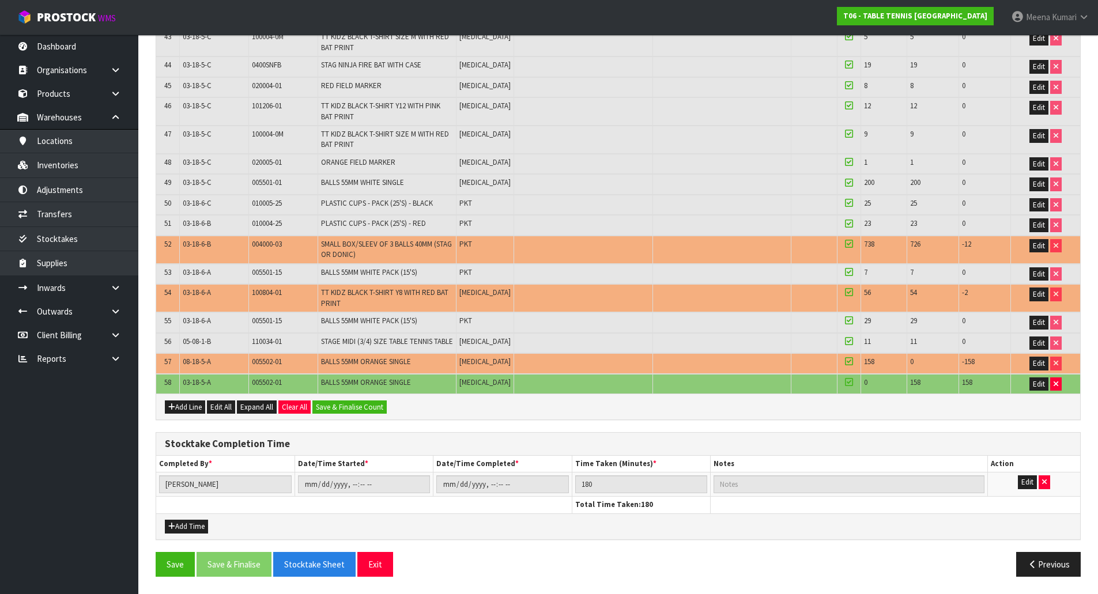
scroll to position [1357, 0]
click at [363, 406] on button "Save & Finalise Count" at bounding box center [349, 408] width 74 height 14
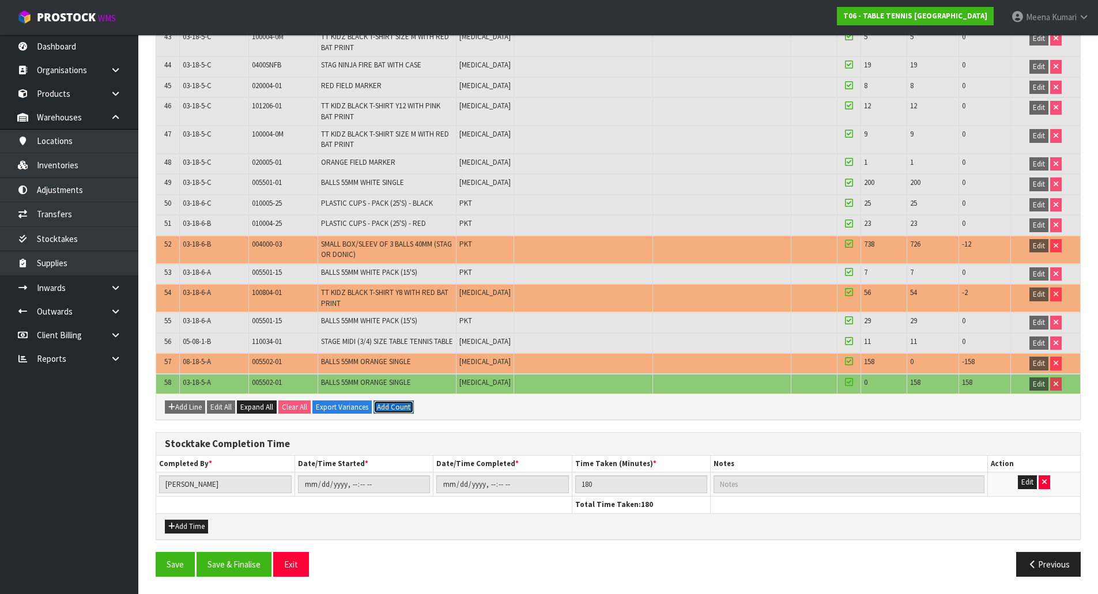
click at [397, 408] on button "Add Count" at bounding box center [394, 408] width 40 height 14
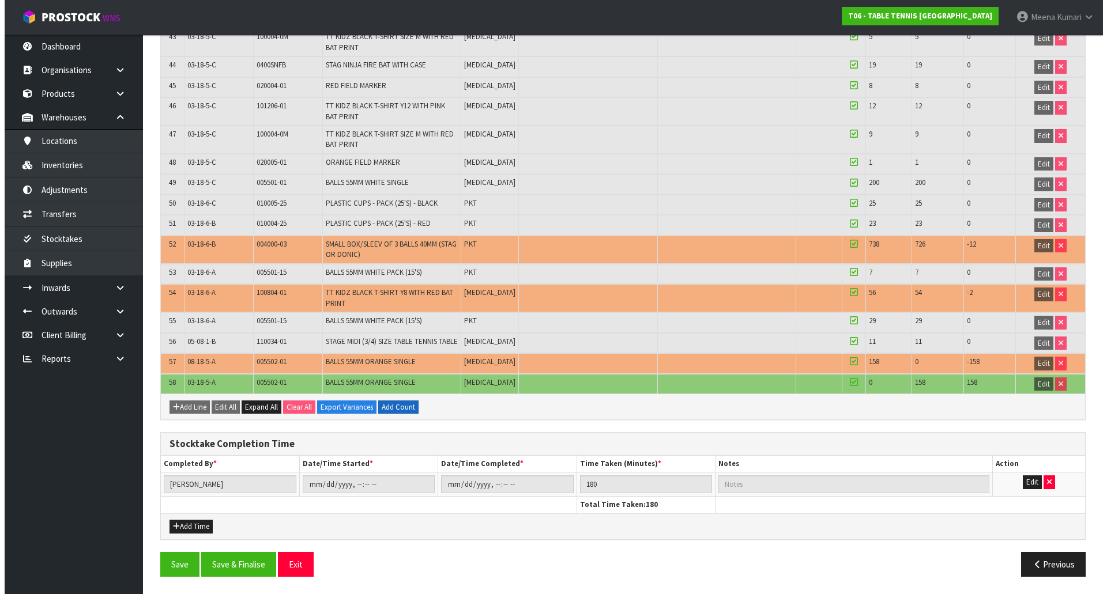
scroll to position [1349, 0]
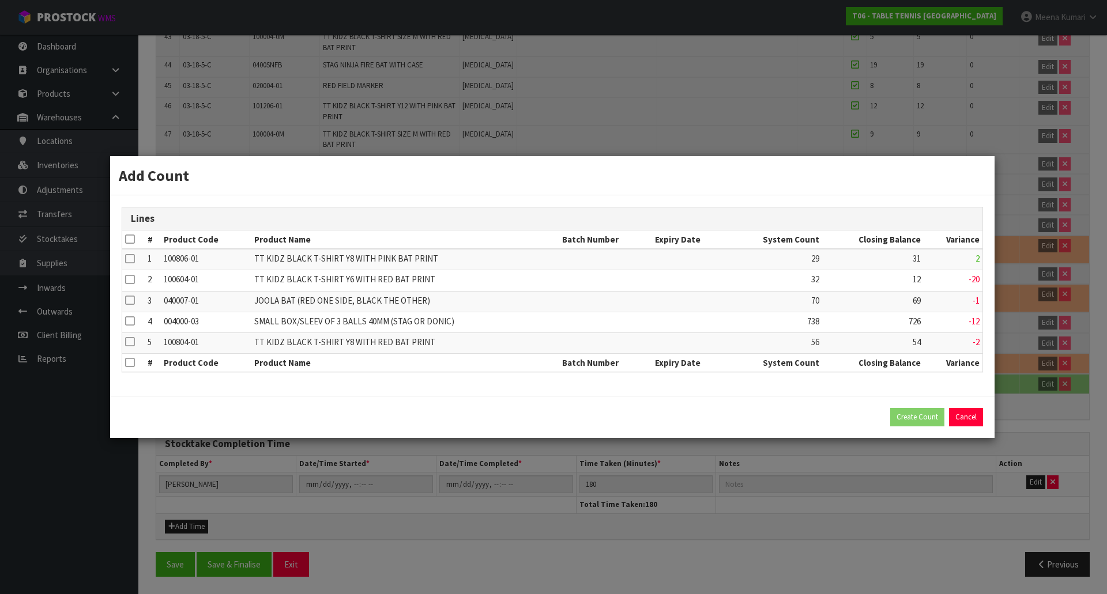
click at [130, 239] on icon at bounding box center [129, 239] width 9 height 1
click at [899, 415] on button "Create Count" at bounding box center [917, 417] width 54 height 18
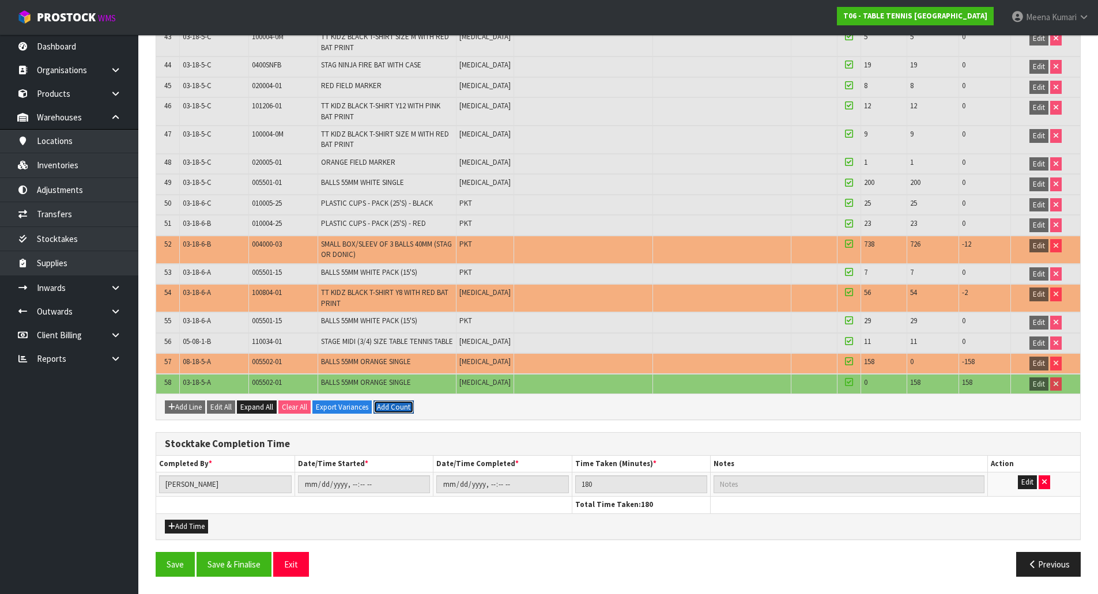
scroll to position [1357, 0]
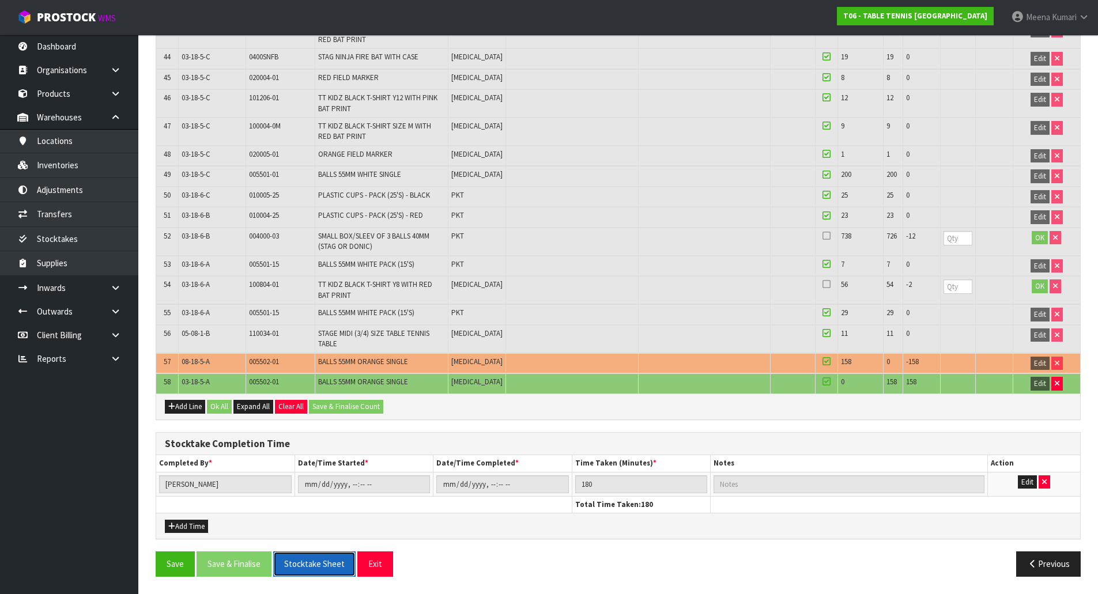
click at [317, 562] on button "Stocktake Sheet" at bounding box center [314, 564] width 82 height 25
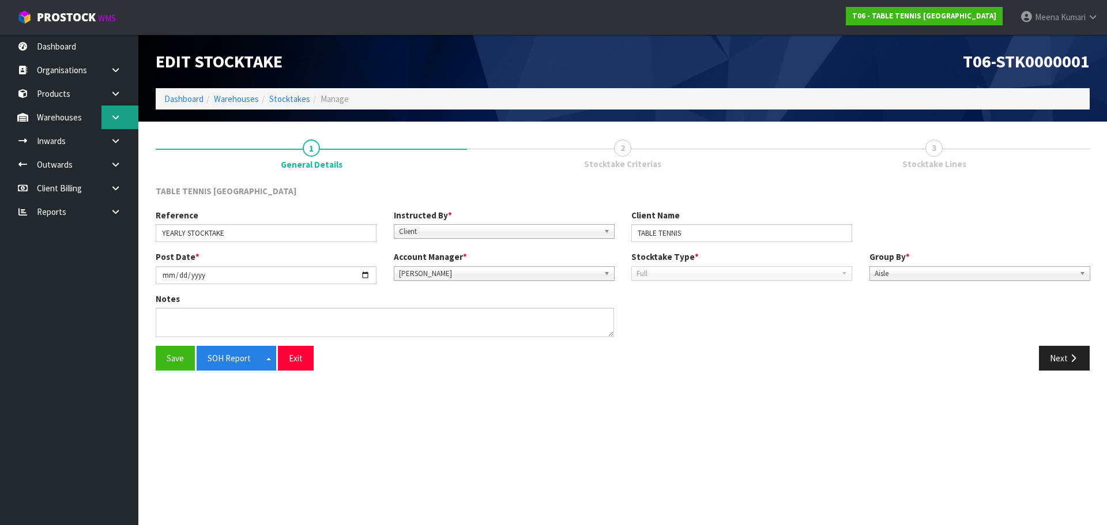
click at [108, 115] on link at bounding box center [119, 118] width 37 height 24
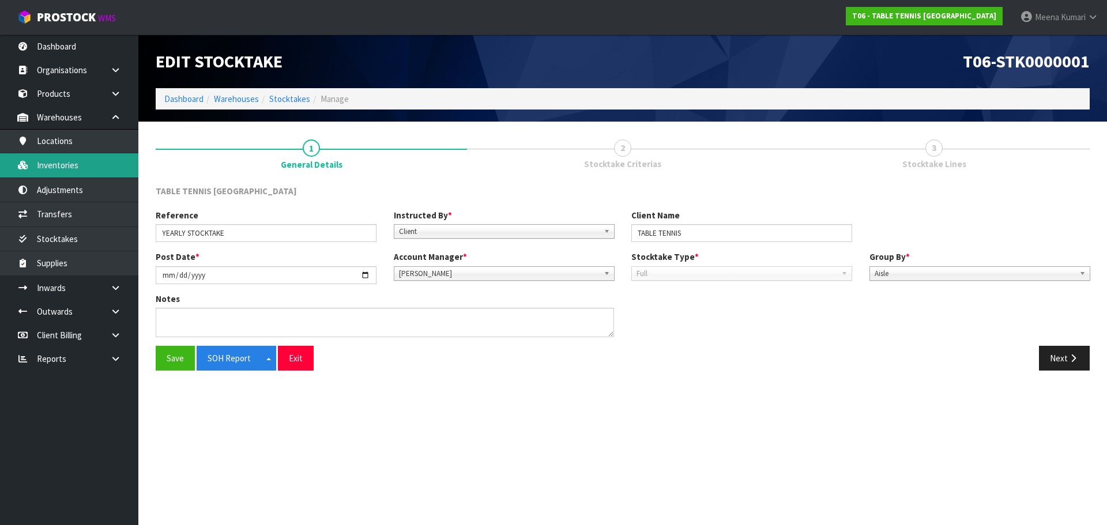
click at [102, 155] on link "Inventories" at bounding box center [69, 165] width 138 height 24
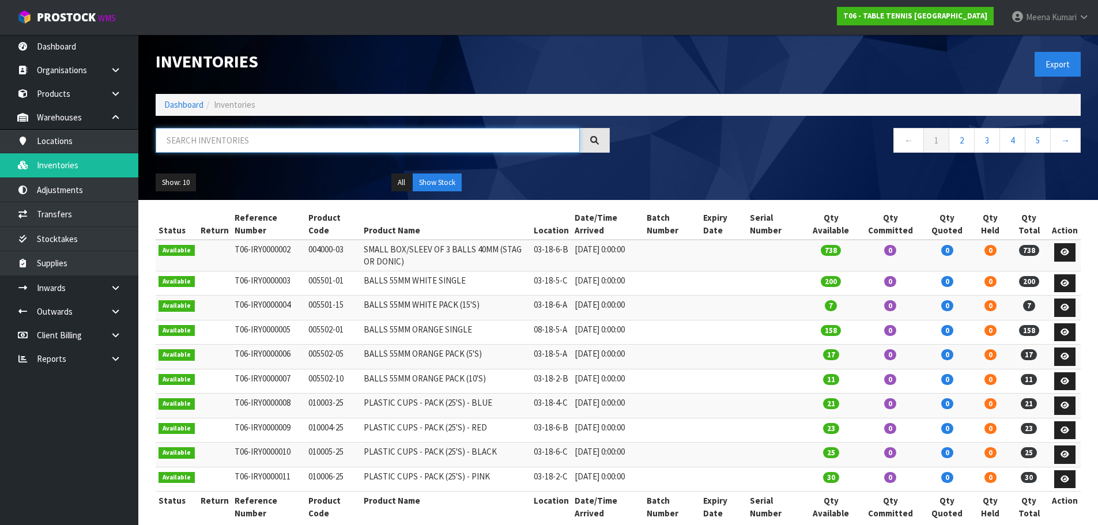
click at [321, 143] on input "text" at bounding box center [368, 140] width 424 height 25
paste input "004000-03"
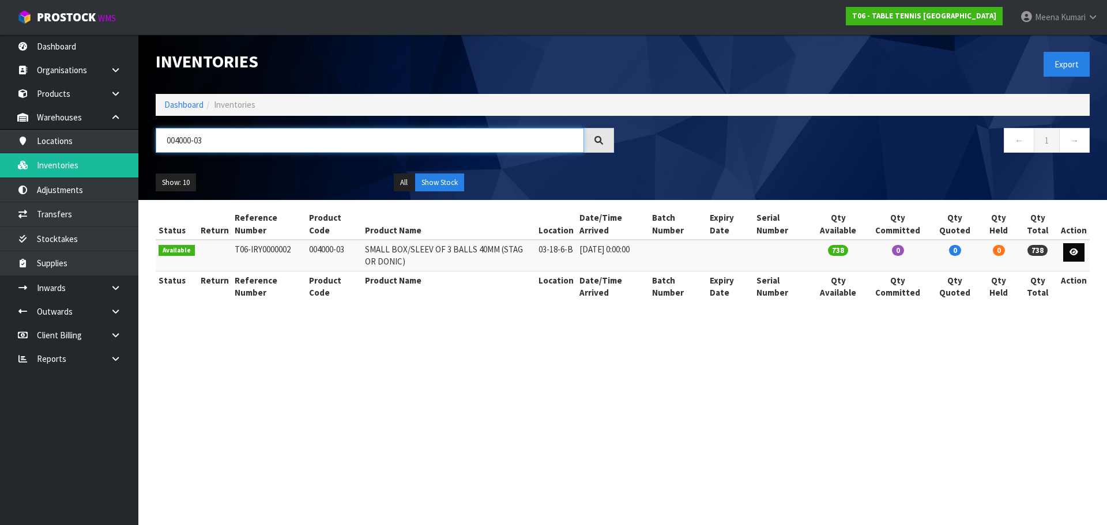
type input "004000-03"
click at [1076, 251] on icon at bounding box center [1073, 251] width 9 height 7
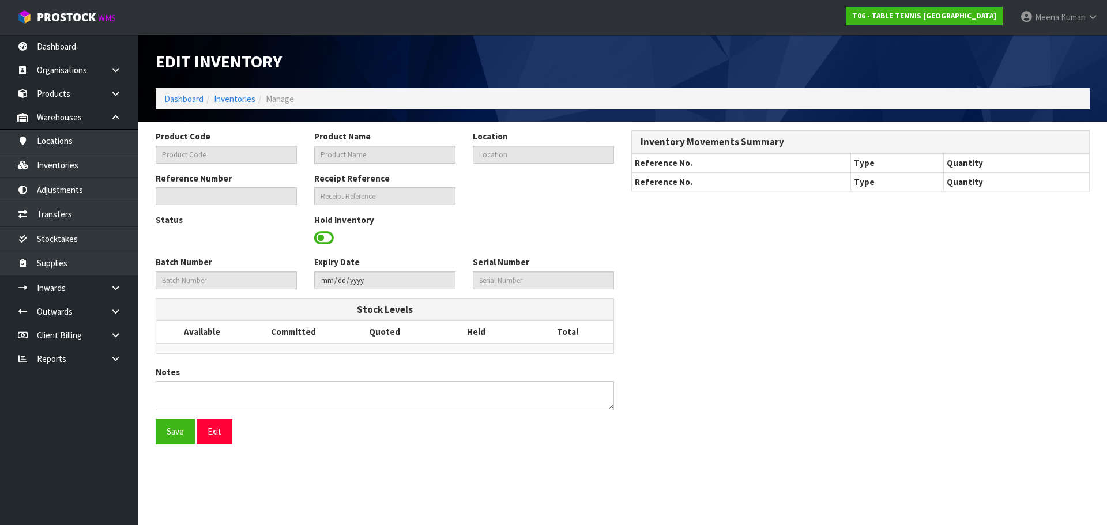
type input "004000-03"
type input "SMALL BOX/SLEEV OF 3 BALLS 40MM (STAG OR DONIC)"
type input "03-18-6-B"
type input "T06-IRY0000002"
type input "T06-REC0000001"
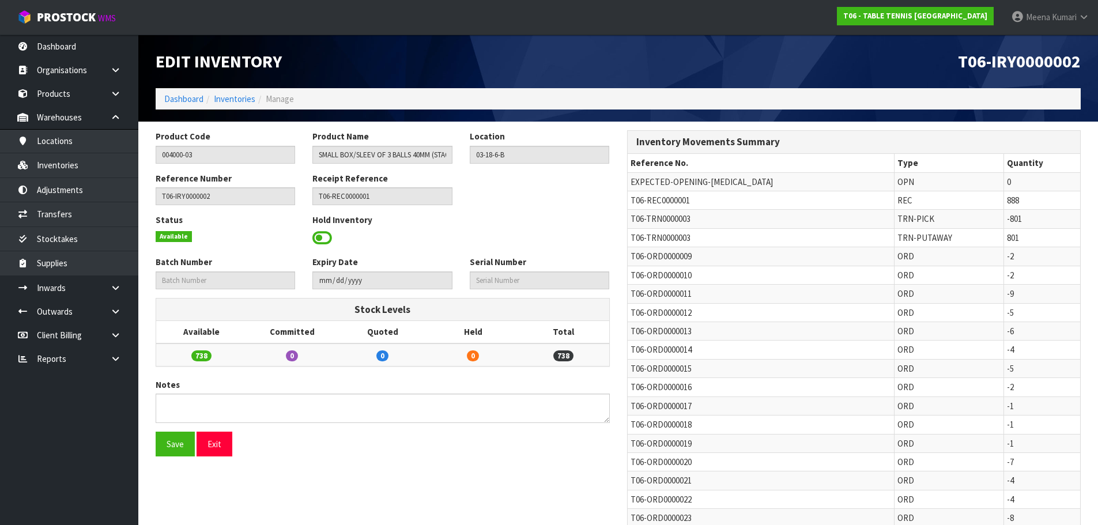
click at [631, 221] on span "T06-TRN0000003" at bounding box center [661, 218] width 60 height 11
copy tr "T06-TRN0000003"
click at [74, 205] on link "Transfers" at bounding box center [69, 214] width 138 height 24
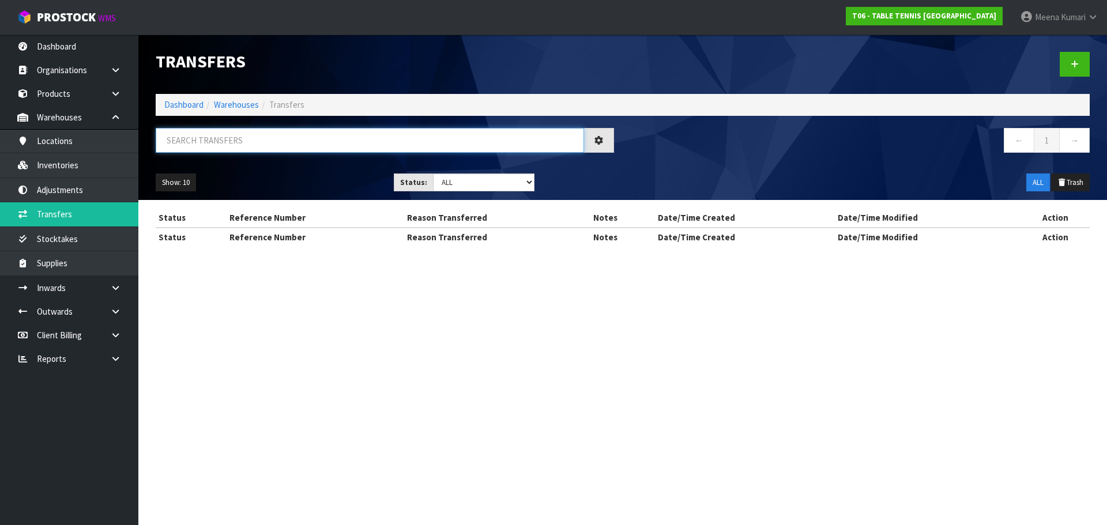
click at [293, 148] on input "text" at bounding box center [370, 140] width 428 height 25
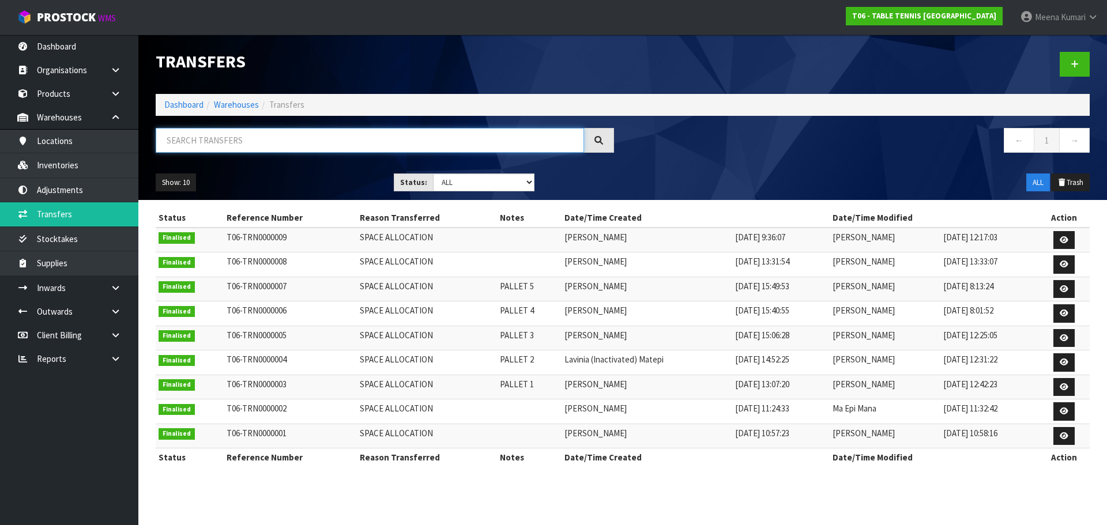
paste input "T06-TRN0000003"
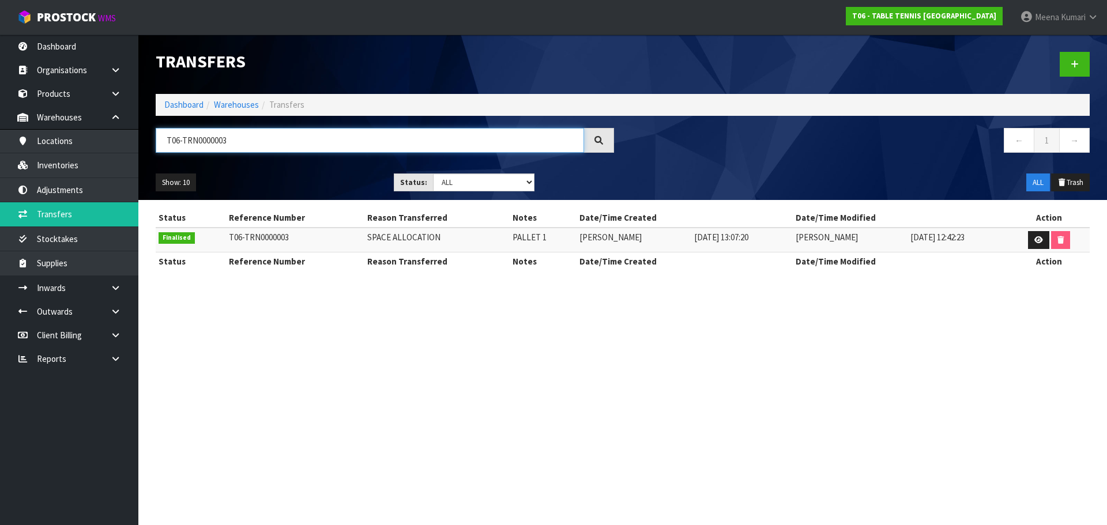
type input "T06-TRN0000003"
click at [69, 167] on link "Inventories" at bounding box center [69, 165] width 138 height 24
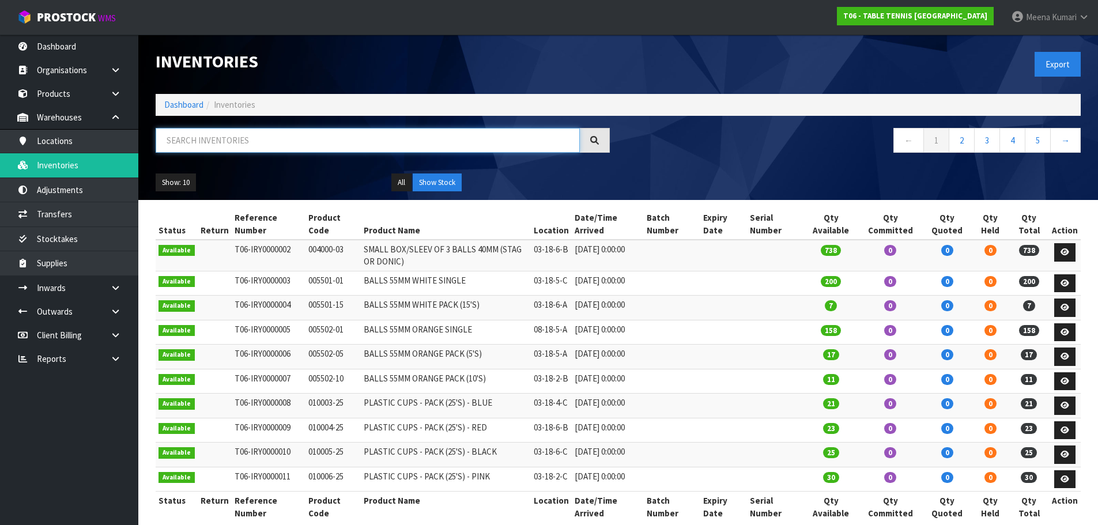
click at [219, 136] on input "text" at bounding box center [368, 140] width 424 height 25
paste input "100804-01"
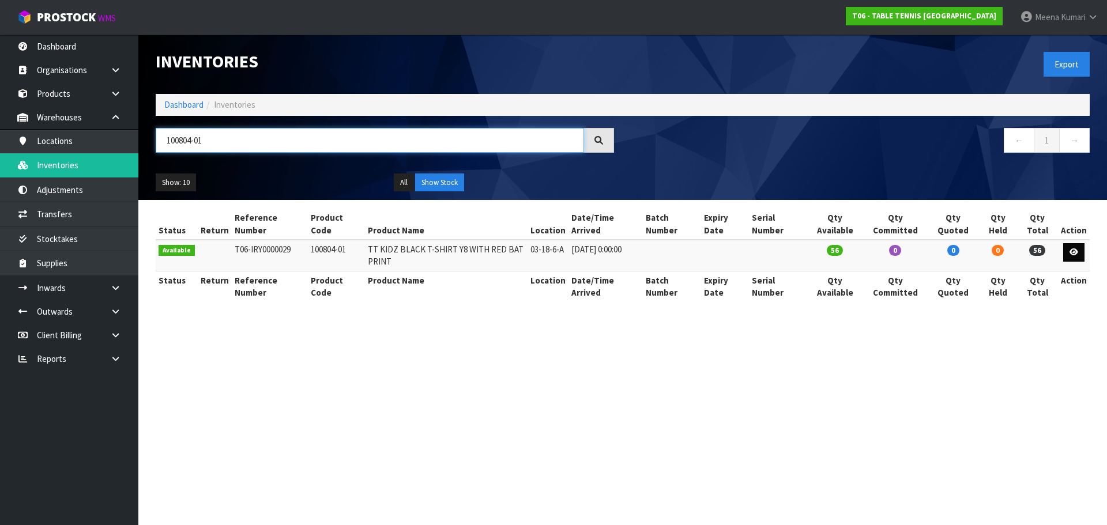
type input "100804-01"
click at [1080, 248] on link at bounding box center [1073, 252] width 21 height 18
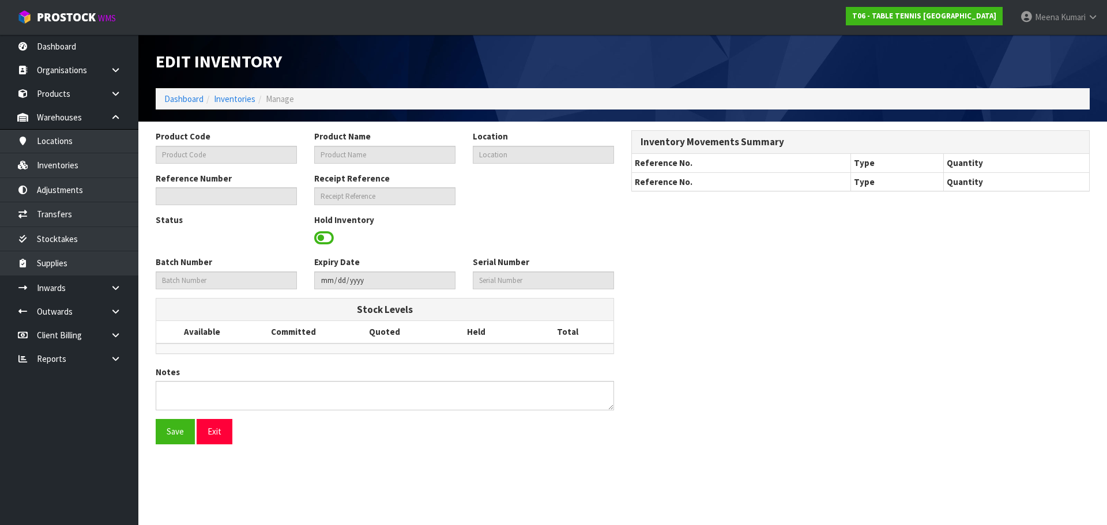
type input "100804-01"
type input "TT KIDZ BLACK T-SHIRT Y8 WITH RED BAT PRINT"
type input "03-18-6-A"
type input "T06-IRY0000029"
type input "T06-REC0000001"
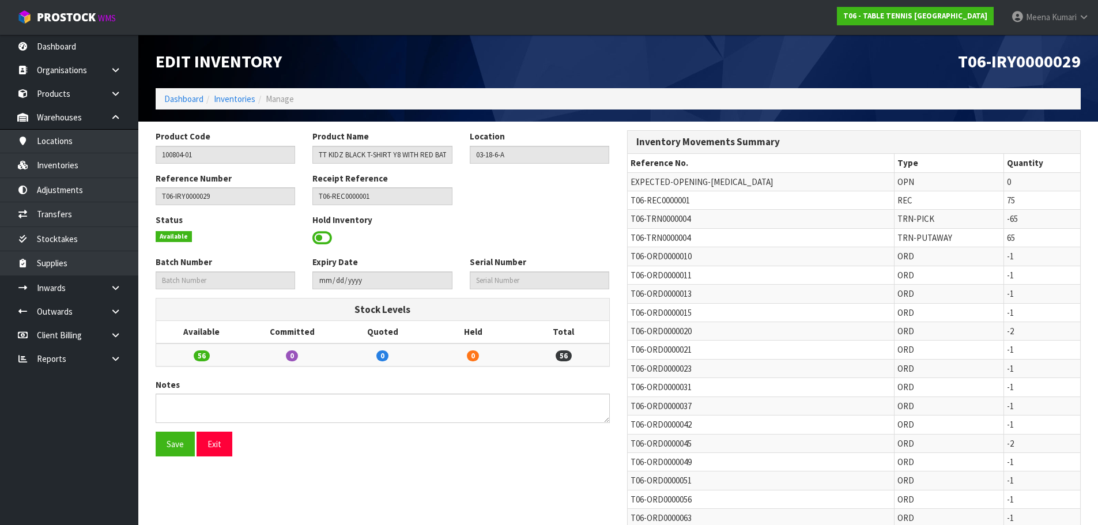
click at [633, 224] on span "T06-TRN0000004" at bounding box center [661, 218] width 60 height 11
copy tr "T06-TRN0000004"
click at [78, 203] on link "Transfers" at bounding box center [69, 214] width 138 height 24
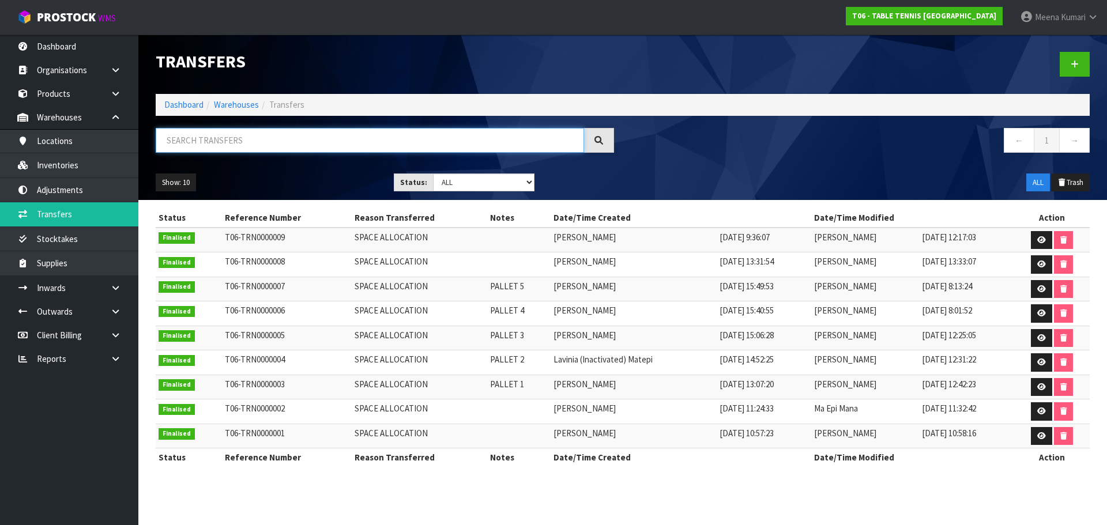
click at [311, 142] on input "text" at bounding box center [370, 140] width 428 height 25
paste input "T06-TRN0000004"
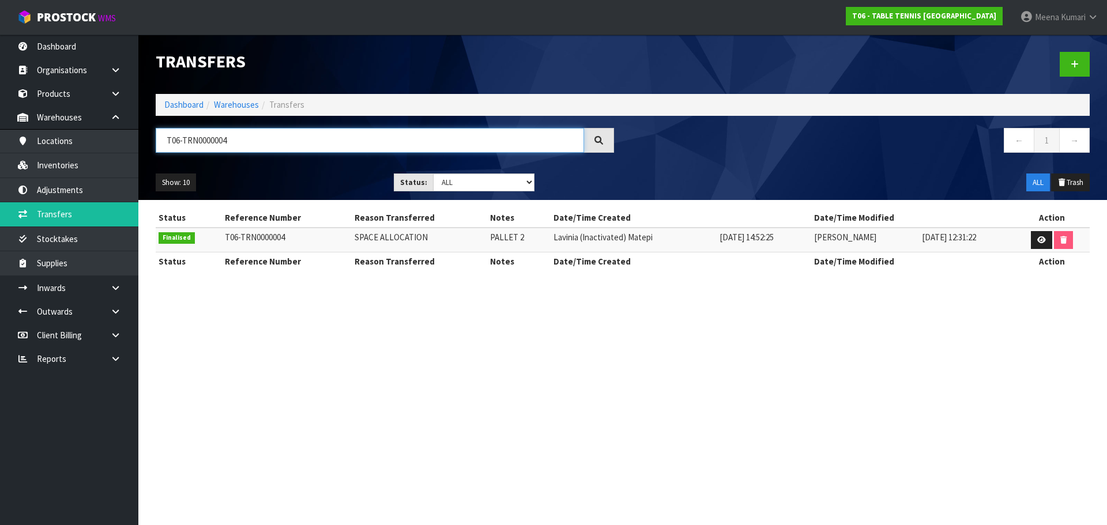
type input "T06-TRN0000004"
drag, startPoint x: 78, startPoint y: 167, endPoint x: 88, endPoint y: 164, distance: 10.4
click at [78, 167] on link "Inventories" at bounding box center [69, 165] width 138 height 24
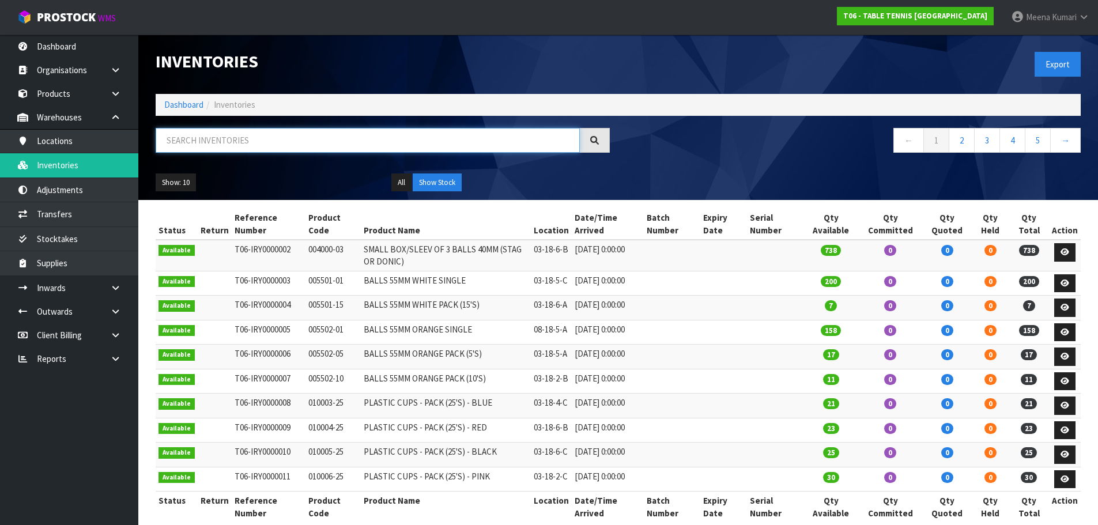
click at [283, 142] on input "text" at bounding box center [368, 140] width 424 height 25
paste input "100604-01"
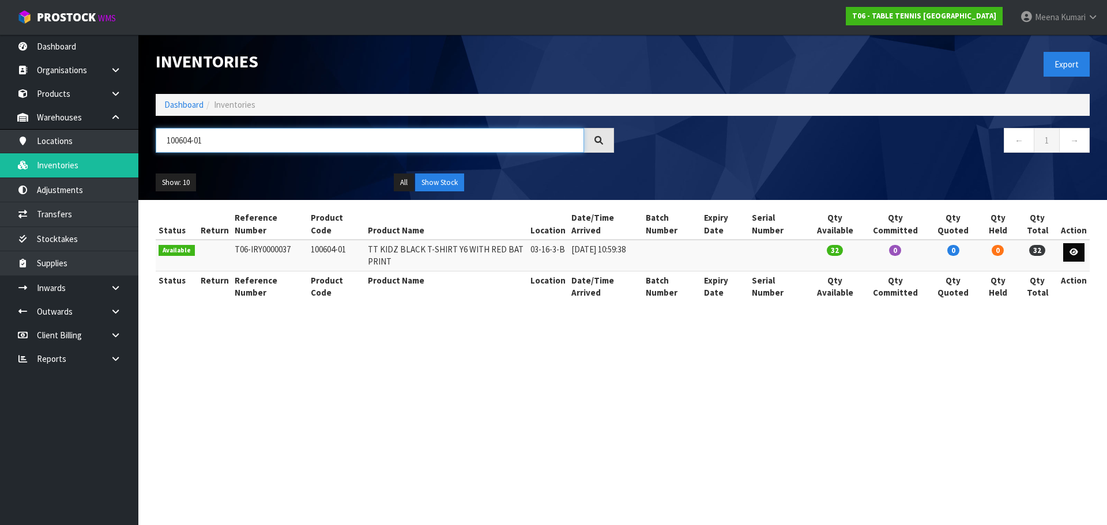
type input "100604-01"
click at [1082, 252] on link at bounding box center [1073, 252] width 21 height 18
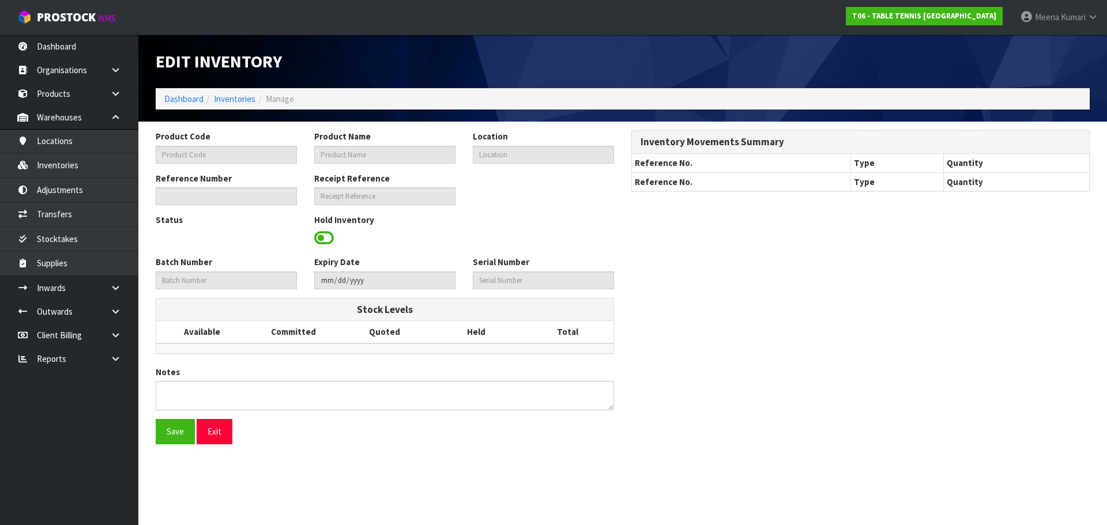
type input "100604-01"
type input "TT KIDZ BLACK T-SHIRT Y6 WITH RED BAT PRINT"
type input "03-16-3-B"
type input "T06-IRY0000037"
type input "T06-REC0000003"
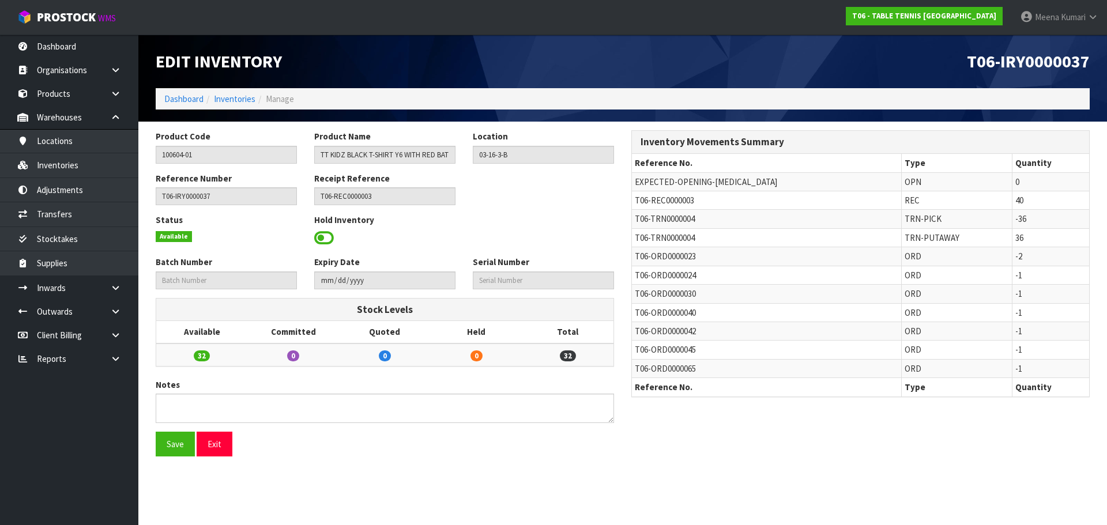
click at [662, 219] on span "T06-TRN0000004" at bounding box center [665, 218] width 60 height 11
copy tr "T06-TRN0000004"
click at [87, 202] on link "Transfers" at bounding box center [69, 214] width 138 height 24
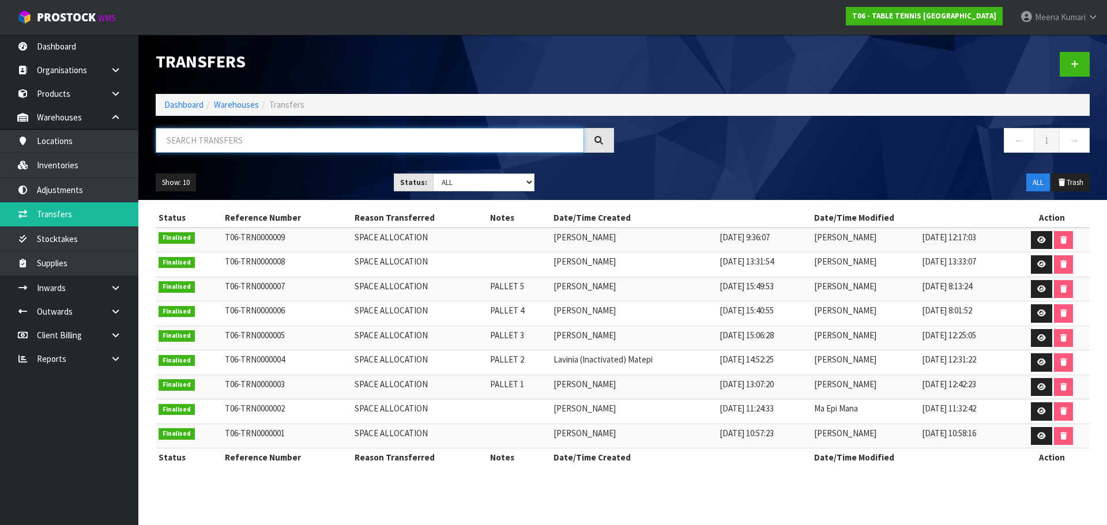
click at [228, 139] on input "text" at bounding box center [370, 140] width 428 height 25
paste input "T06-TRN0000004"
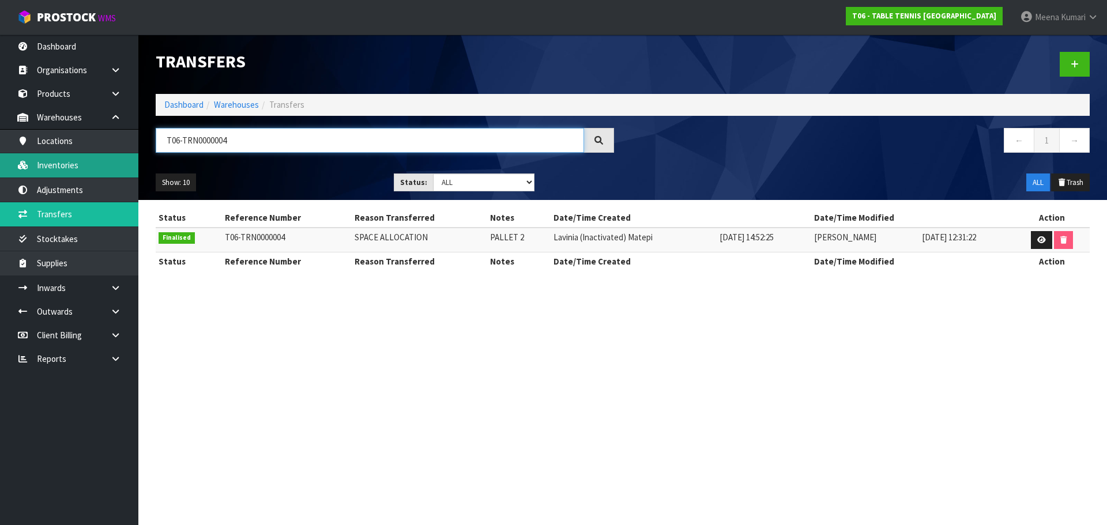
type input "T06-TRN0000004"
click at [63, 168] on link "Inventories" at bounding box center [69, 165] width 138 height 24
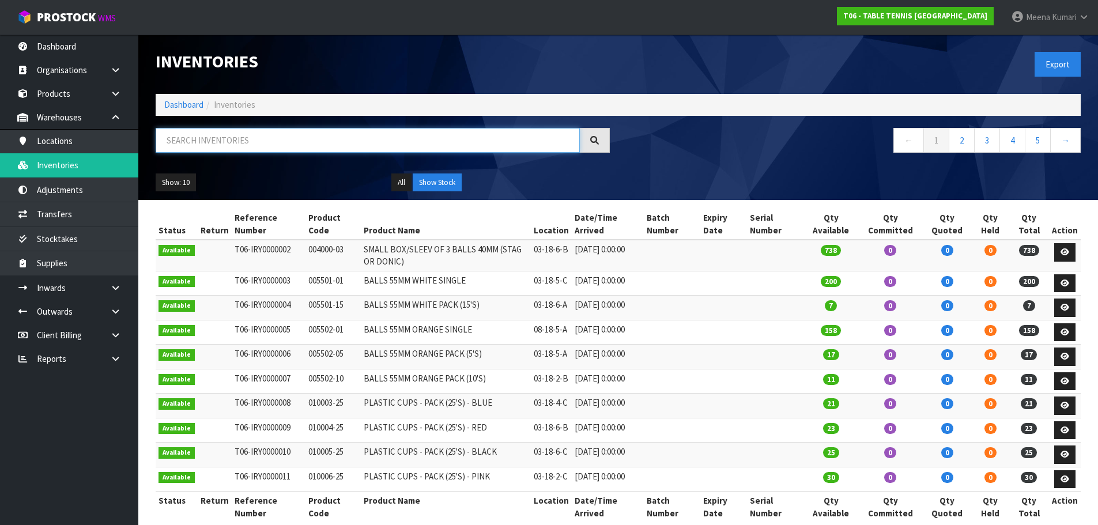
click at [200, 145] on input "text" at bounding box center [368, 140] width 424 height 25
paste input "T06-TRN0000004"
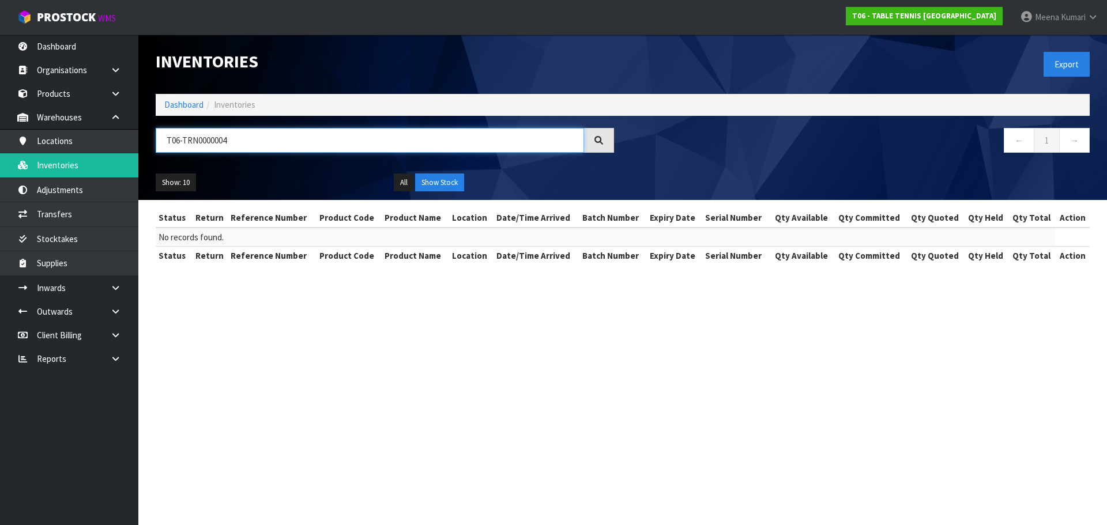
click at [248, 145] on input "T06-TRN0000004" at bounding box center [370, 140] width 428 height 25
paste input "100604-01"
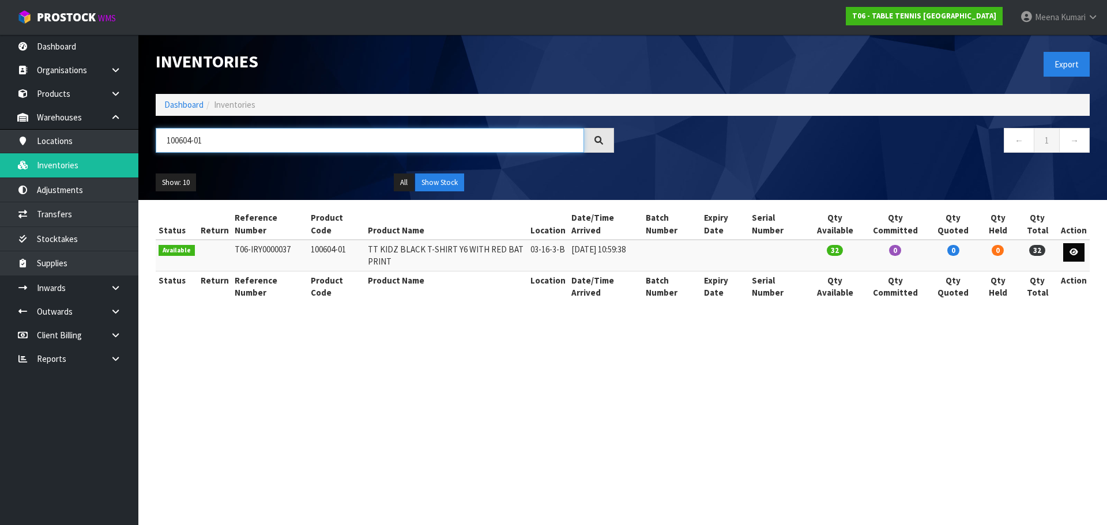
type input "100604-01"
click at [1075, 254] on icon at bounding box center [1073, 251] width 9 height 7
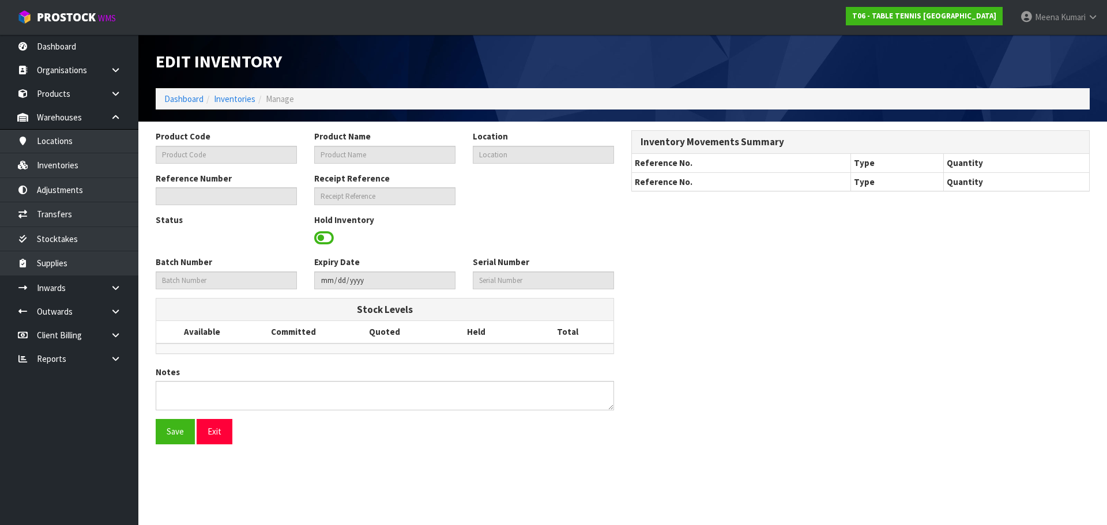
type input "100604-01"
type input "TT KIDZ BLACK T-SHIRT Y6 WITH RED BAT PRINT"
type input "03-16-3-B"
type input "T06-IRY0000037"
type input "T06-REC0000003"
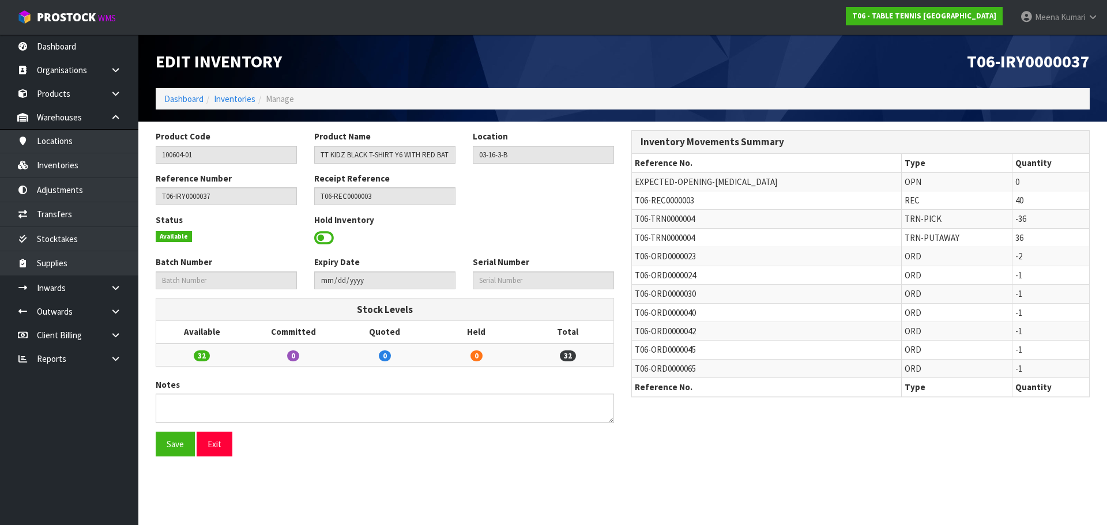
click at [667, 195] on span "T06-REC0000003" at bounding box center [664, 200] width 59 height 11
copy tr "T06-REC0000003"
click at [126, 285] on link at bounding box center [119, 288] width 37 height 24
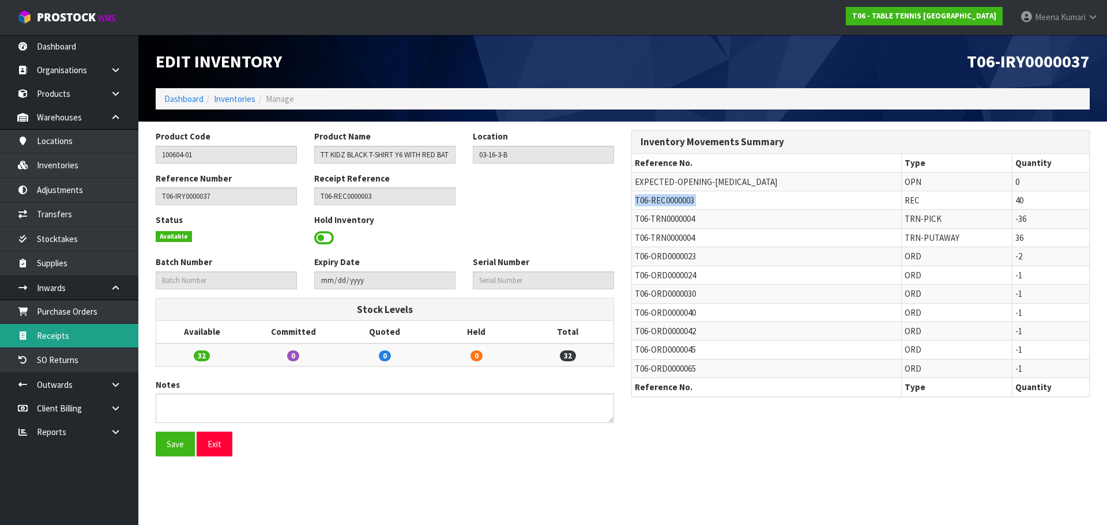
click at [114, 332] on link "Receipts" at bounding box center [69, 336] width 138 height 24
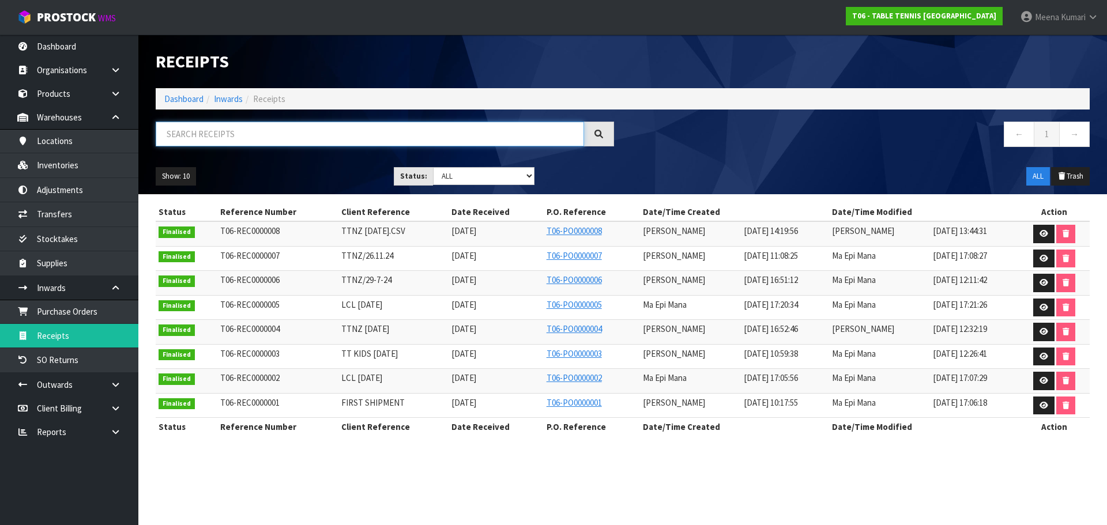
click at [431, 137] on input "text" at bounding box center [370, 134] width 428 height 25
paste input "T06-REC0000003"
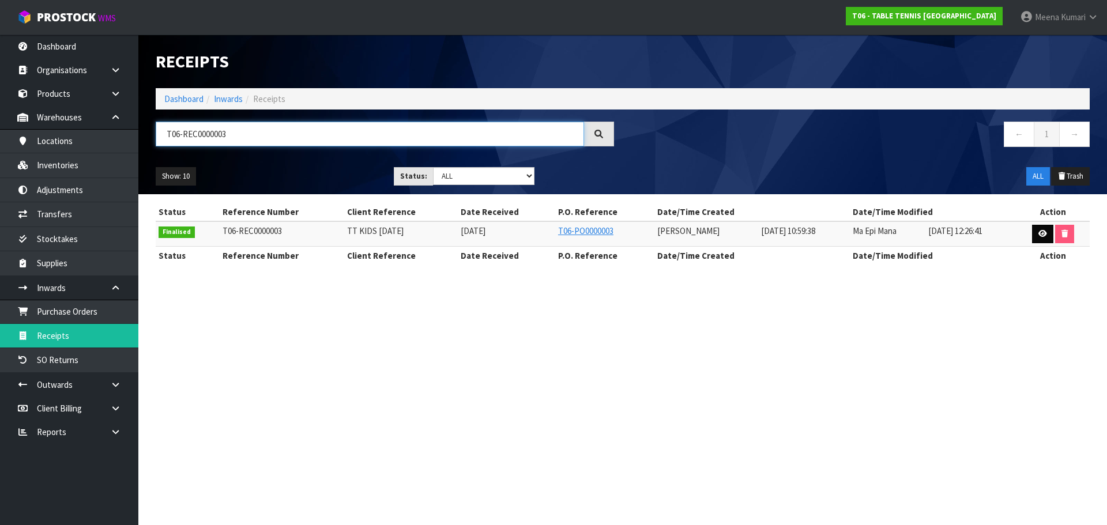
type input "T06-REC0000003"
click at [1048, 232] on link at bounding box center [1042, 234] width 21 height 18
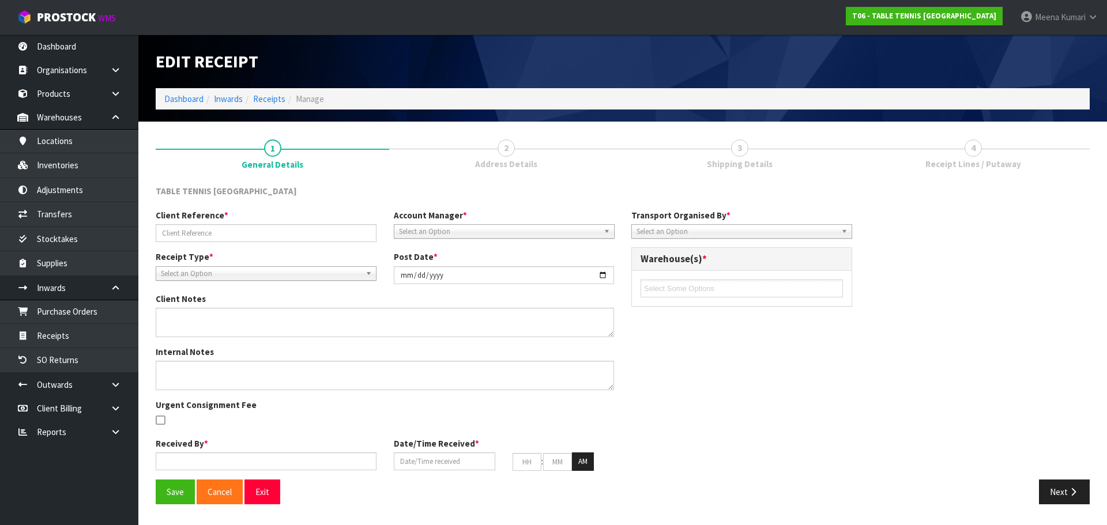
type input "TT KIDS 25.4.25"
type input "2024-04-29"
type textarea "WE RECEIVED 40 QUANTITIES OF 100604-01 CODE INSTEAD OF 20. WE RECEIVED 5 QUANTI…"
type textarea "VARIANCE CHECKED BY MA"
type input "[PERSON_NAME]"
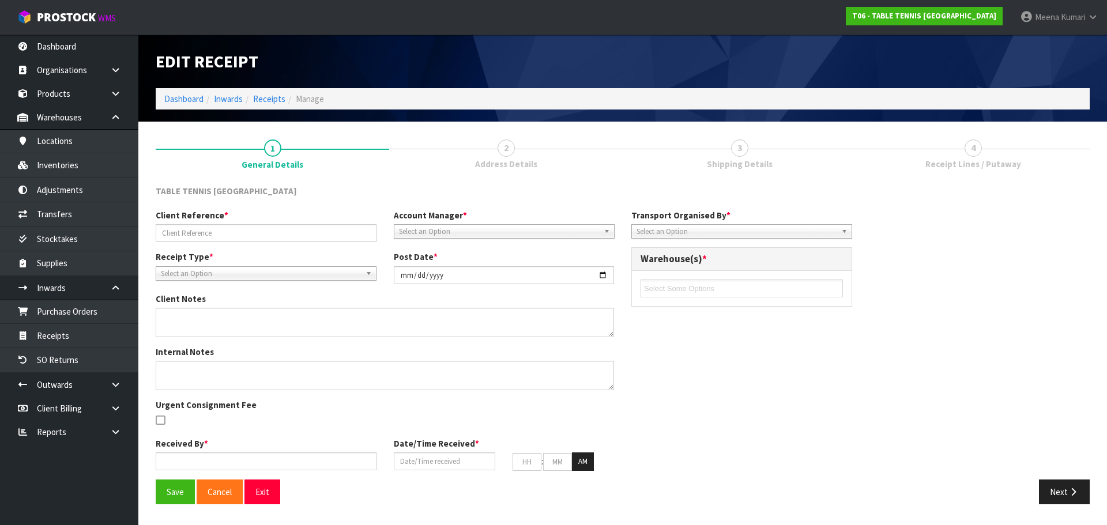
type input "01/05/2024"
type input "10"
type input "59"
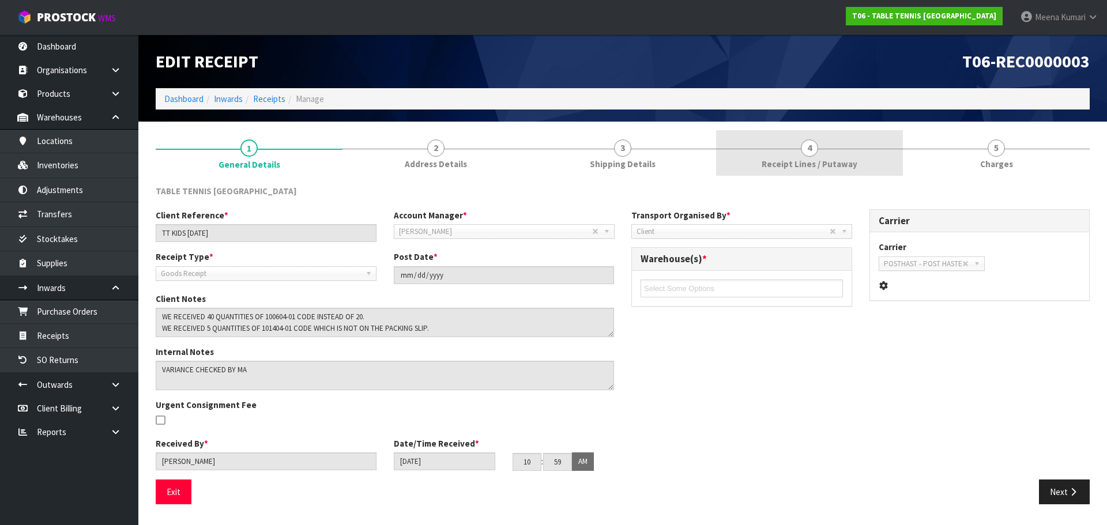
click at [794, 165] on span "Receipt Lines / Putaway" at bounding box center [810, 164] width 96 height 12
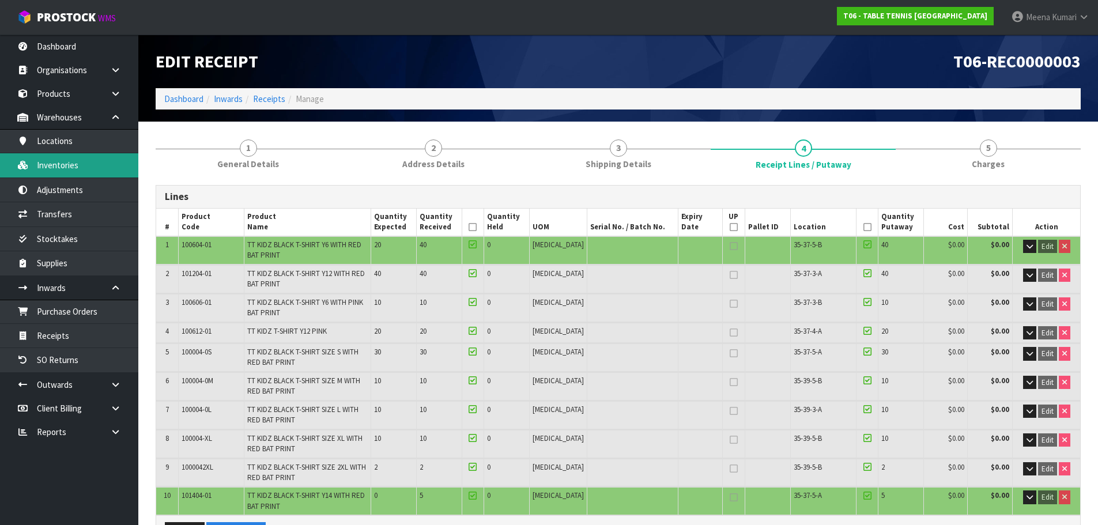
click at [96, 171] on link "Inventories" at bounding box center [69, 165] width 138 height 24
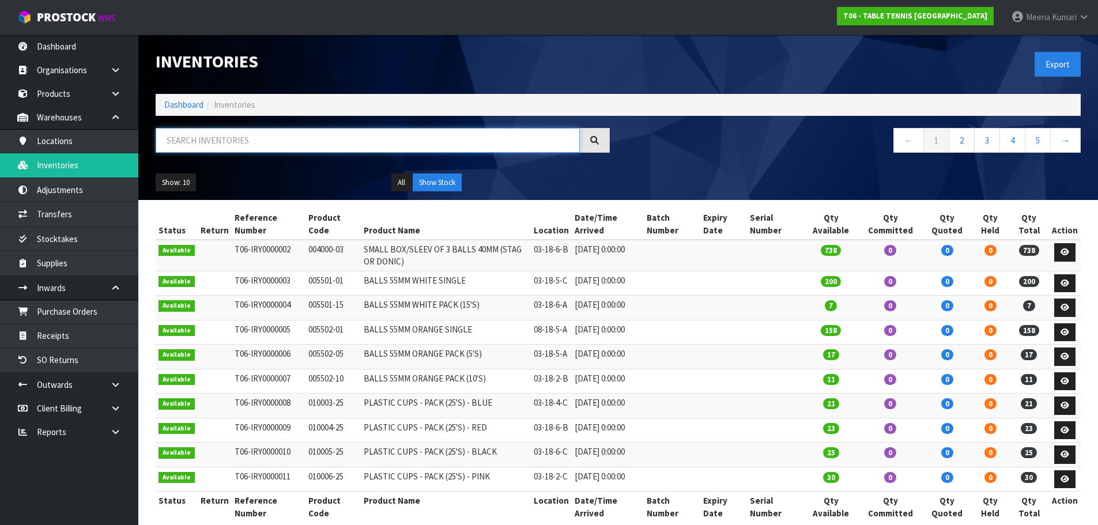
click at [321, 142] on input "text" at bounding box center [368, 140] width 424 height 25
paste input "040007-01"
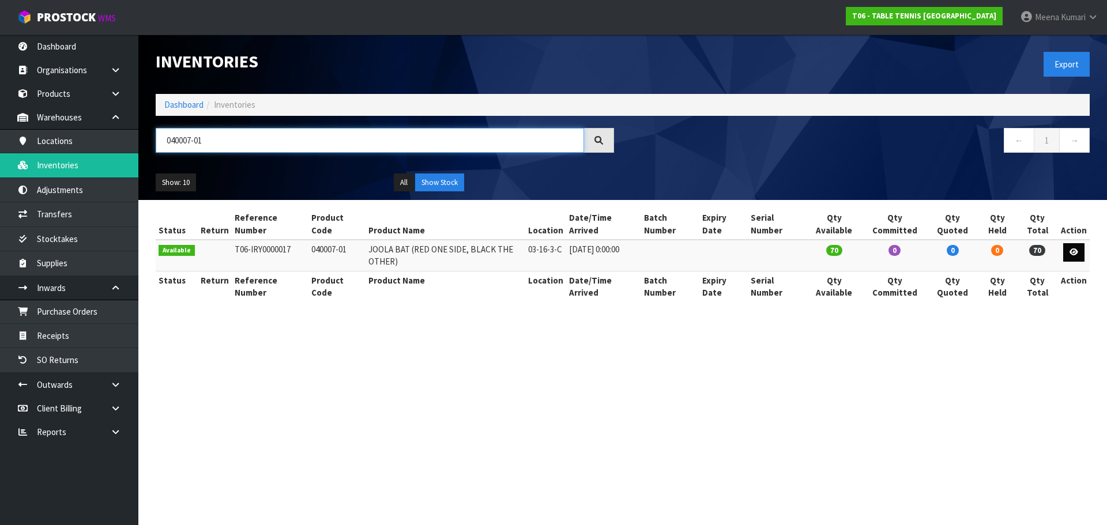
type input "040007-01"
click at [1077, 252] on icon at bounding box center [1073, 251] width 9 height 7
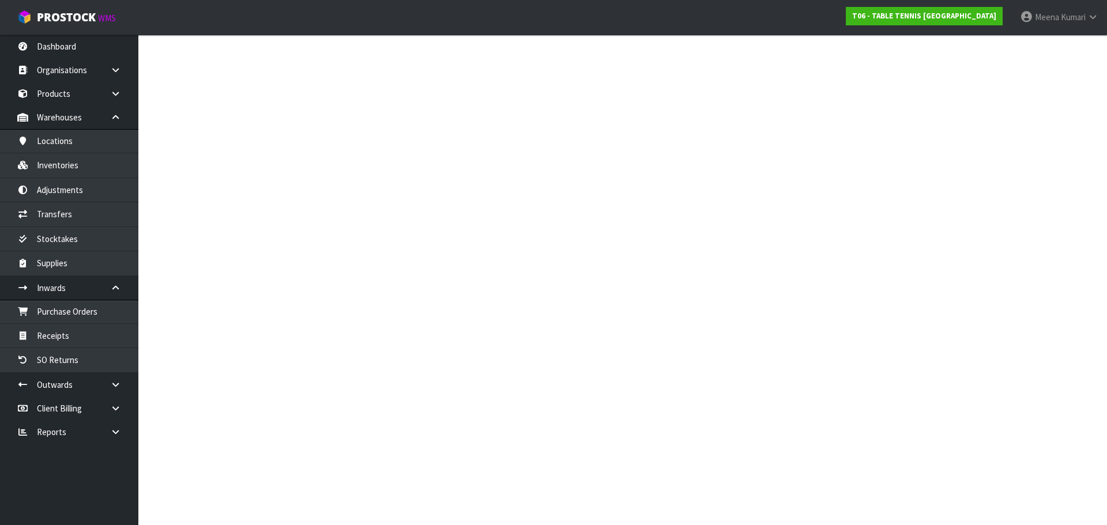
type input "040007-01"
type input "JOOLA BAT (RED ONE SIDE, BLACK THE OTHER)"
type input "03-16-3-C"
type input "T06-IRY0000017"
type input "T06-REC0000001"
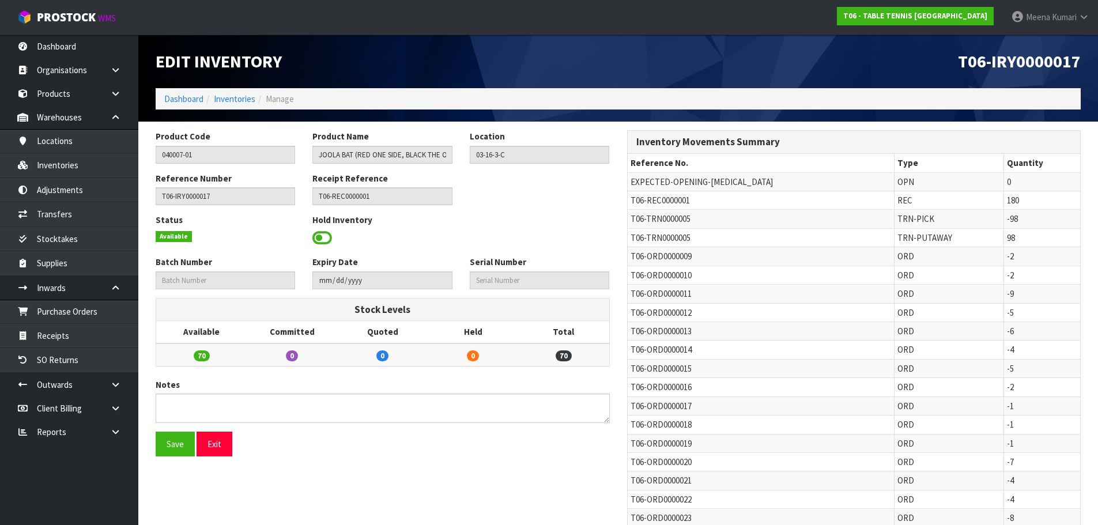
click at [662, 214] on span "T06-TRN0000005" at bounding box center [661, 218] width 60 height 11
copy tr "T06-TRN0000005"
click at [69, 210] on link "Transfers" at bounding box center [69, 214] width 138 height 24
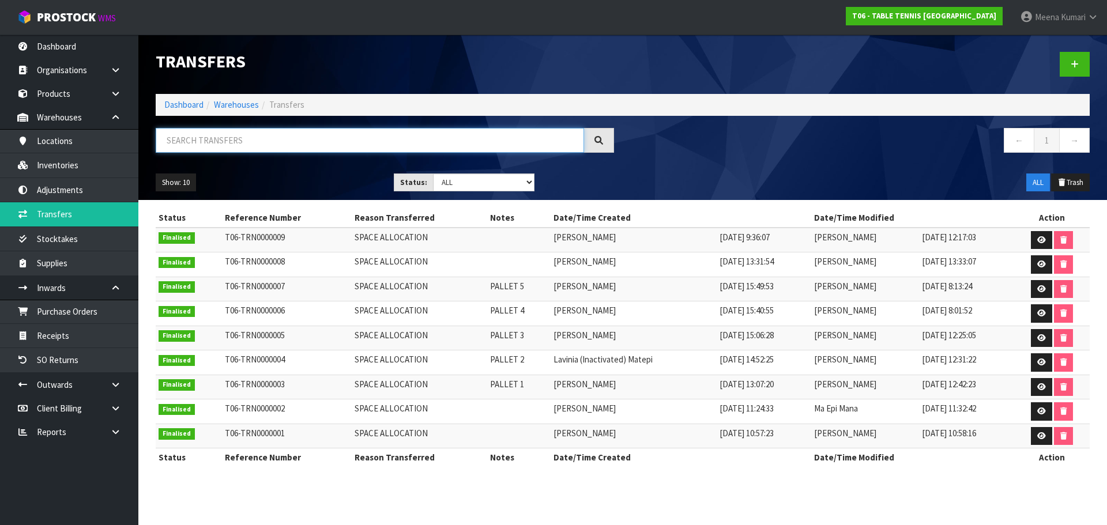
click at [360, 146] on input "text" at bounding box center [370, 140] width 428 height 25
paste input "T06-TRN0000005"
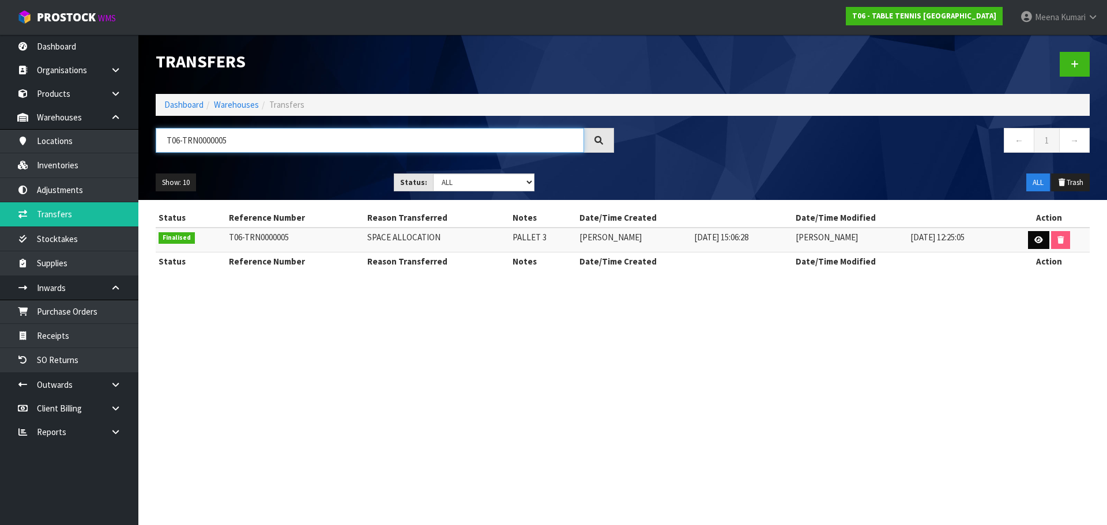
type input "T06-TRN0000005"
click at [1043, 242] on link at bounding box center [1038, 240] width 21 height 18
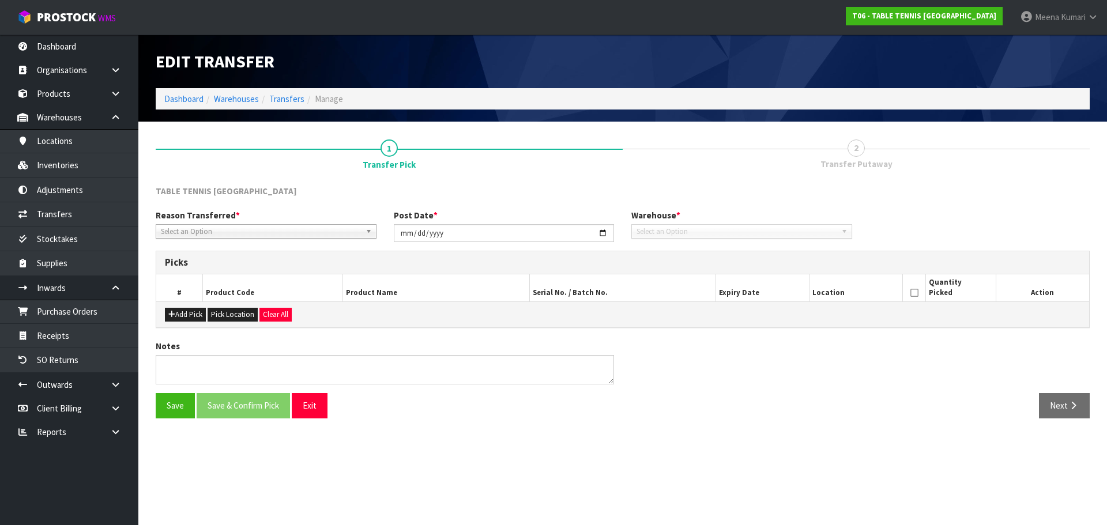
type input "2025-02-24"
type textarea "PALLET 3"
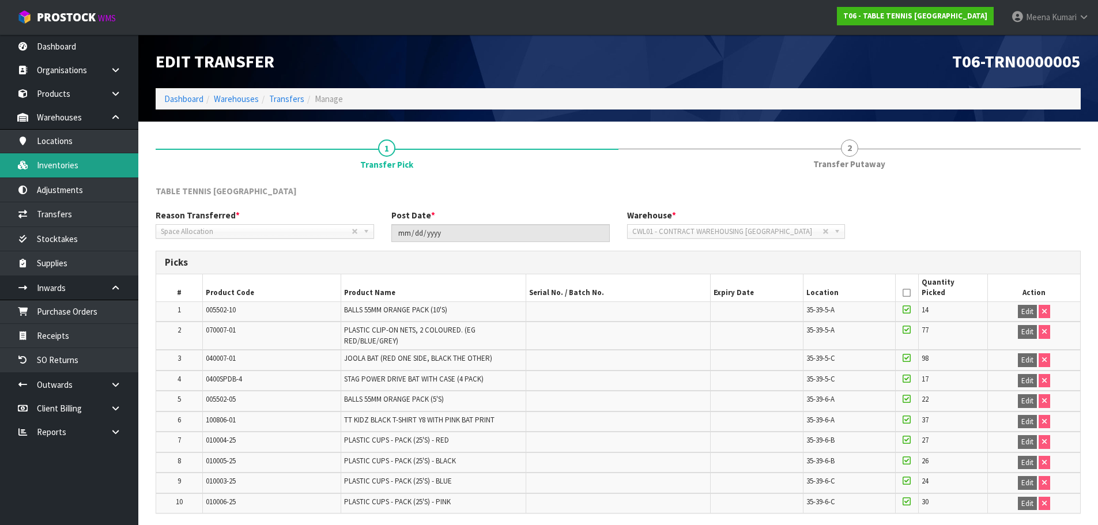
click at [85, 163] on link "Inventories" at bounding box center [69, 165] width 138 height 24
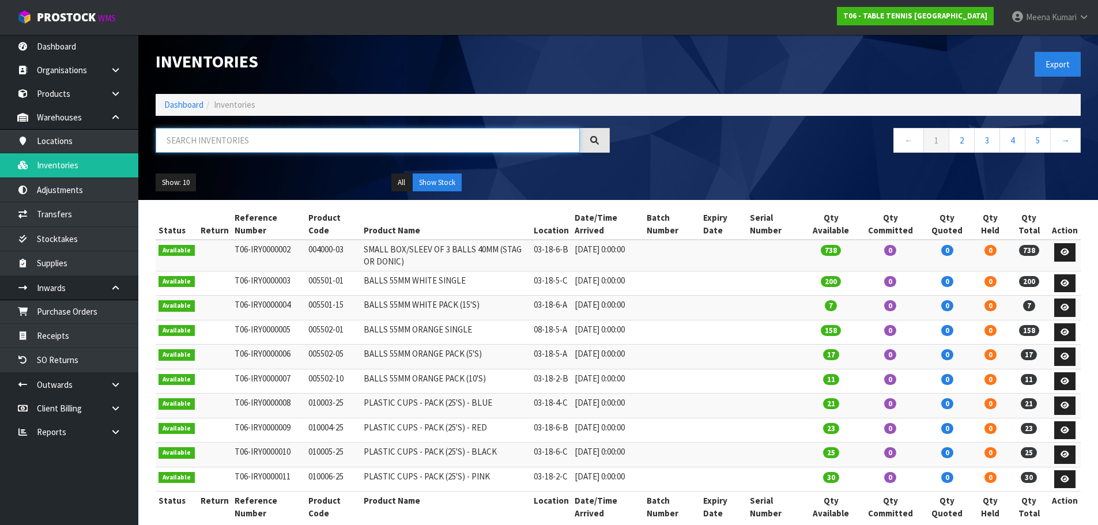
click at [363, 138] on input "text" at bounding box center [368, 140] width 424 height 25
paste input "100606-01"
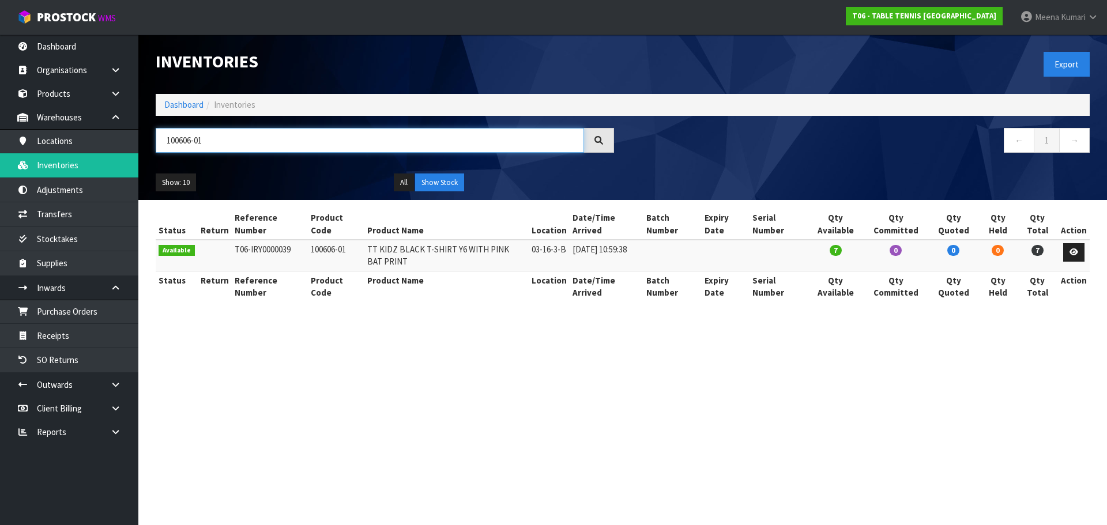
type input "100606-01"
